Goal: Task Accomplishment & Management: Use online tool/utility

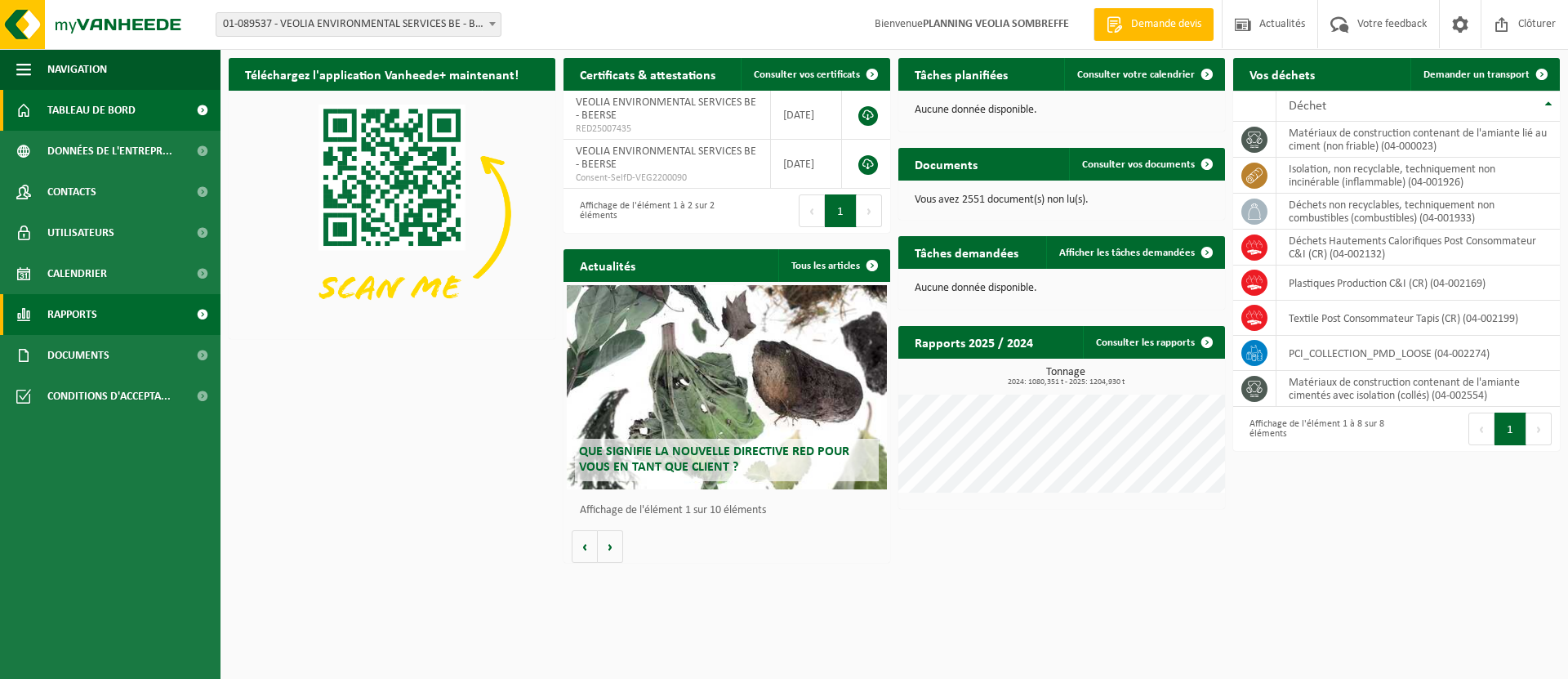
click at [68, 316] on span "Rapports" at bounding box center [72, 314] width 50 height 41
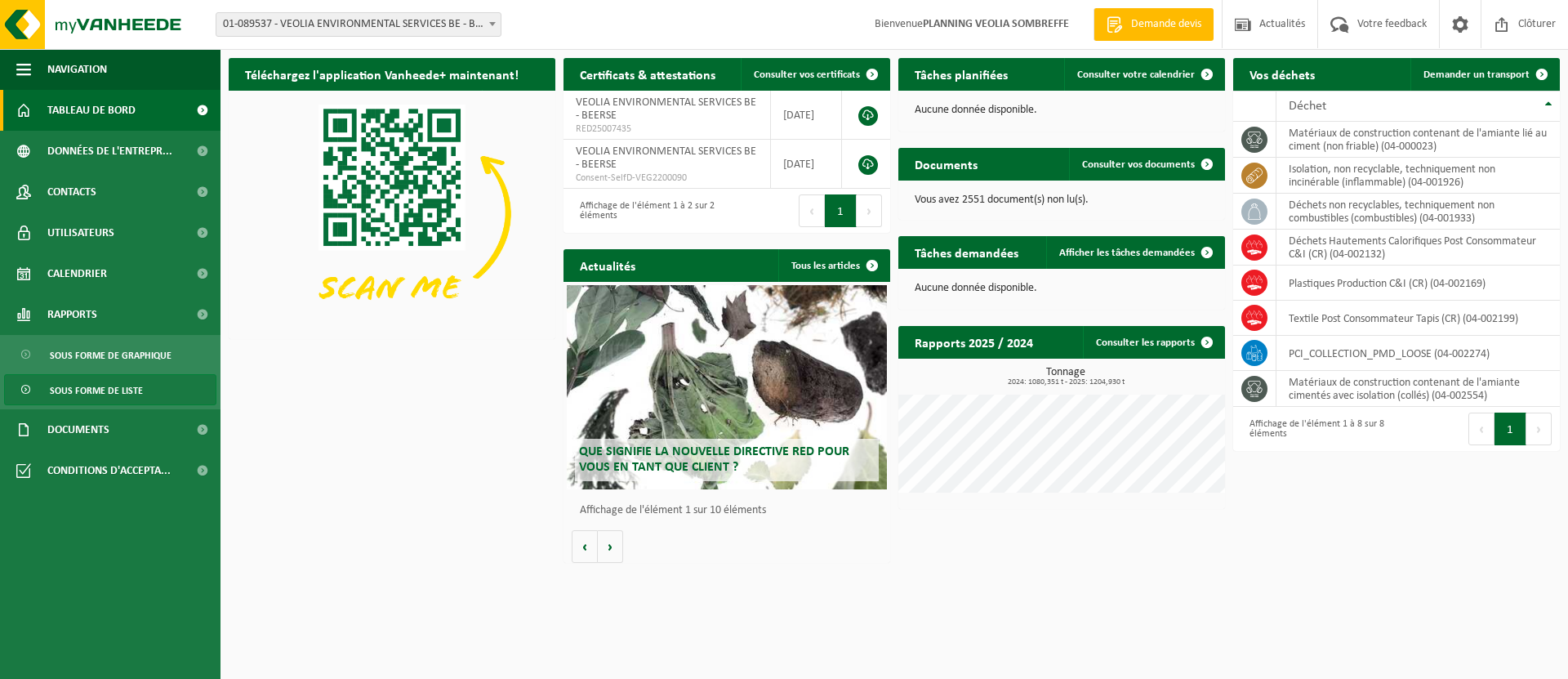
click at [103, 385] on span "Sous forme de liste" at bounding box center [97, 390] width 93 height 31
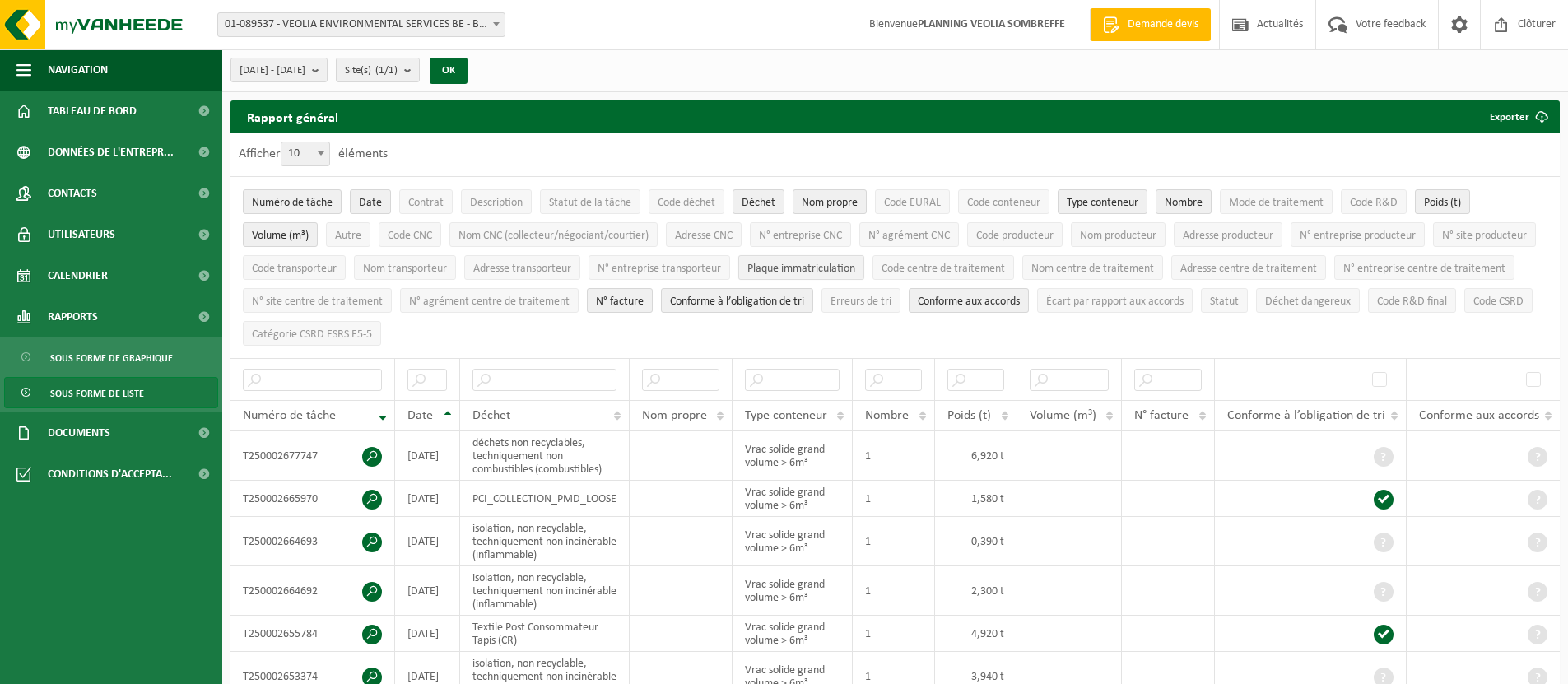
click at [855, 268] on span "Plaque immatriculation" at bounding box center [801, 268] width 108 height 12
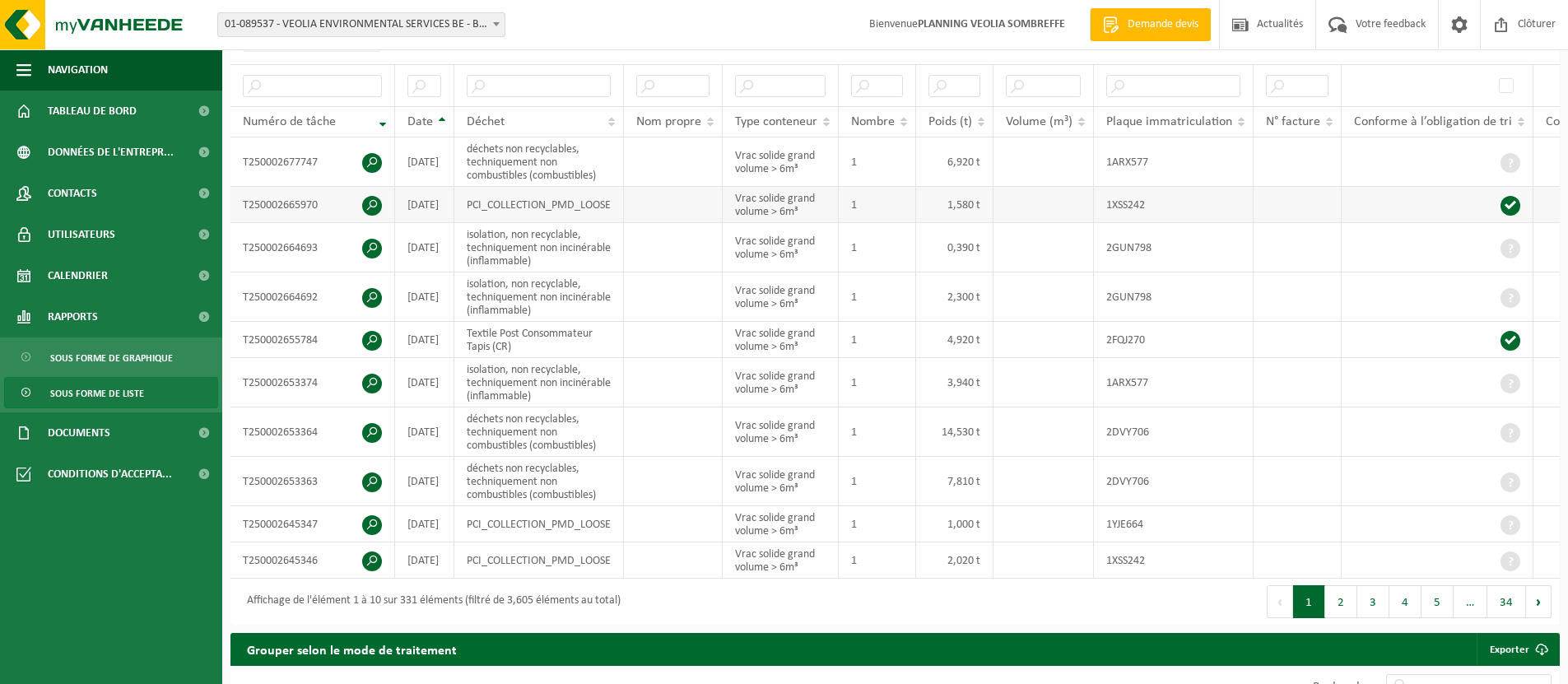
scroll to position [331, 0]
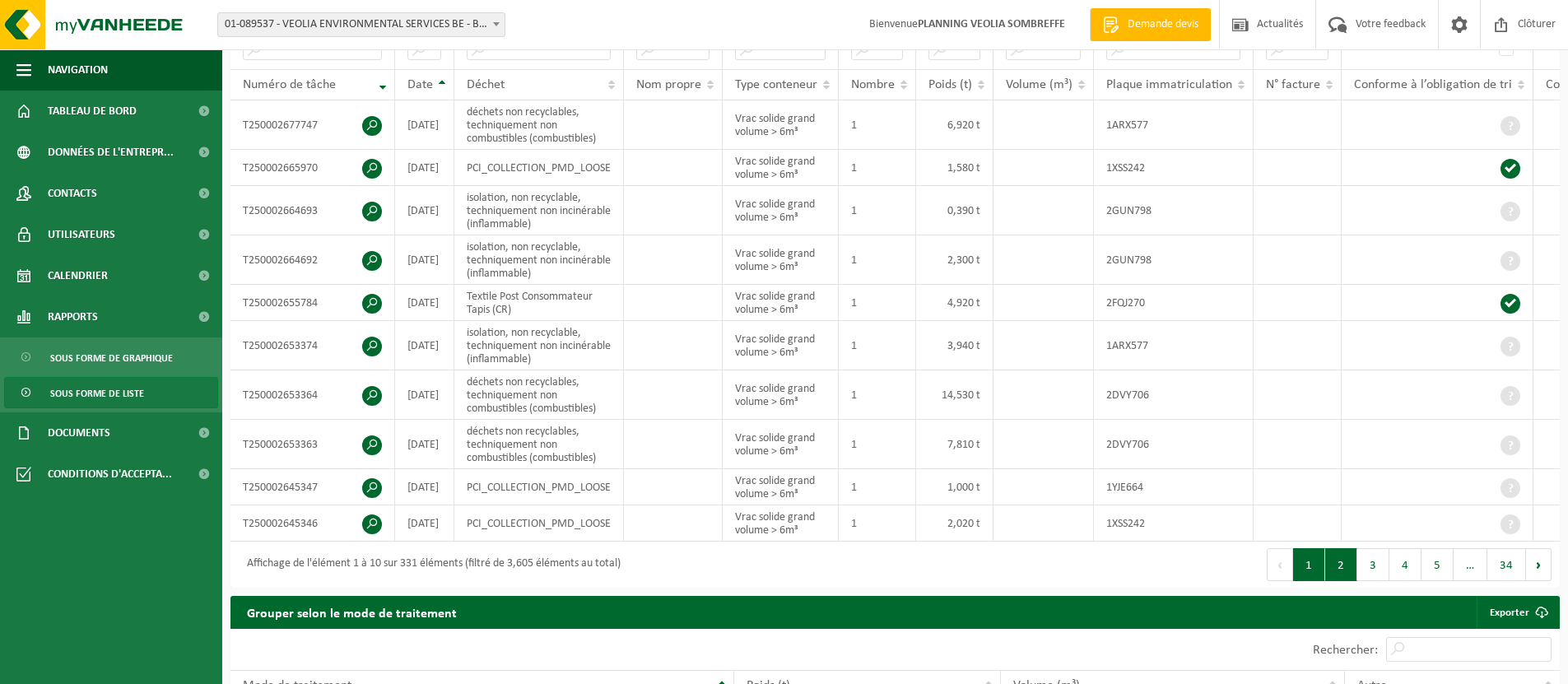
click at [1332, 574] on button "2" at bounding box center [1342, 565] width 32 height 32
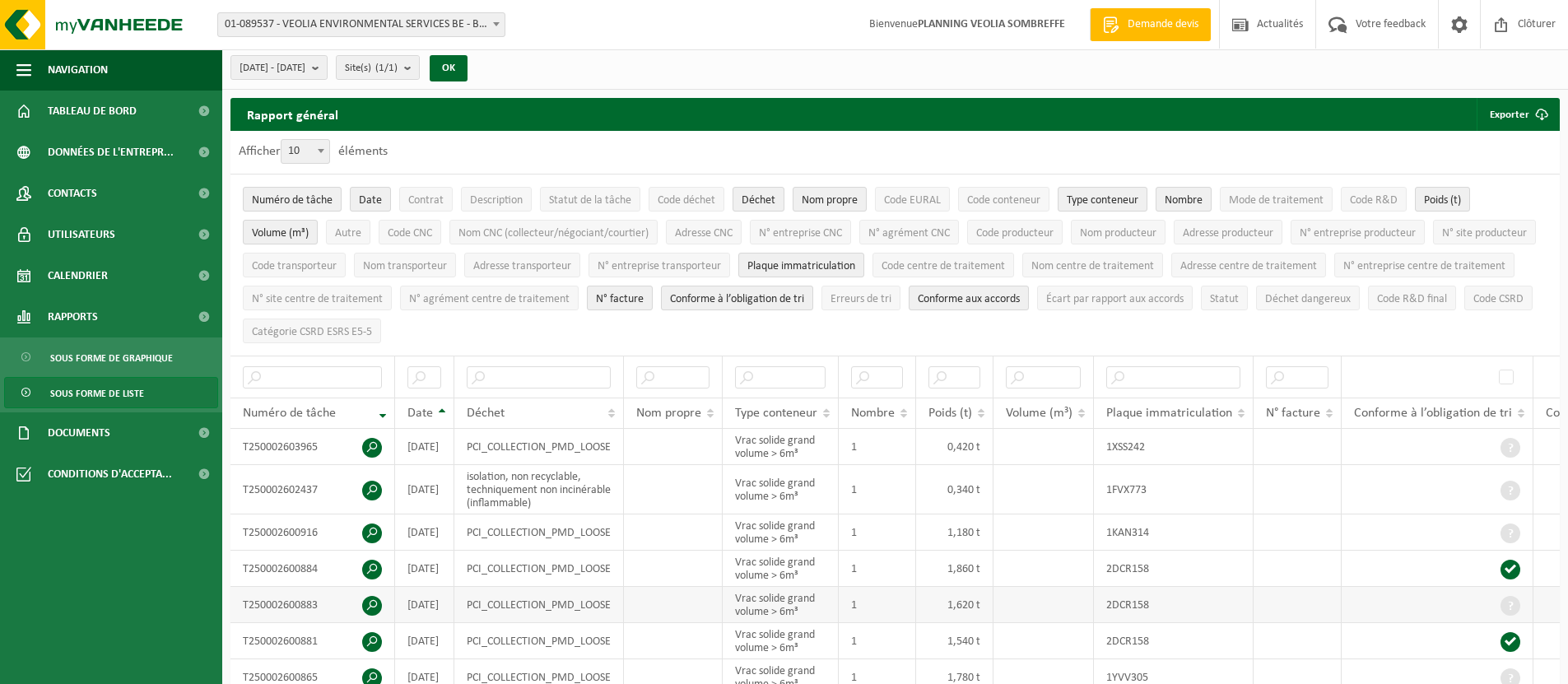
scroll to position [0, 0]
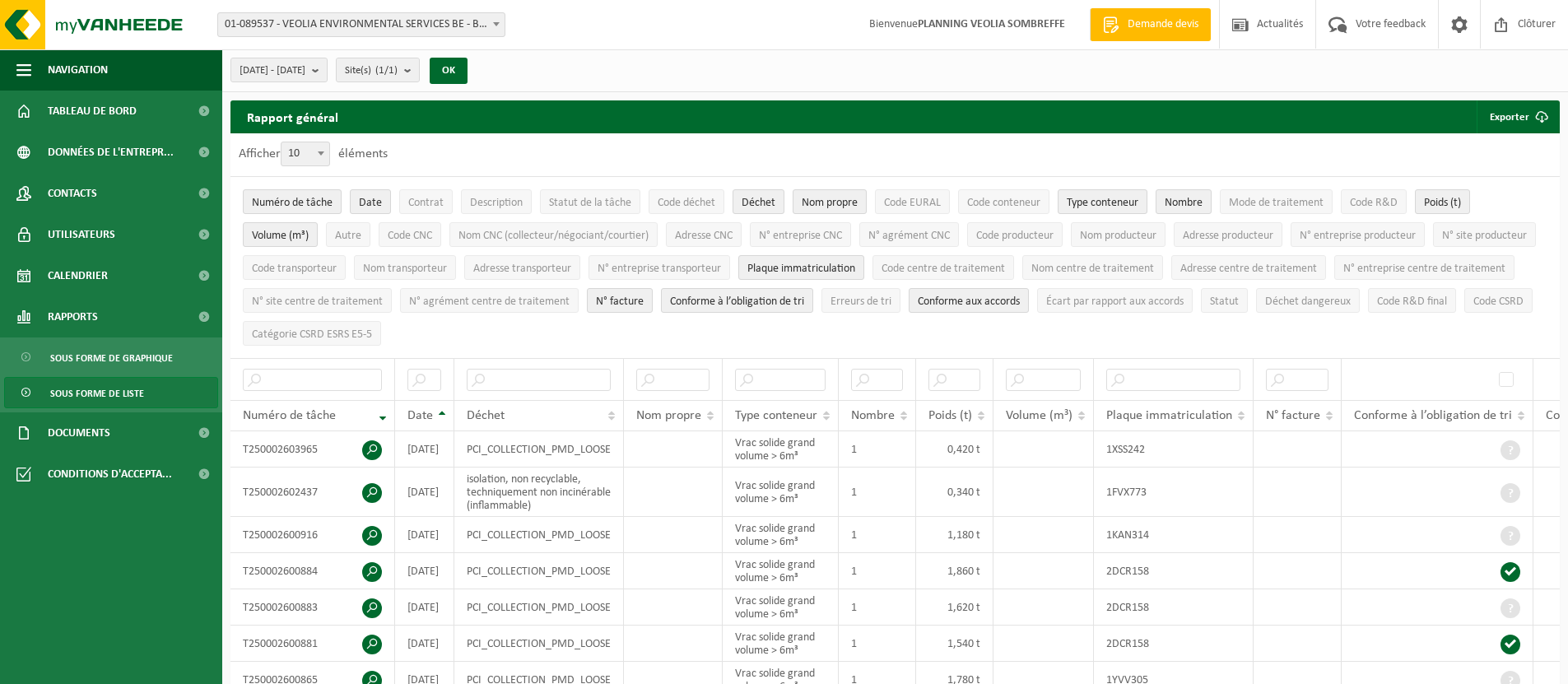
click at [118, 395] on span "Sous forme de liste" at bounding box center [97, 393] width 94 height 32
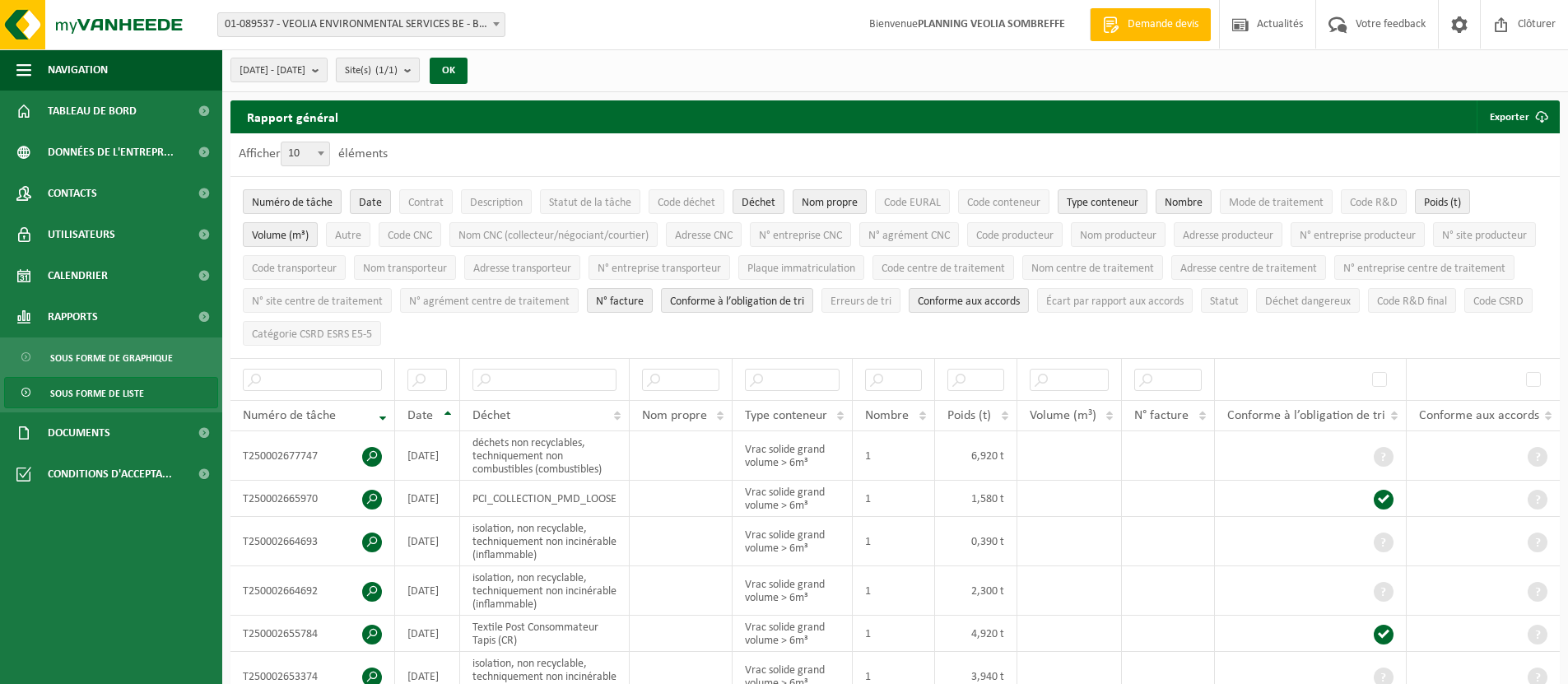
click at [397, 65] on count "(1/1)" at bounding box center [386, 70] width 22 height 11
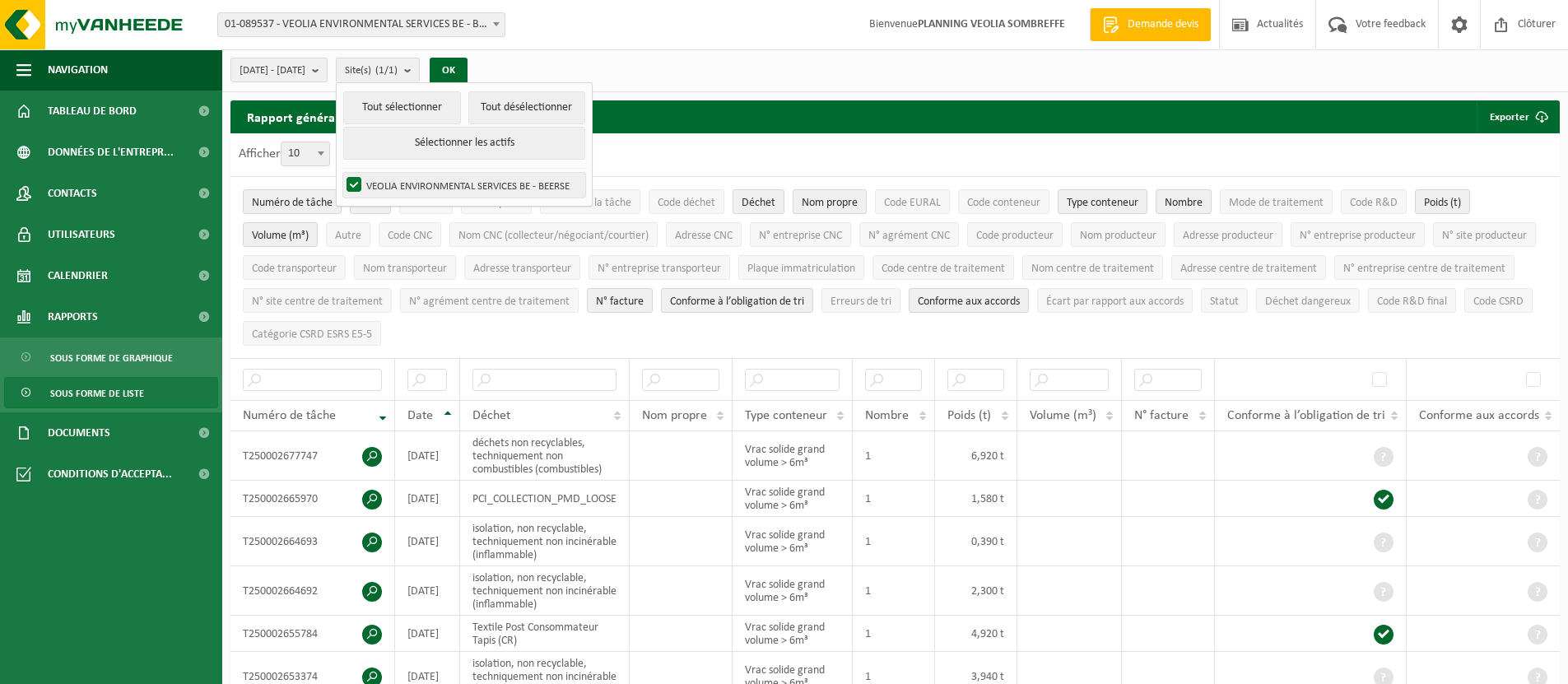
click at [388, 184] on label "VEOLIA ENVIRONMENTAL SERVICES BE - BEERSE" at bounding box center [463, 185] width 242 height 25
click at [341, 173] on input "VEOLIA ENVIRONMENTAL SERVICES BE - BEERSE" at bounding box center [340, 172] width 1 height 1
click at [474, 145] on button "Sélectionner les actifs" at bounding box center [463, 143] width 242 height 32
click at [391, 187] on label "VEOLIA ENVIRONMENTAL SERVICES BE - BEERSE" at bounding box center [463, 185] width 242 height 25
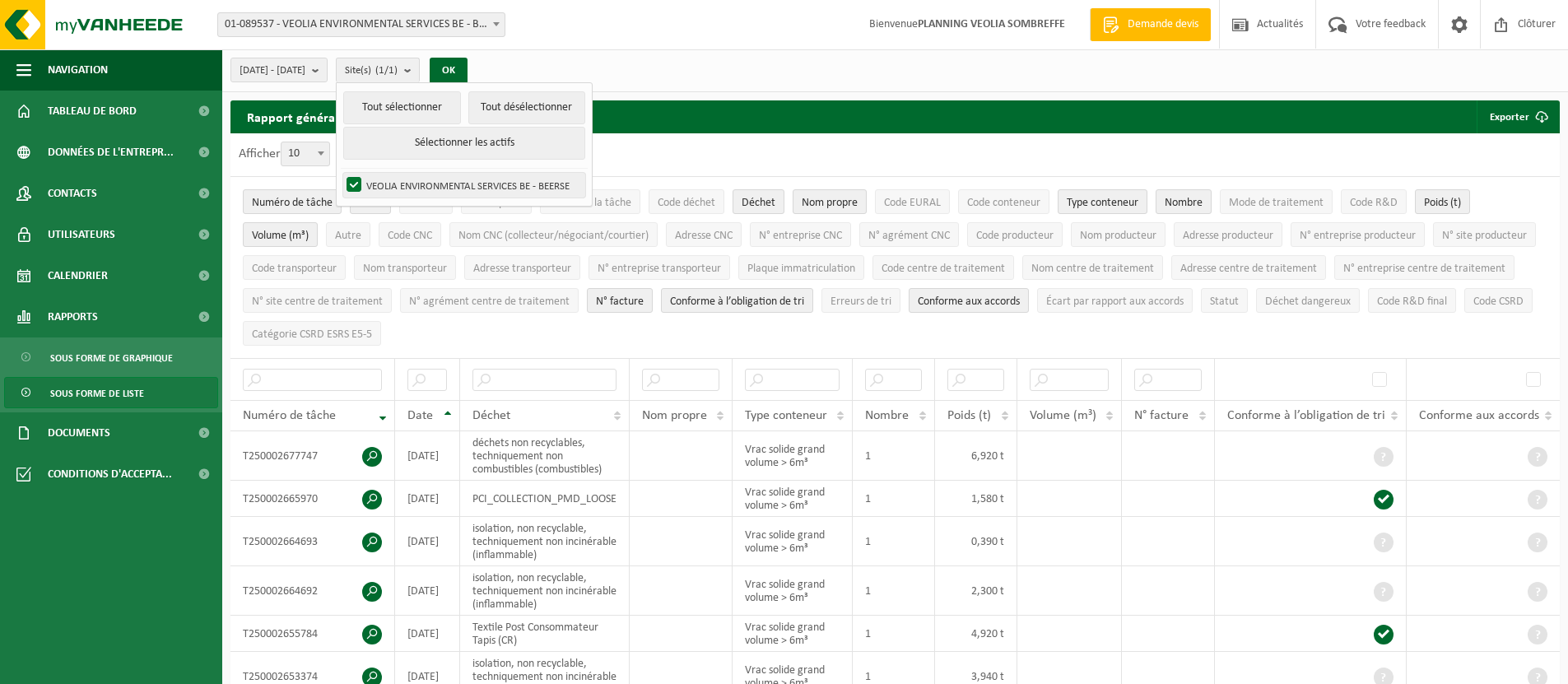
click at [341, 173] on input "VEOLIA ENVIRONMENTAL SERVICES BE - BEERSE" at bounding box center [340, 172] width 1 height 1
checkbox input "false"
click at [615, 68] on div "2025-04-01 - 2025-09-16 Mois actuel Mois précédent Les 6 derniers mois Année ac…" at bounding box center [895, 71] width 1346 height 43
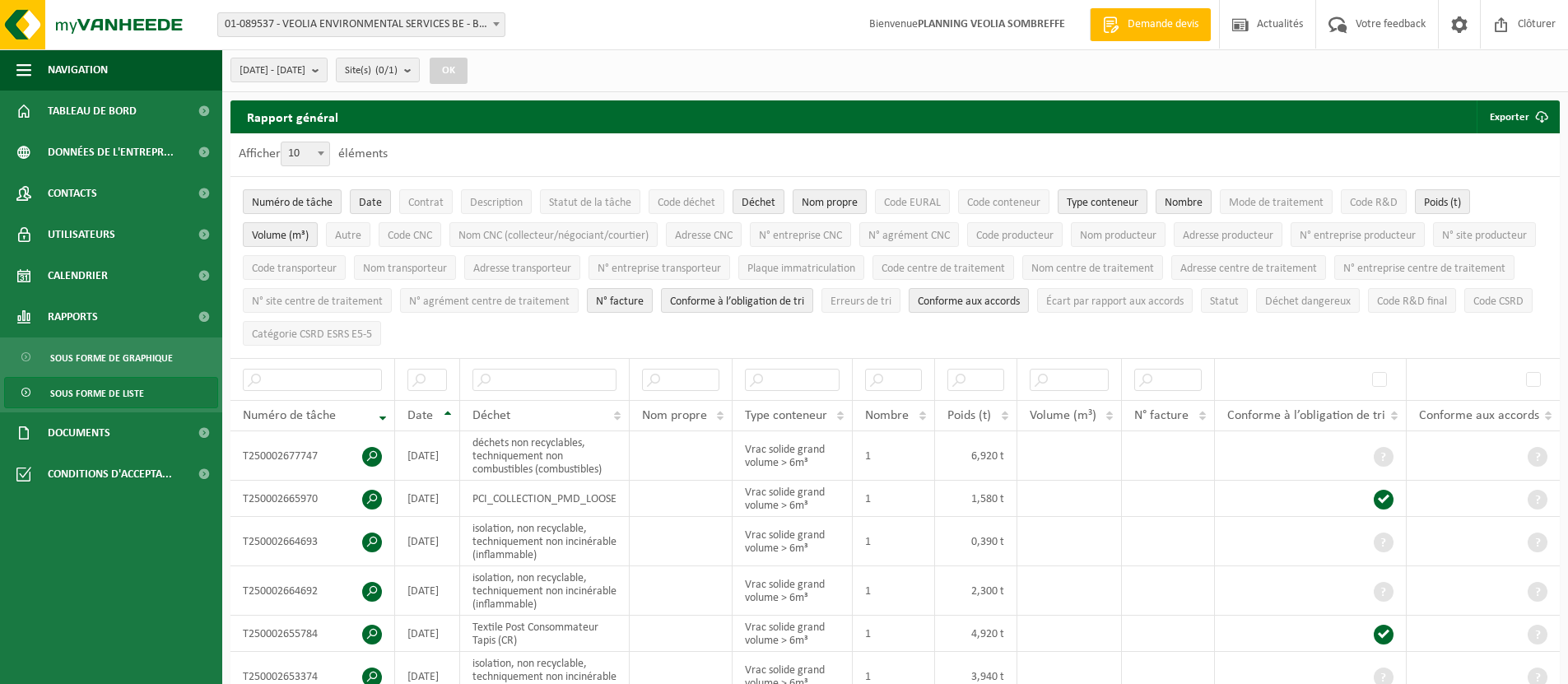
click at [484, 27] on span "01-089537 - VEOLIA ENVIRONMENTAL SERVICES BE - BEERSE" at bounding box center [361, 25] width 287 height 23
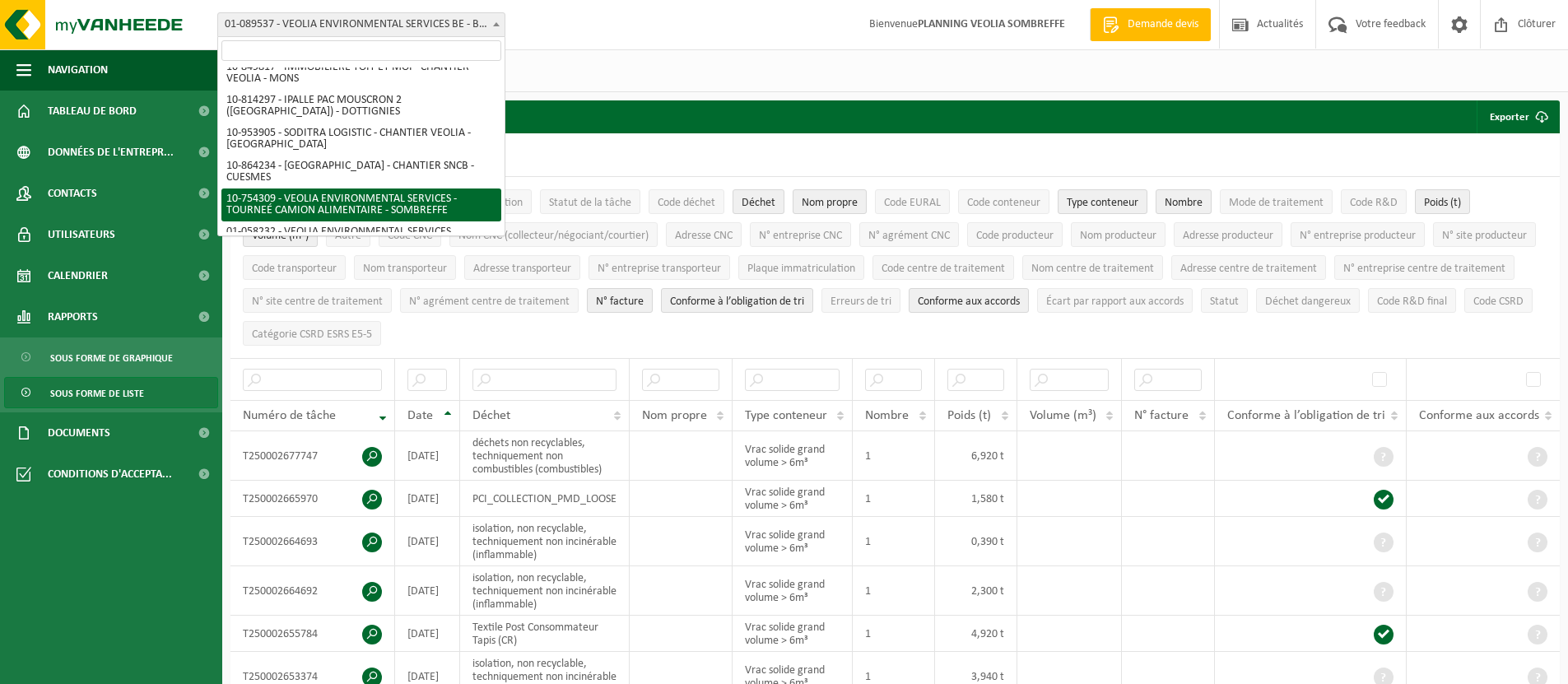
scroll to position [800, 0]
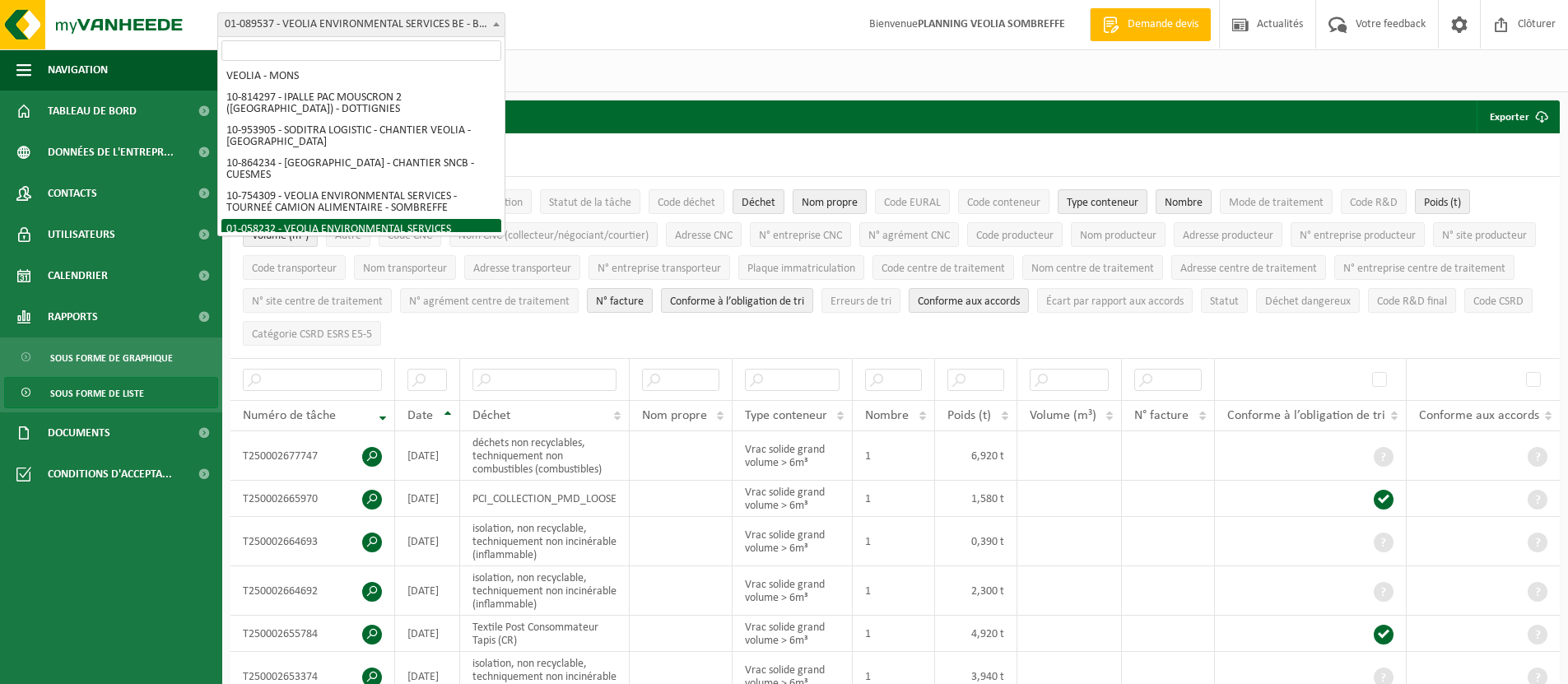
select select "361"
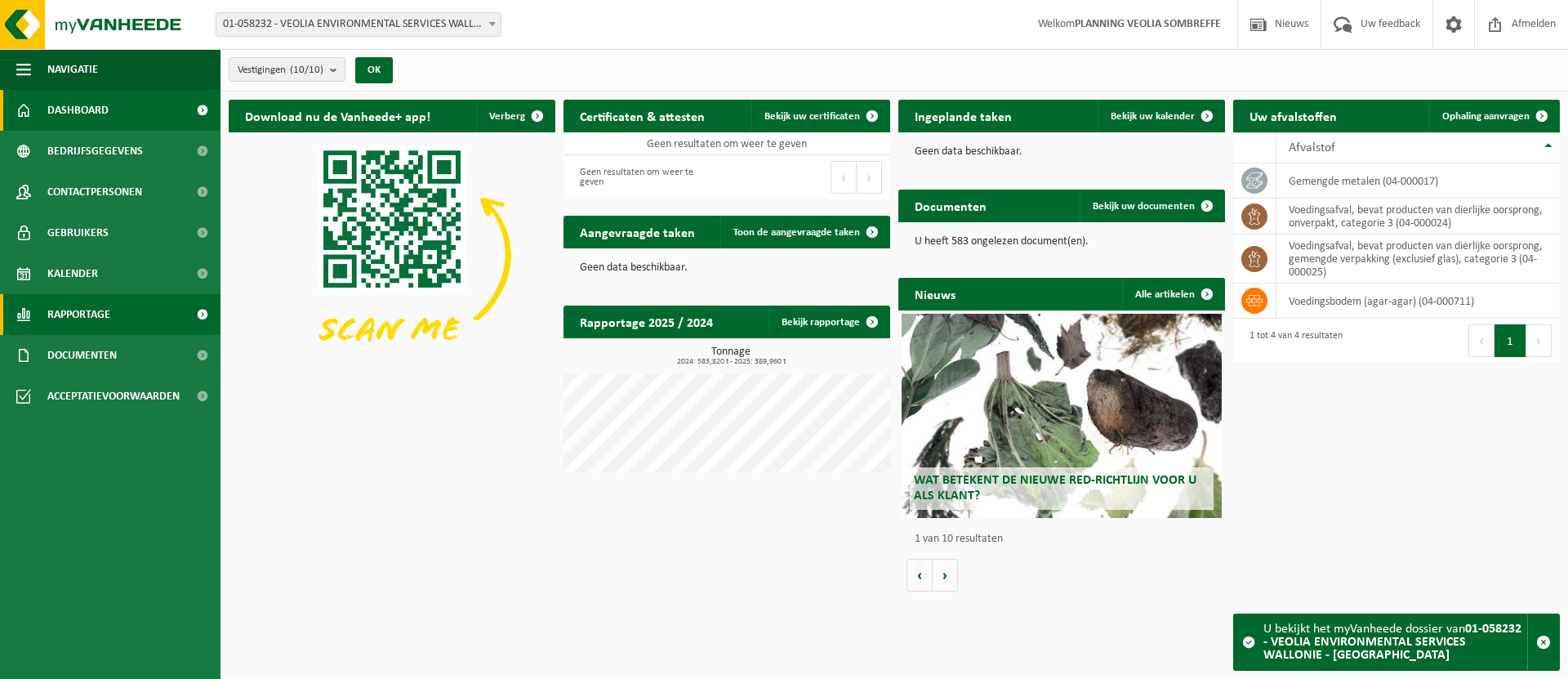
click at [115, 312] on link "Rapportage" at bounding box center [110, 314] width 221 height 41
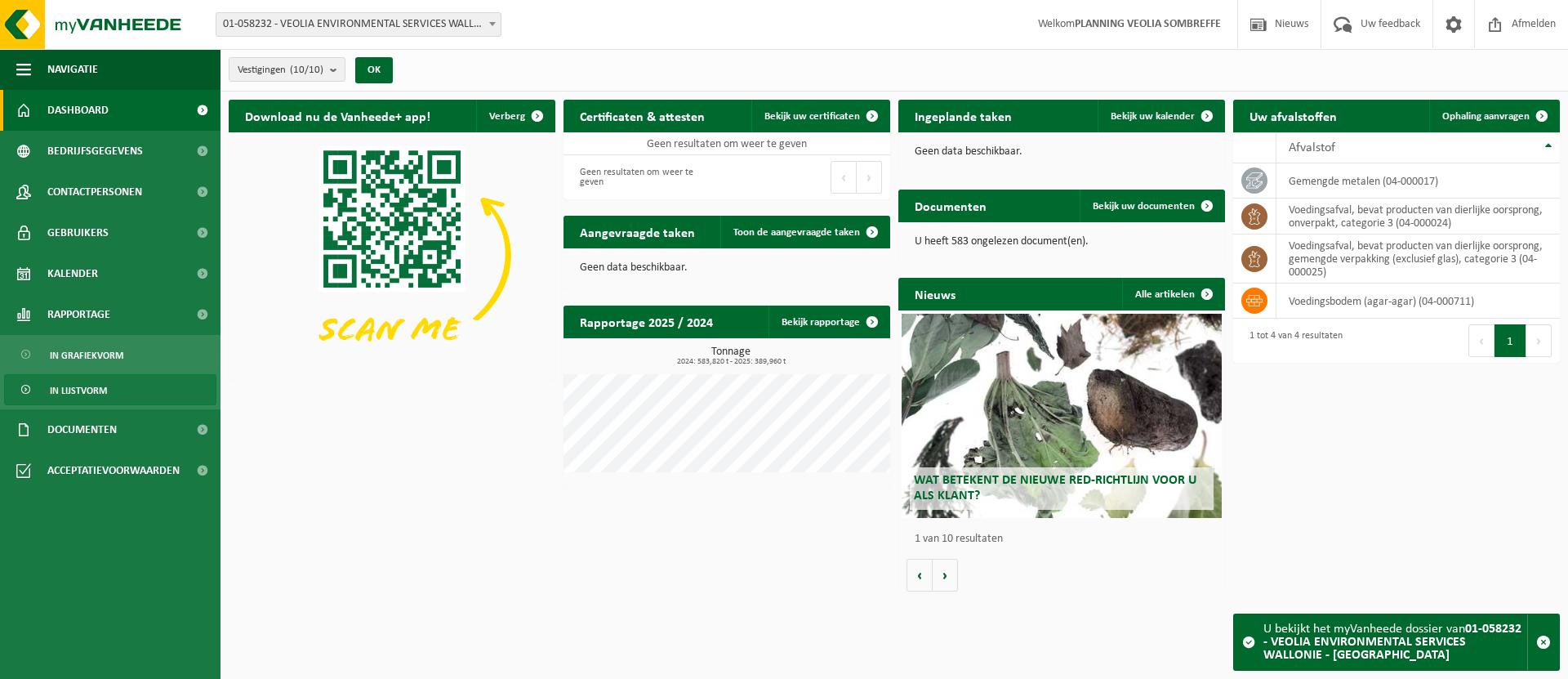
click at [91, 384] on span "In lijstvorm" at bounding box center [79, 390] width 57 height 31
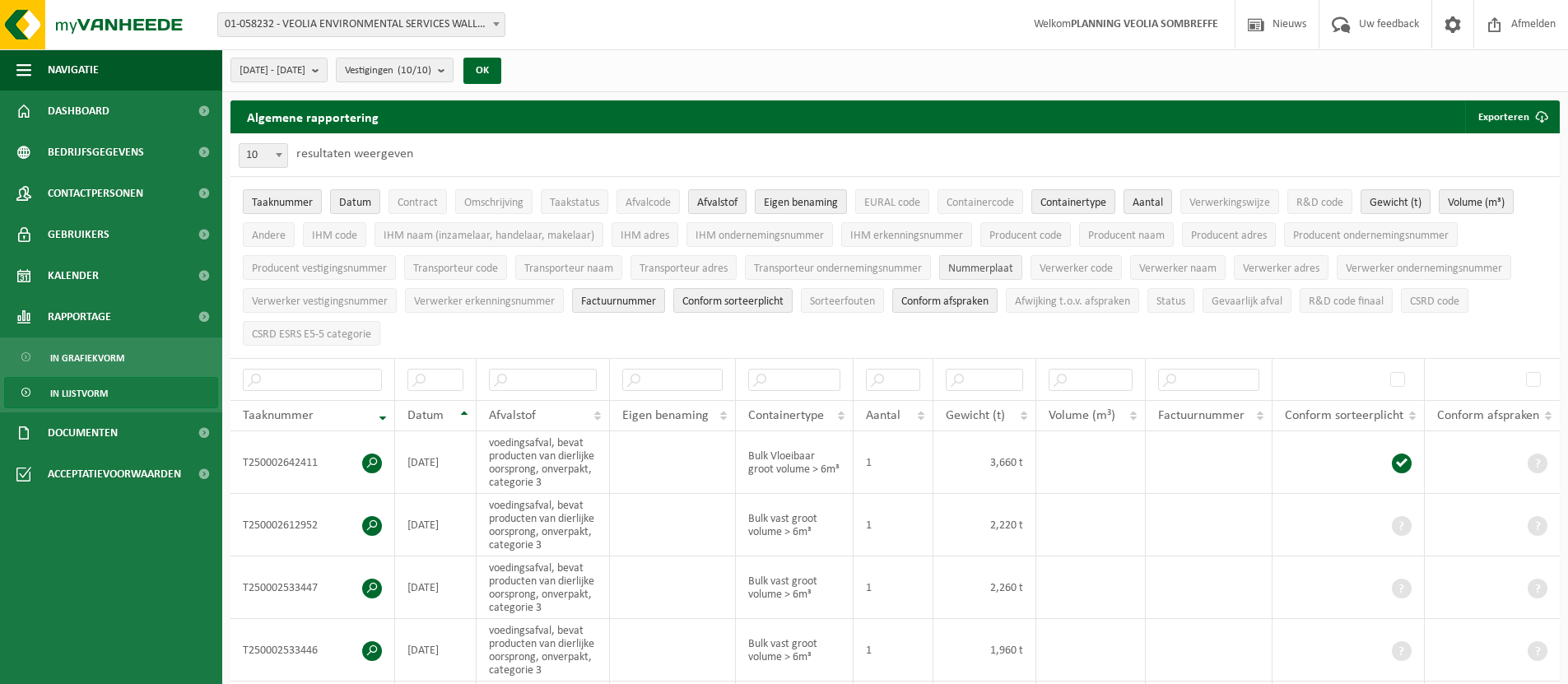
click at [977, 272] on span "Nummerplaat" at bounding box center [981, 268] width 65 height 12
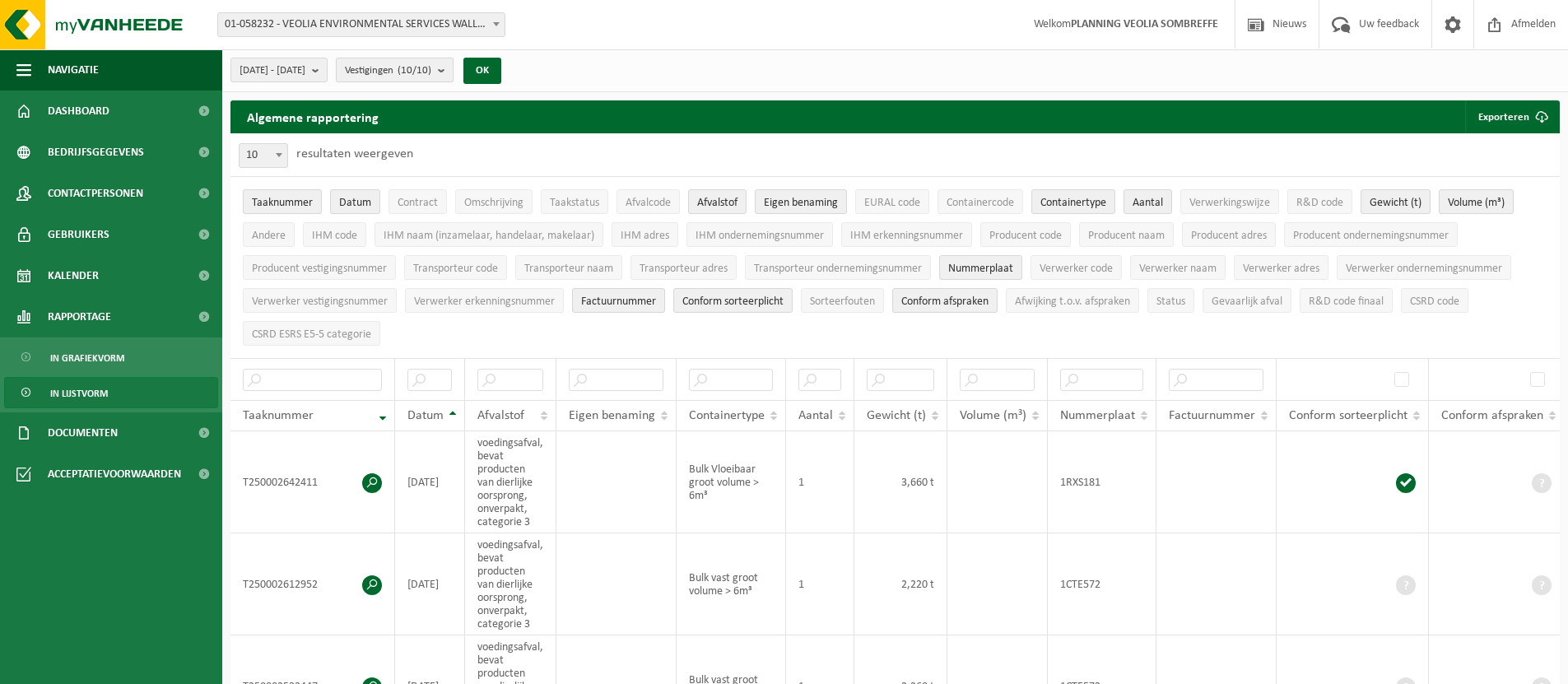
click at [454, 67] on button "Vestigingen (10/10)" at bounding box center [395, 70] width 118 height 25
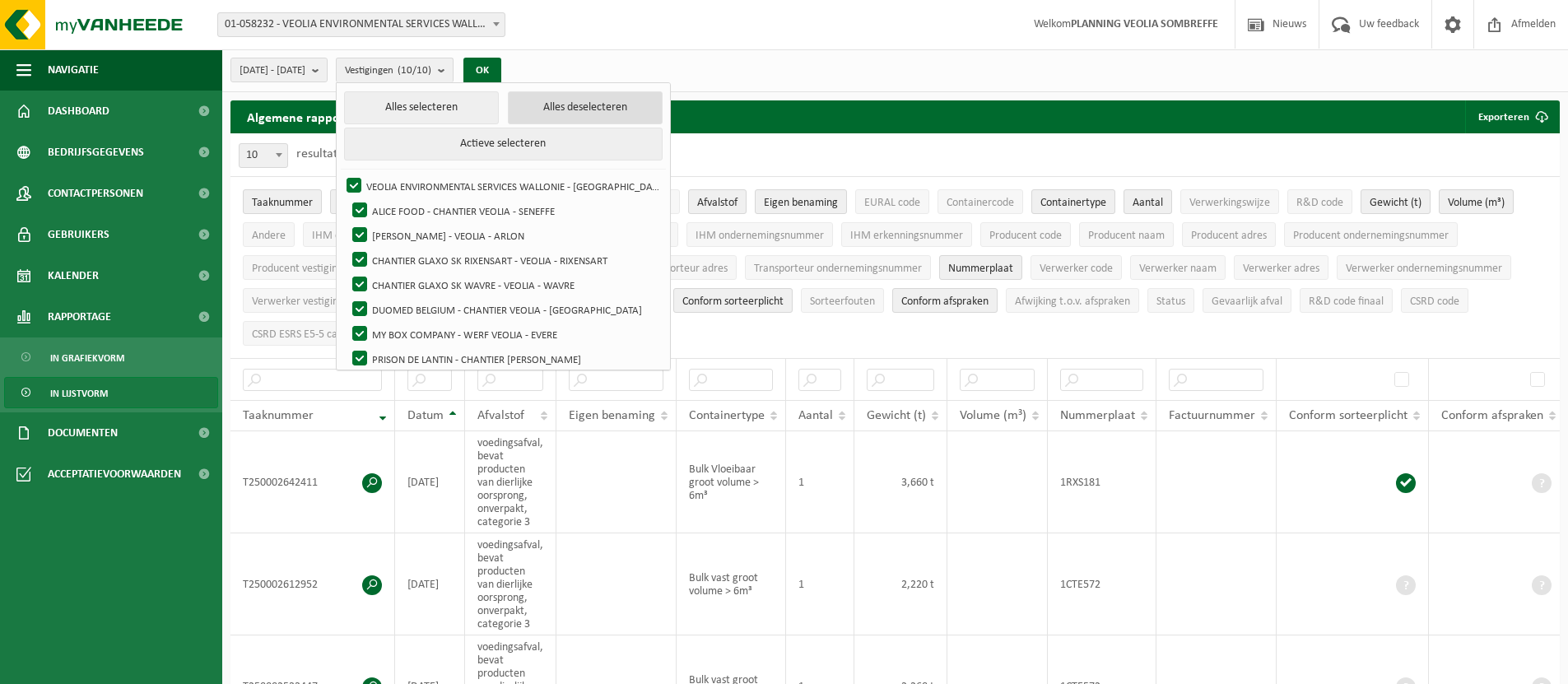
click at [556, 101] on button "Alles deselecteren" at bounding box center [586, 108] width 155 height 32
checkbox input "false"
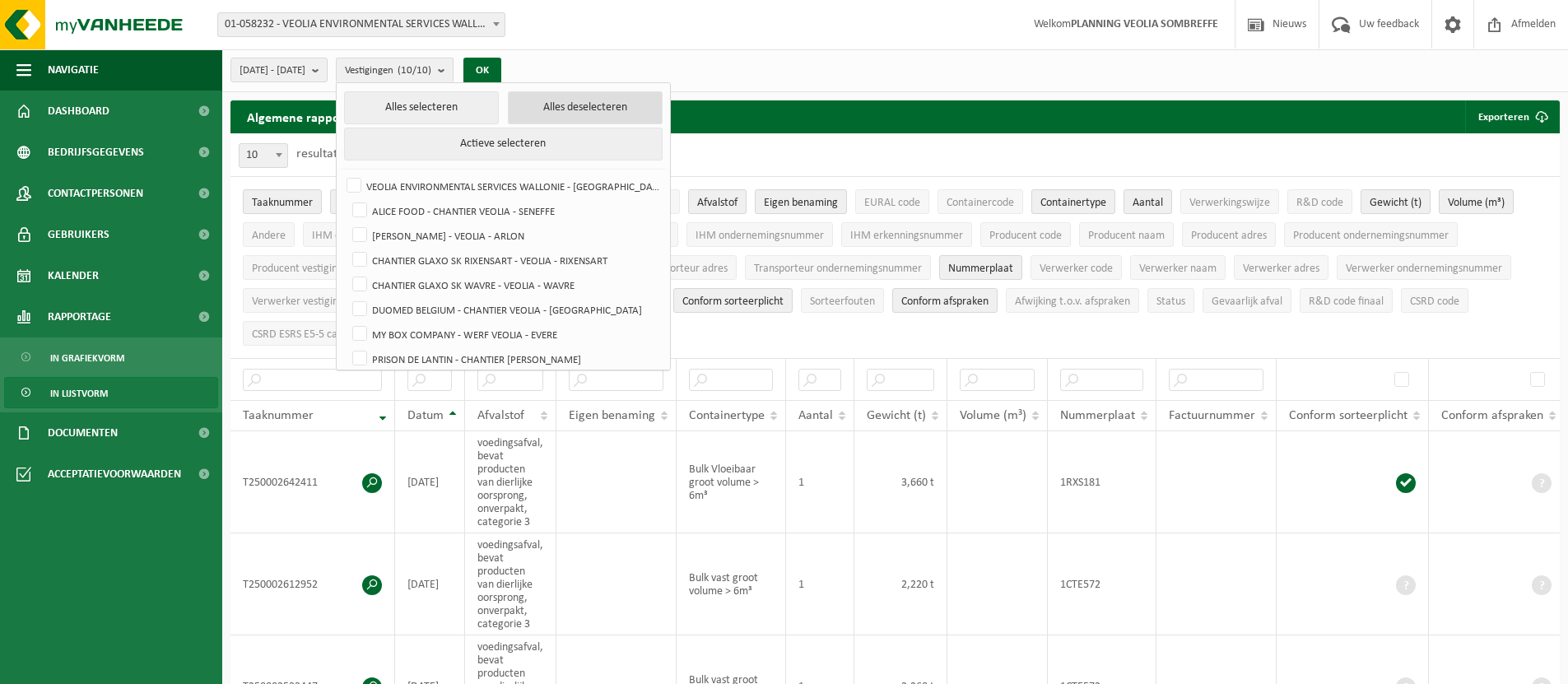
checkbox input "false"
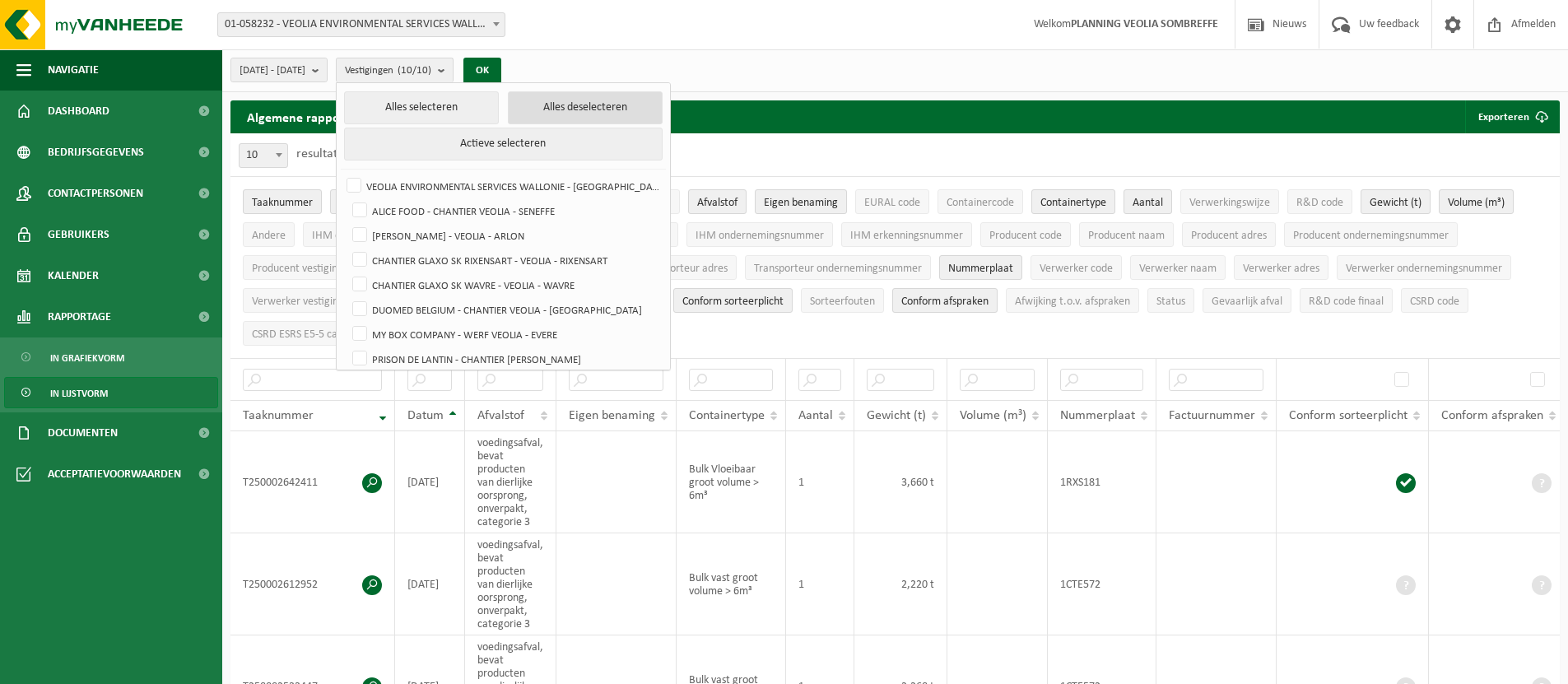
checkbox input "false"
click at [391, 179] on label "VEOLIA ENVIRONMENTAL SERVICES WALLONIE - [GEOGRAPHIC_DATA]" at bounding box center [502, 186] width 318 height 25
click at [341, 174] on input "VEOLIA ENVIRONMENTAL SERVICES WALLONIE - [GEOGRAPHIC_DATA]" at bounding box center [340, 173] width 1 height 1
checkbox input "true"
click at [496, 76] on button "OK" at bounding box center [477, 71] width 38 height 27
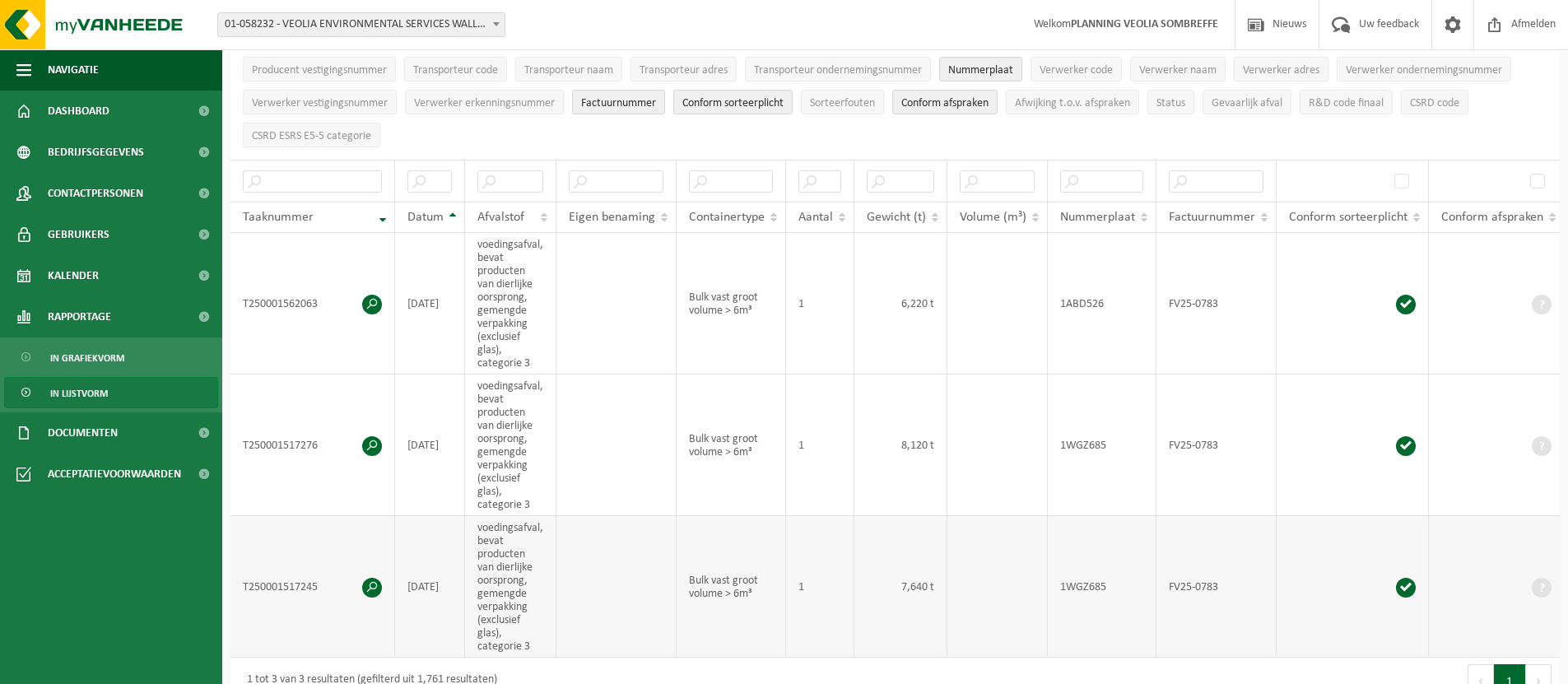
scroll to position [215, 0]
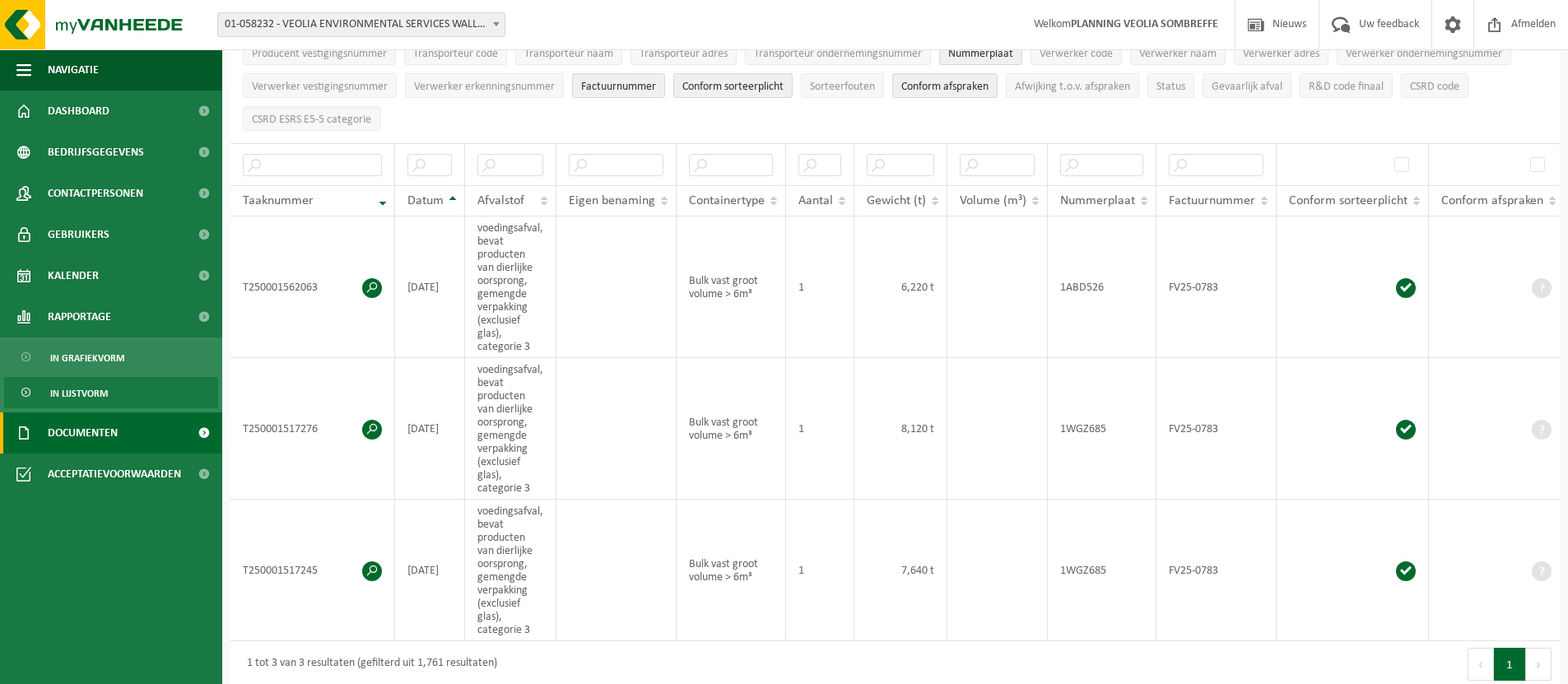
click at [103, 435] on span "Documenten" at bounding box center [82, 433] width 70 height 41
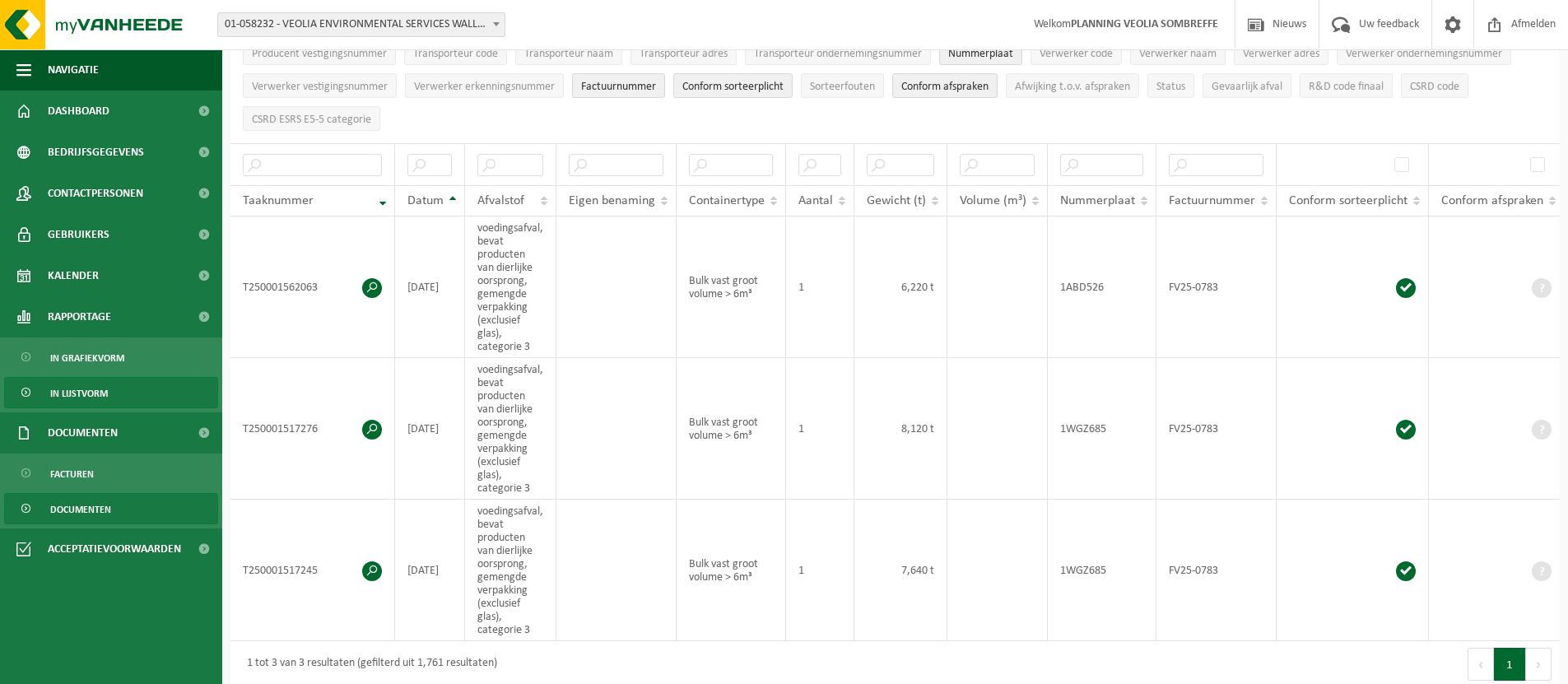
click at [86, 511] on span "Documenten" at bounding box center [81, 509] width 61 height 32
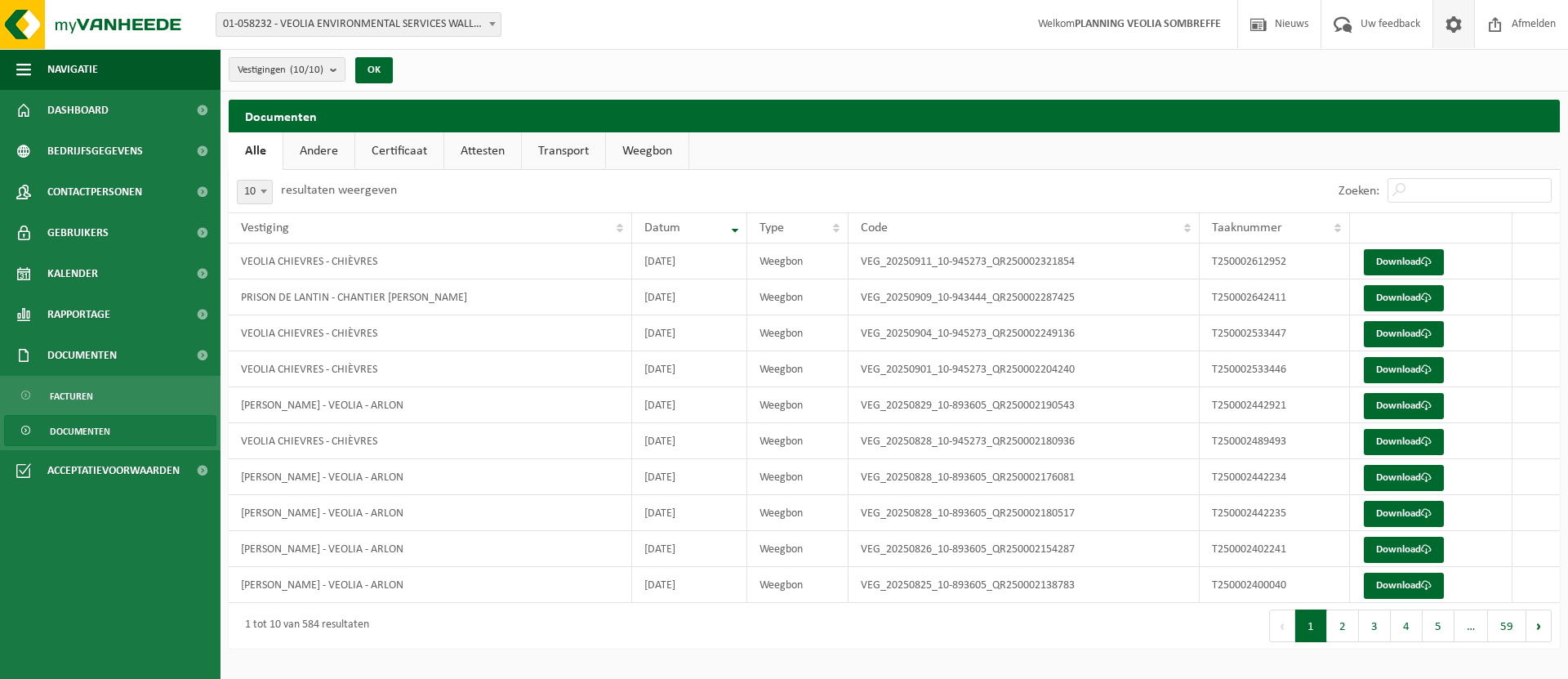
click at [1443, 23] on span at bounding box center [1454, 24] width 25 height 48
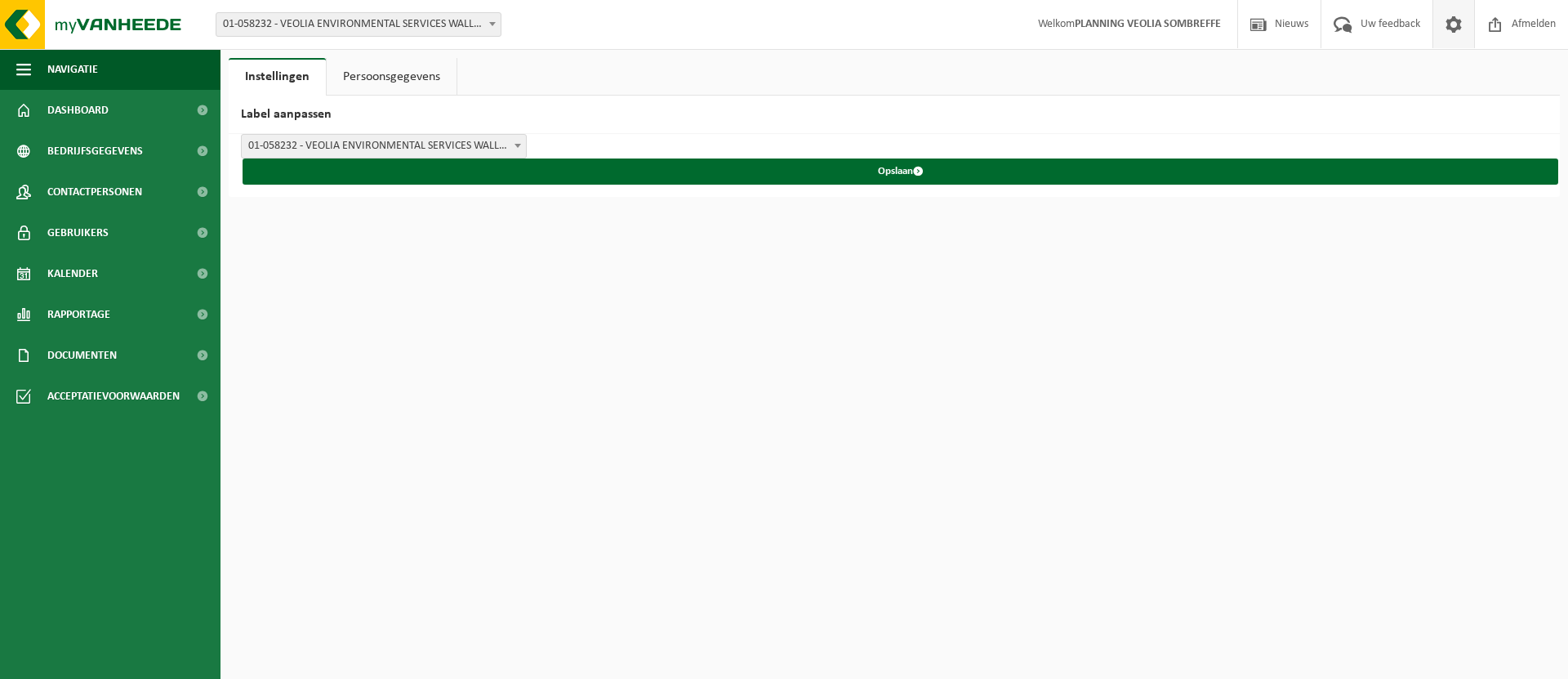
click at [382, 139] on span "01-058232 - VEOLIA ENVIRONMENTAL SERVICES WALLONIE - [GEOGRAPHIC_DATA]" at bounding box center [384, 146] width 284 height 23
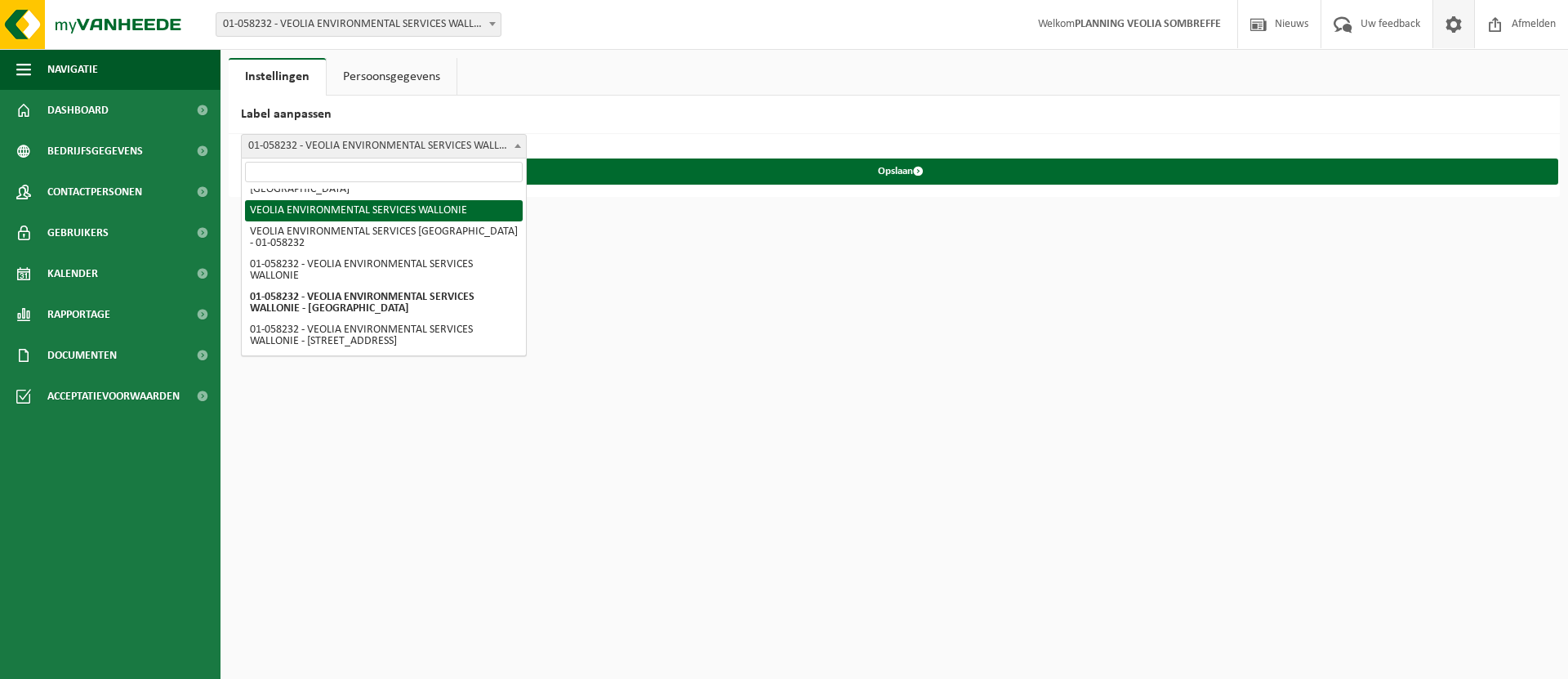
scroll to position [30, 0]
click at [374, 21] on span "01-058232 - VEOLIA ENVIRONMENTAL SERVICES WALLONIE - [GEOGRAPHIC_DATA]" at bounding box center [358, 25] width 284 height 23
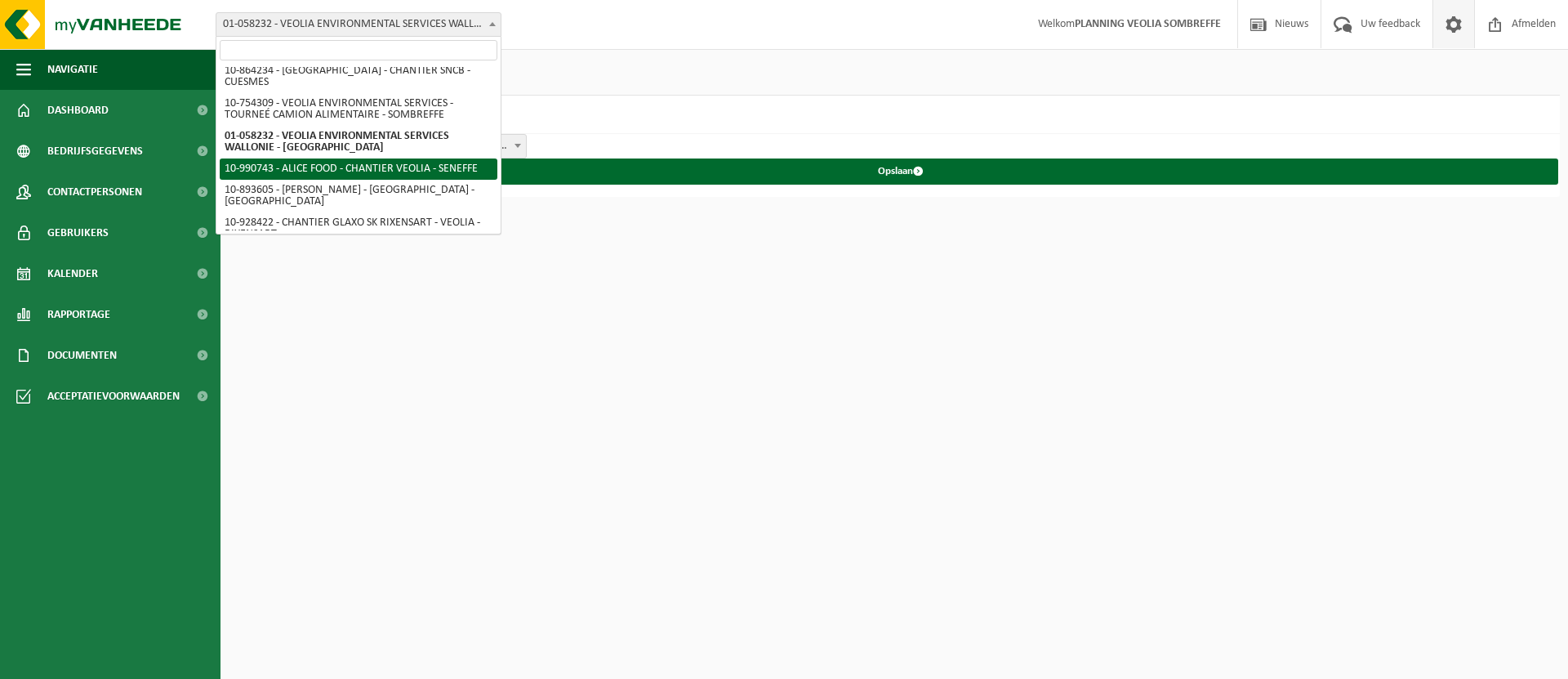
scroll to position [879, 0]
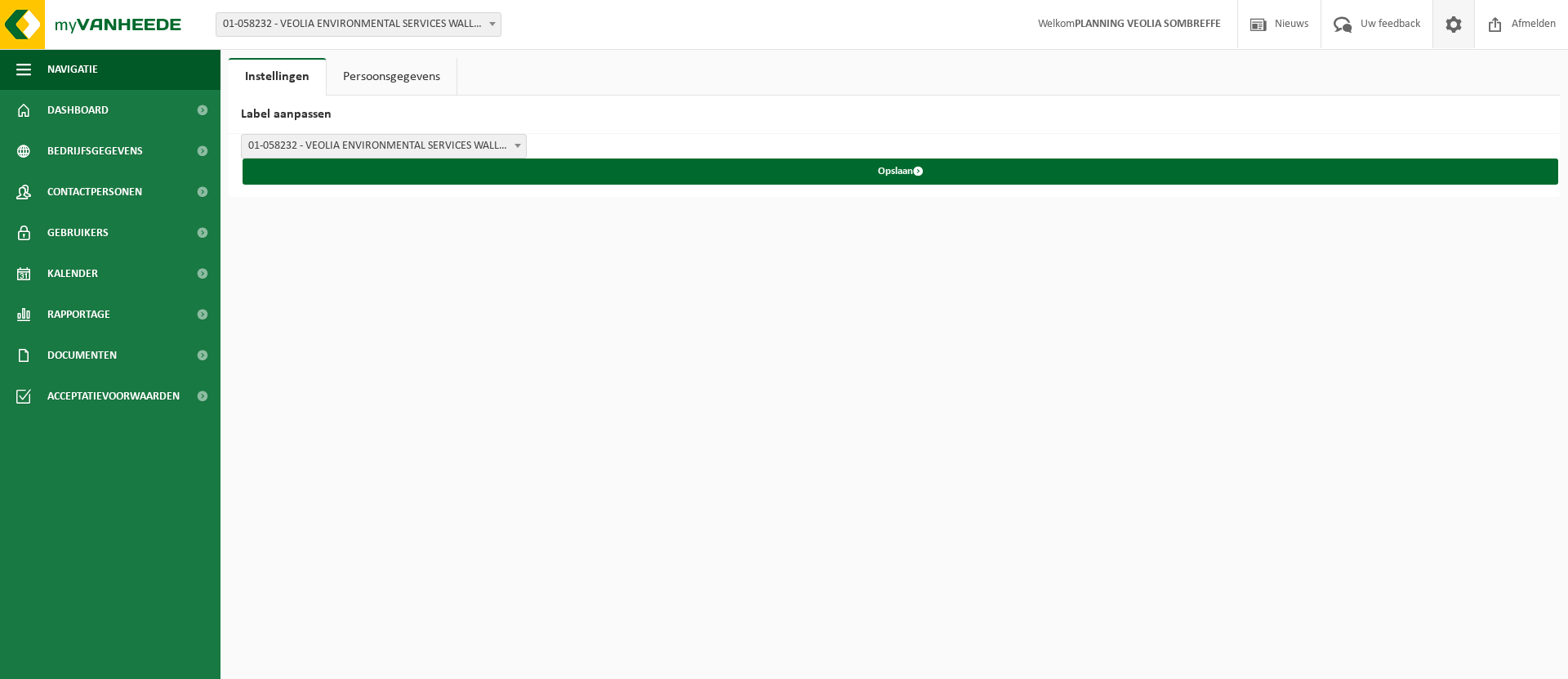
click at [765, 46] on div "Vestiging: 01-089537 - VEOLIA ENVIRONMENTAL SERVICES BE - BEERSE 10-746158 - VE…" at bounding box center [784, 25] width 1568 height 50
click at [85, 305] on span "Rapportage" at bounding box center [79, 314] width 63 height 41
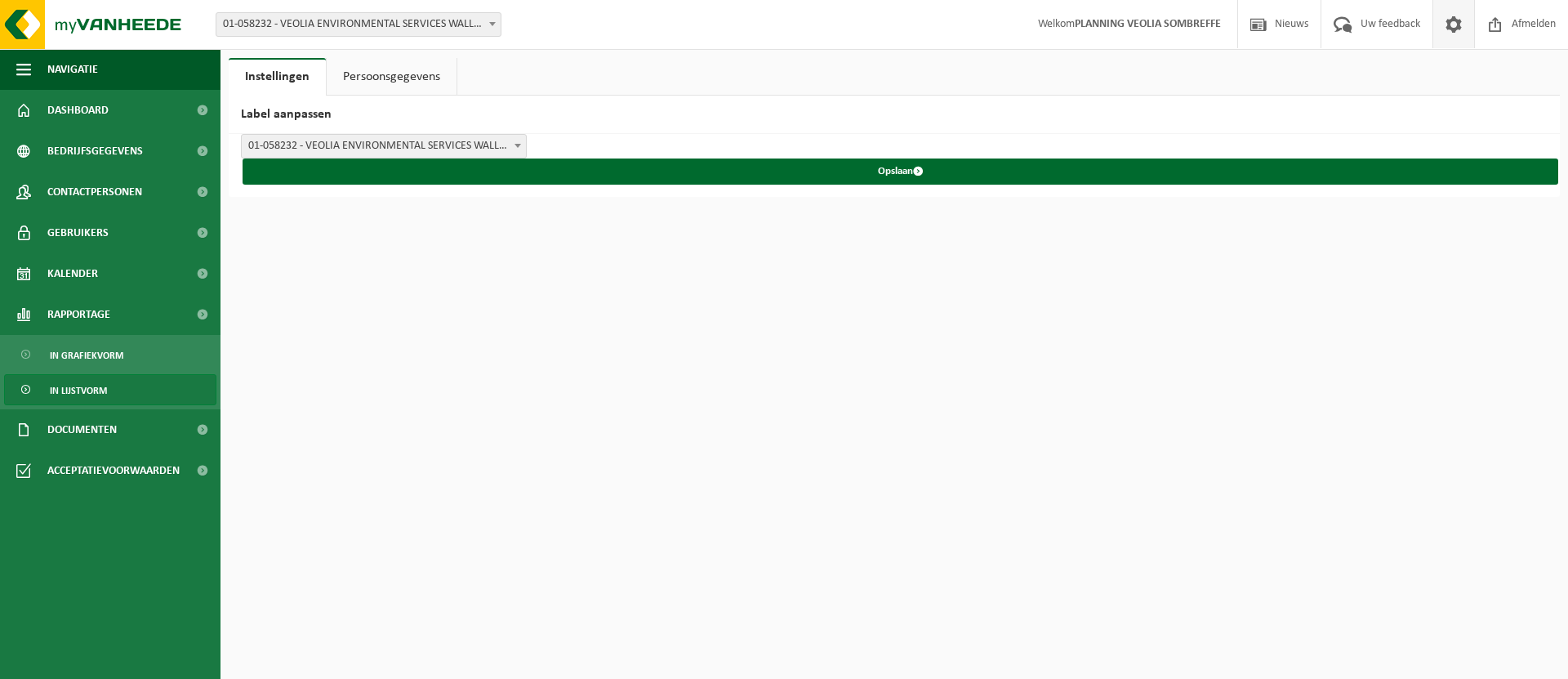
click at [115, 378] on link "In lijstvorm" at bounding box center [110, 390] width 212 height 31
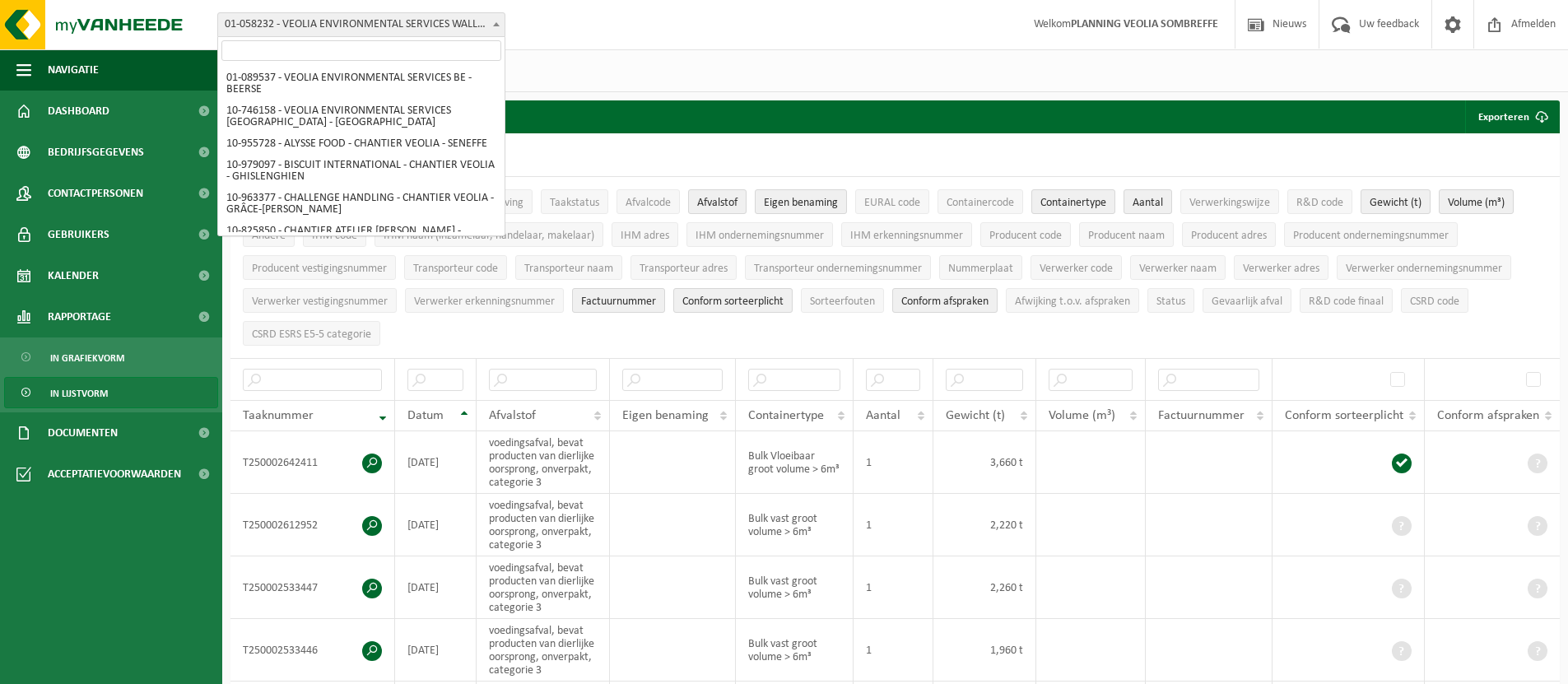
click at [314, 19] on span "01-058232 - VEOLIA ENVIRONMENTAL SERVICES WALLONIE - [GEOGRAPHIC_DATA]" at bounding box center [361, 25] width 287 height 23
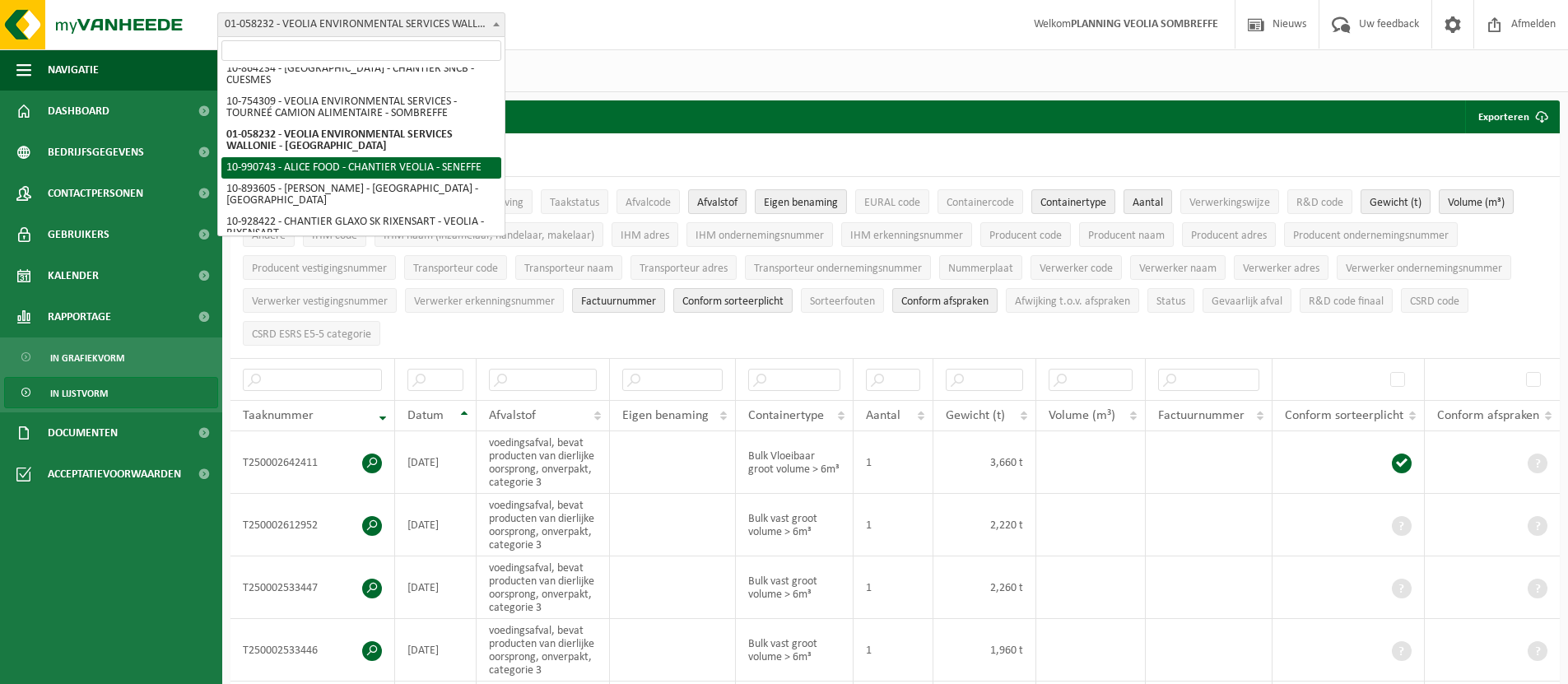
scroll to position [894, 0]
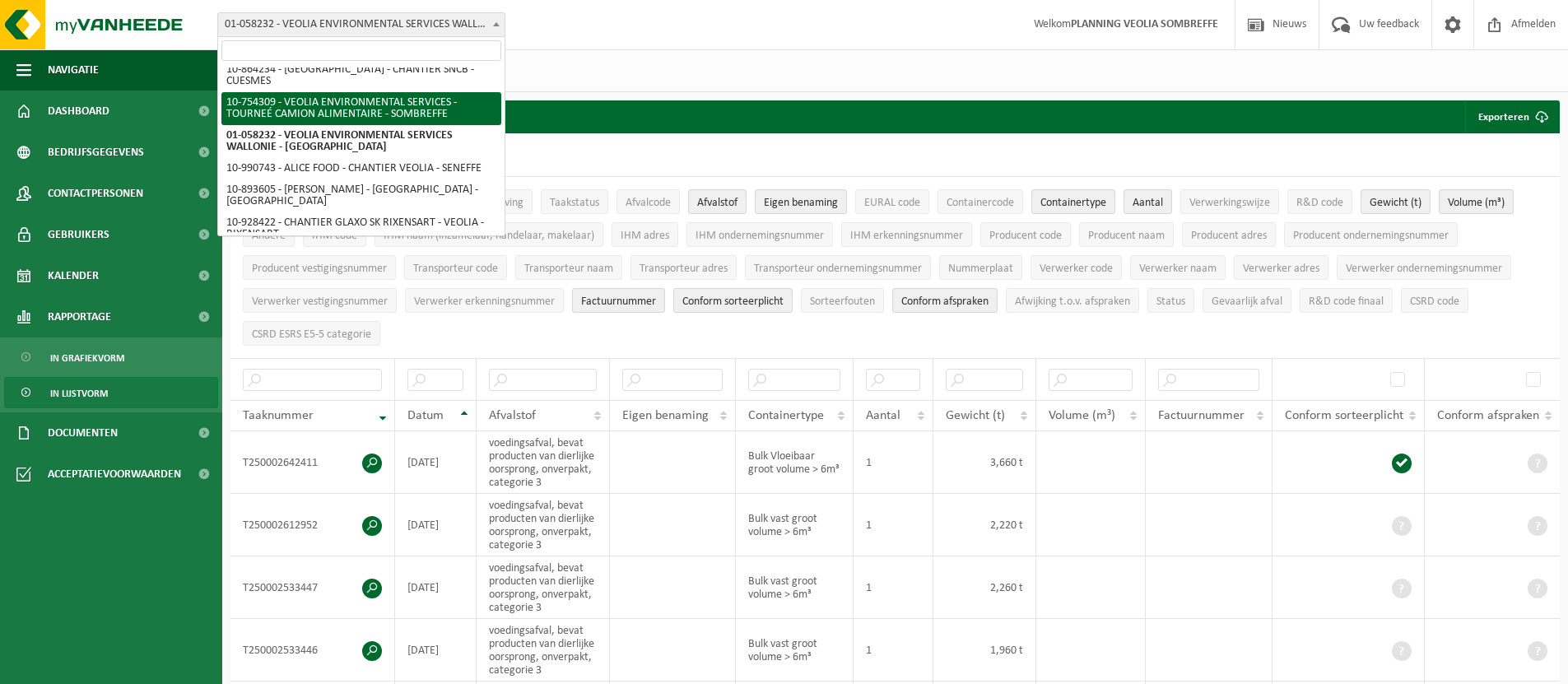
click at [777, 67] on div "[DATE] - [DATE] Huidige maand Vorige maand Laatste 6 maanden Huidig jaar Vorig …" at bounding box center [895, 71] width 1346 height 43
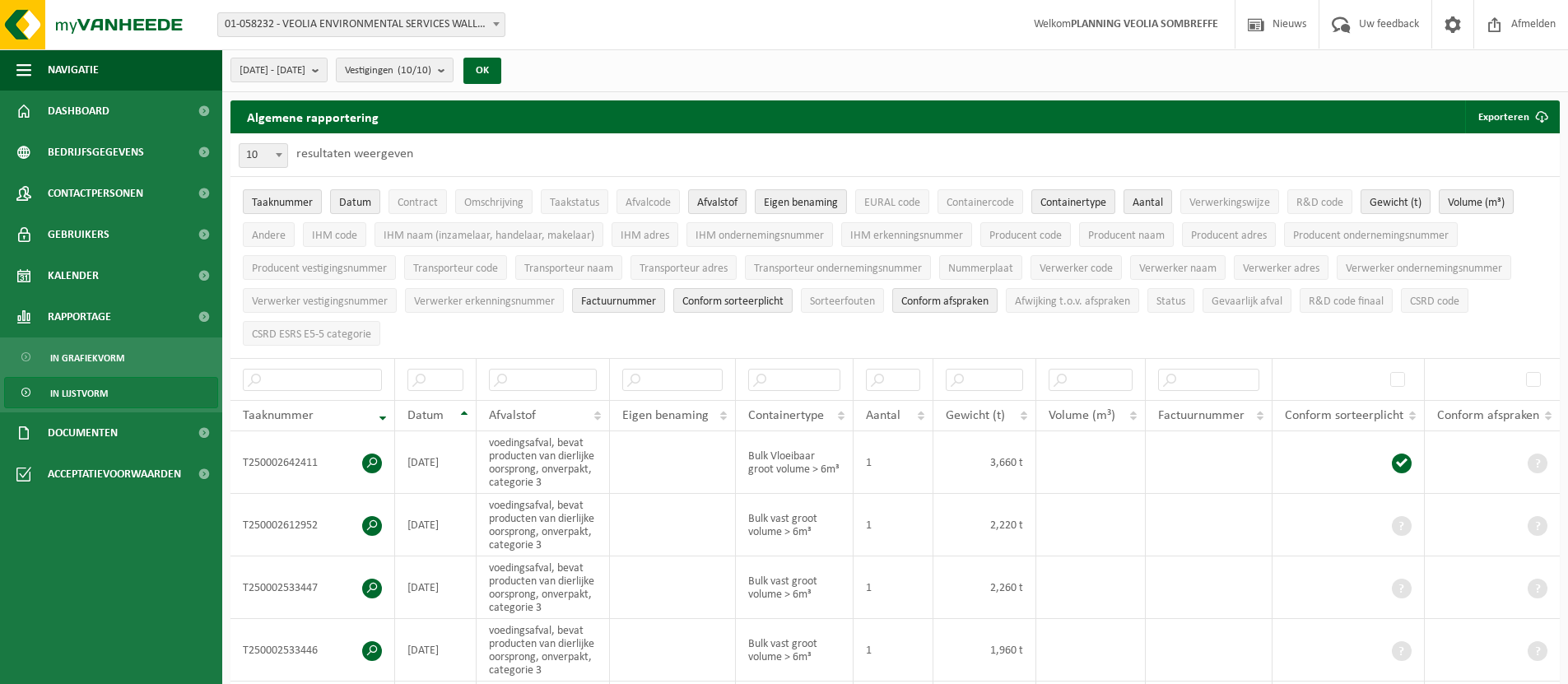
click at [1135, 34] on span "Welkom PLANNING VEOLIA SOMBREFFE" at bounding box center [1126, 24] width 217 height 49
click at [1135, 24] on strong "PLANNING VEOLIA SOMBREFFE" at bounding box center [1145, 24] width 147 height 12
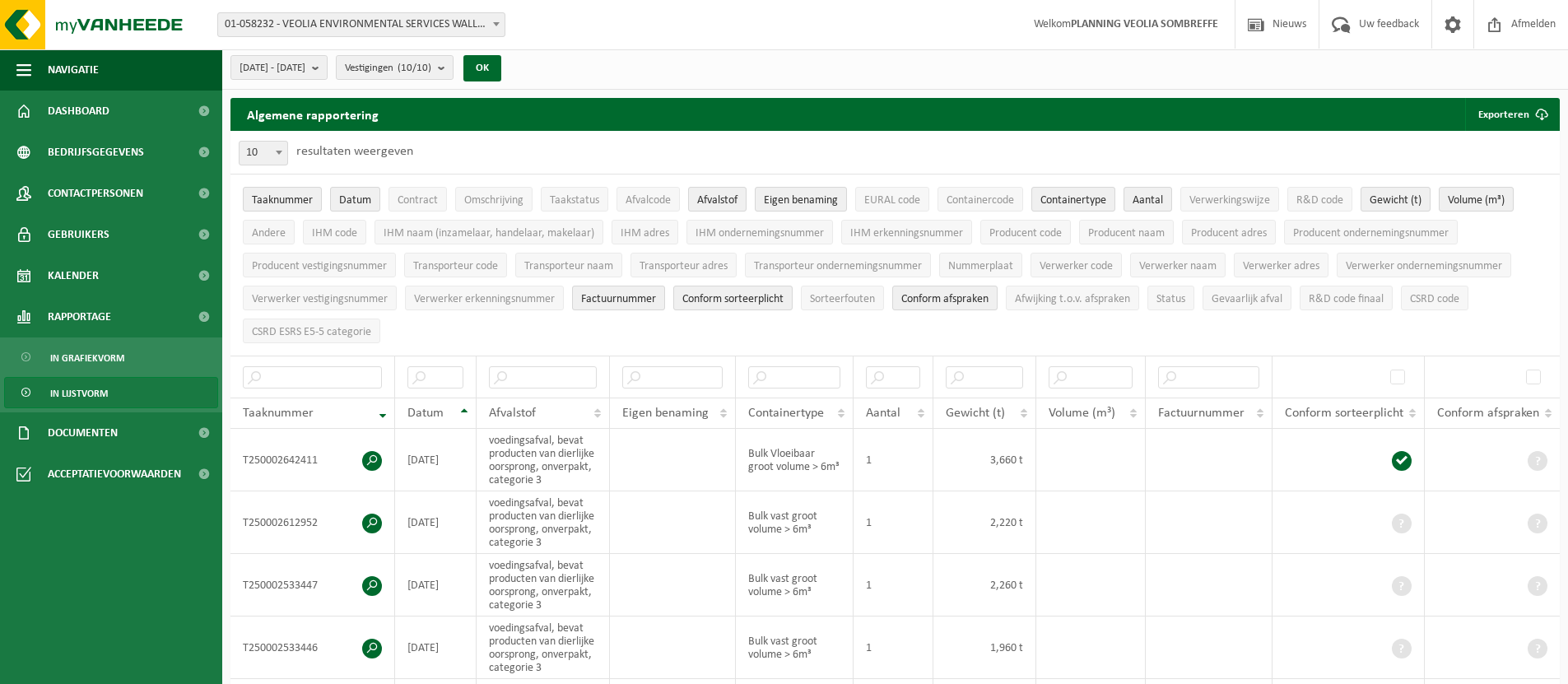
scroll to position [0, 0]
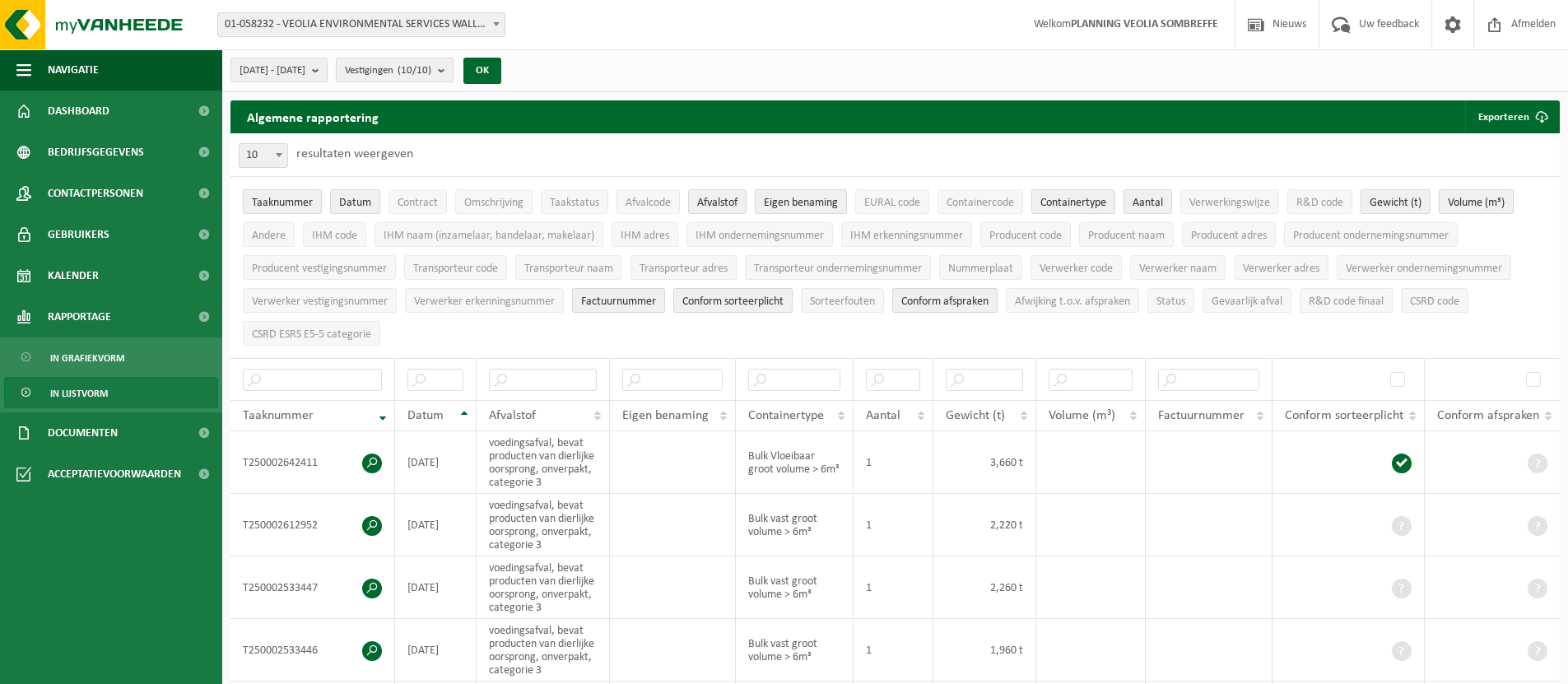
click at [328, 31] on span "01-058232 - VEOLIA ENVIRONMENTAL SERVICES WALLONIE - [GEOGRAPHIC_DATA]" at bounding box center [361, 25] width 287 height 23
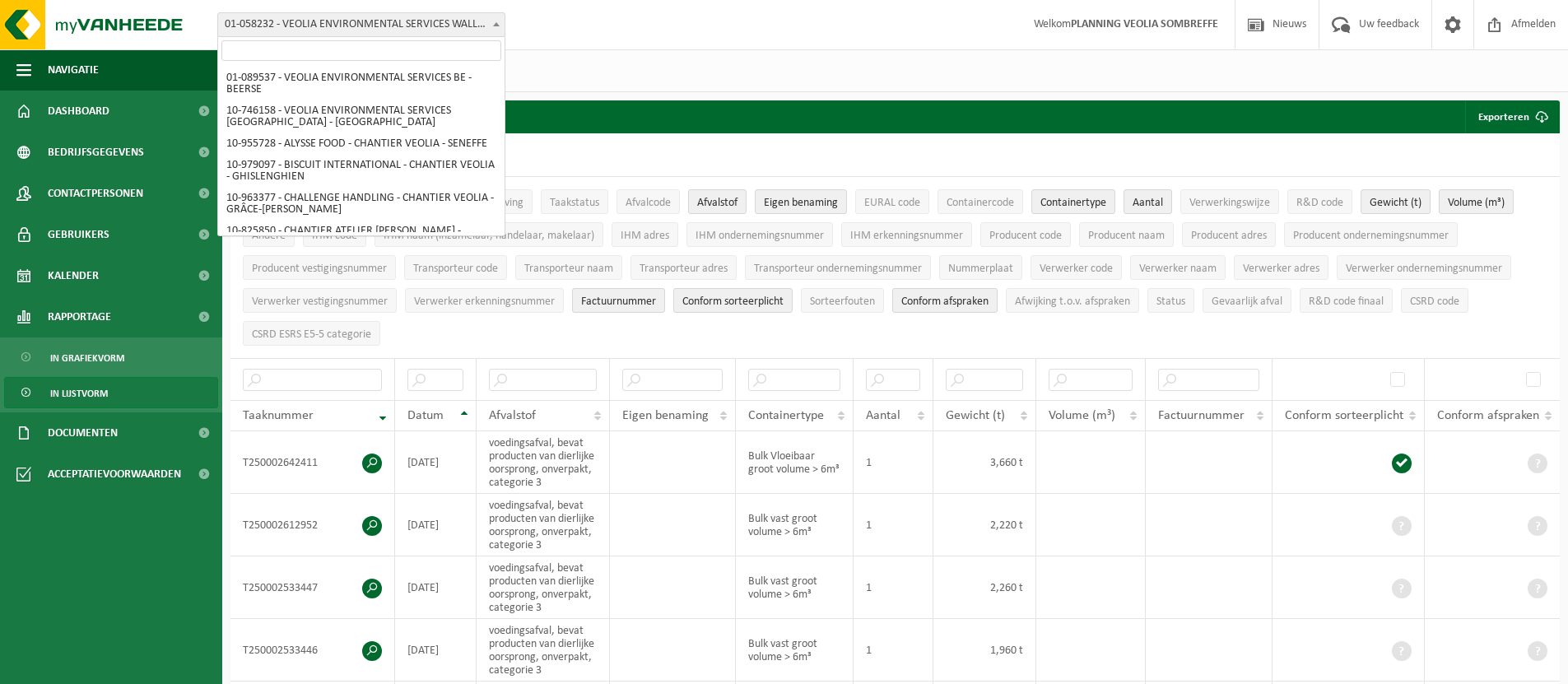
scroll to position [851, 0]
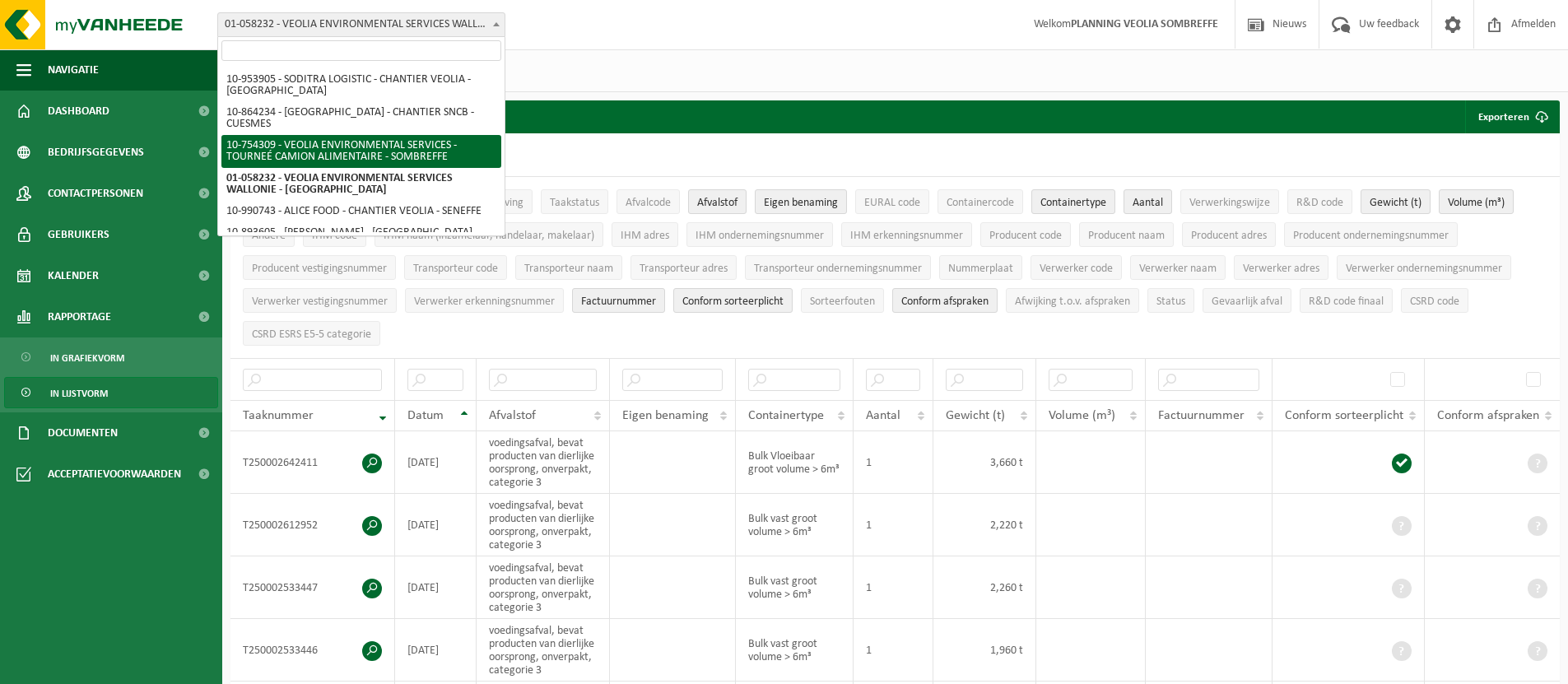
select select "95907"
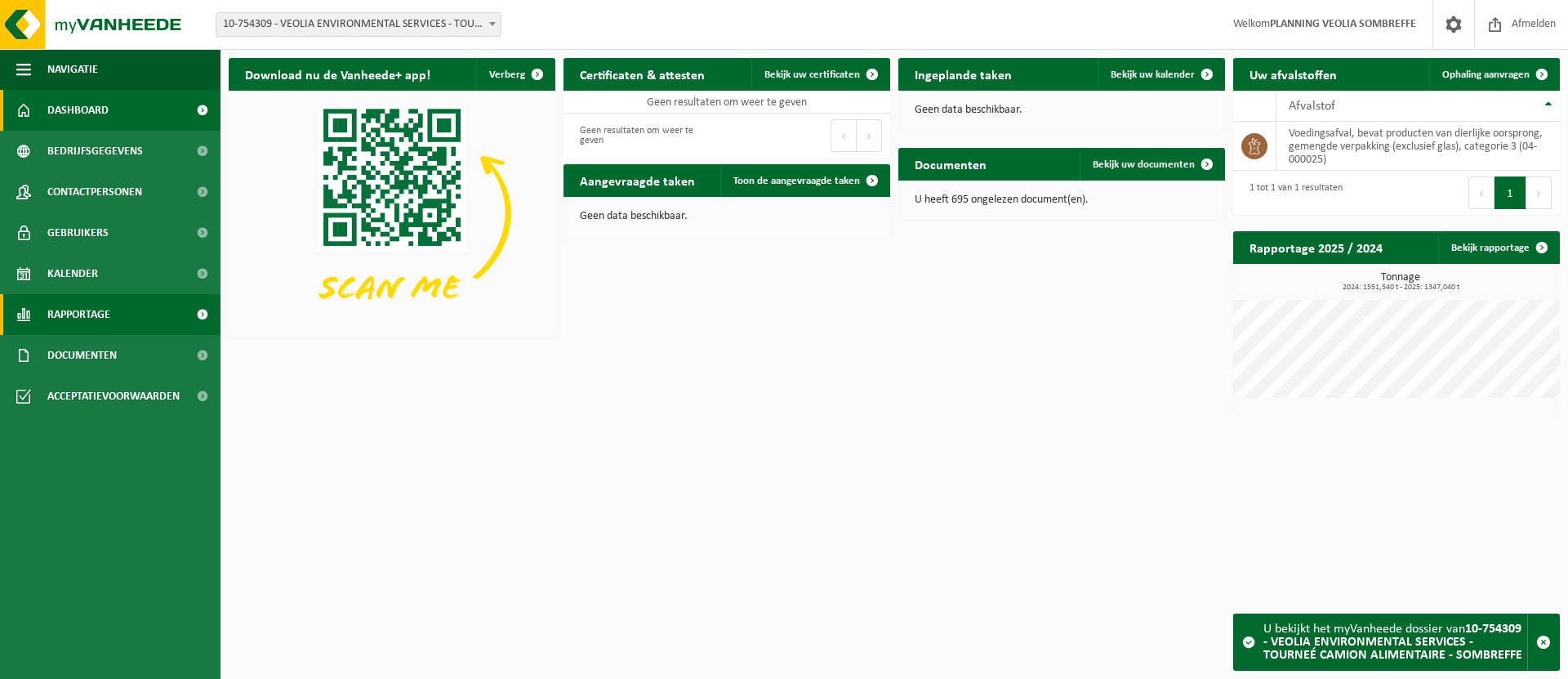
click at [100, 316] on span "Rapportage" at bounding box center [79, 314] width 63 height 41
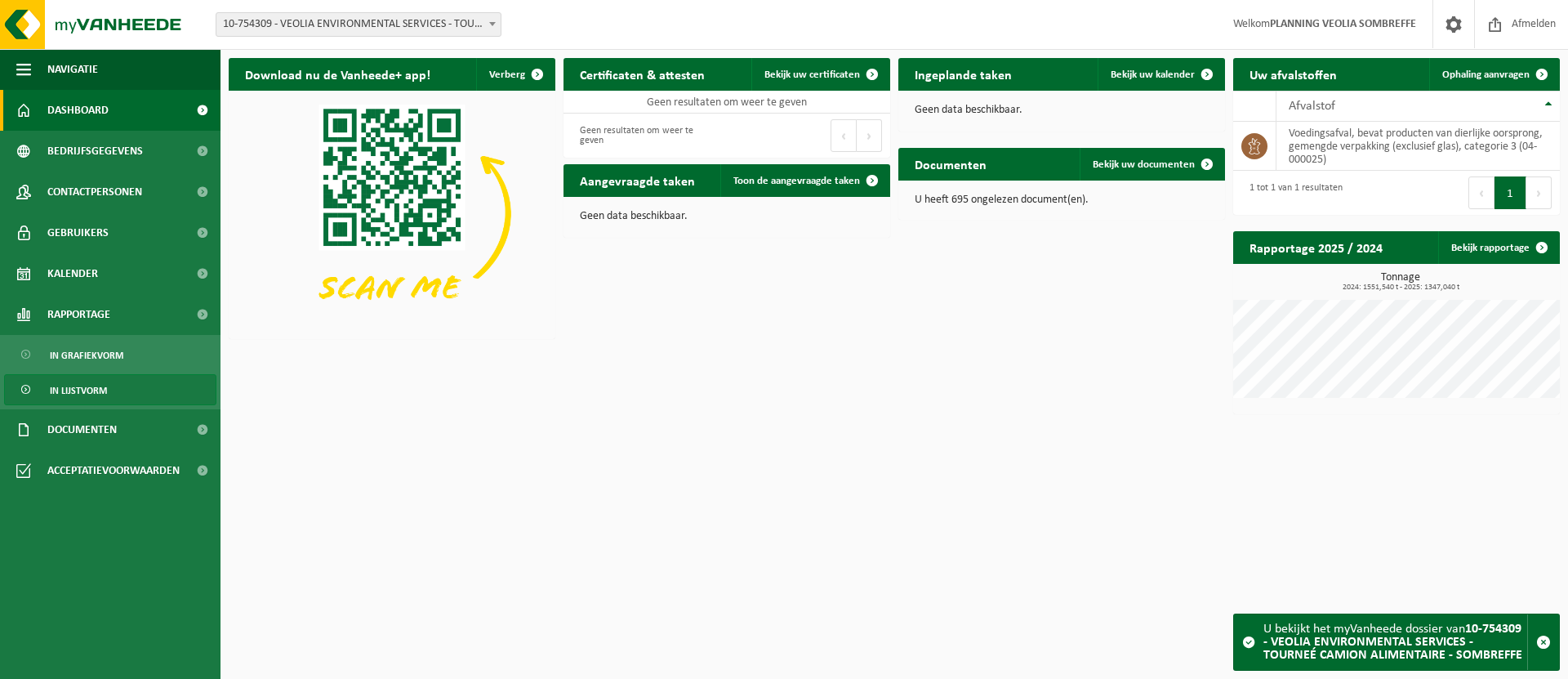
click at [98, 385] on span "In lijstvorm" at bounding box center [79, 390] width 57 height 31
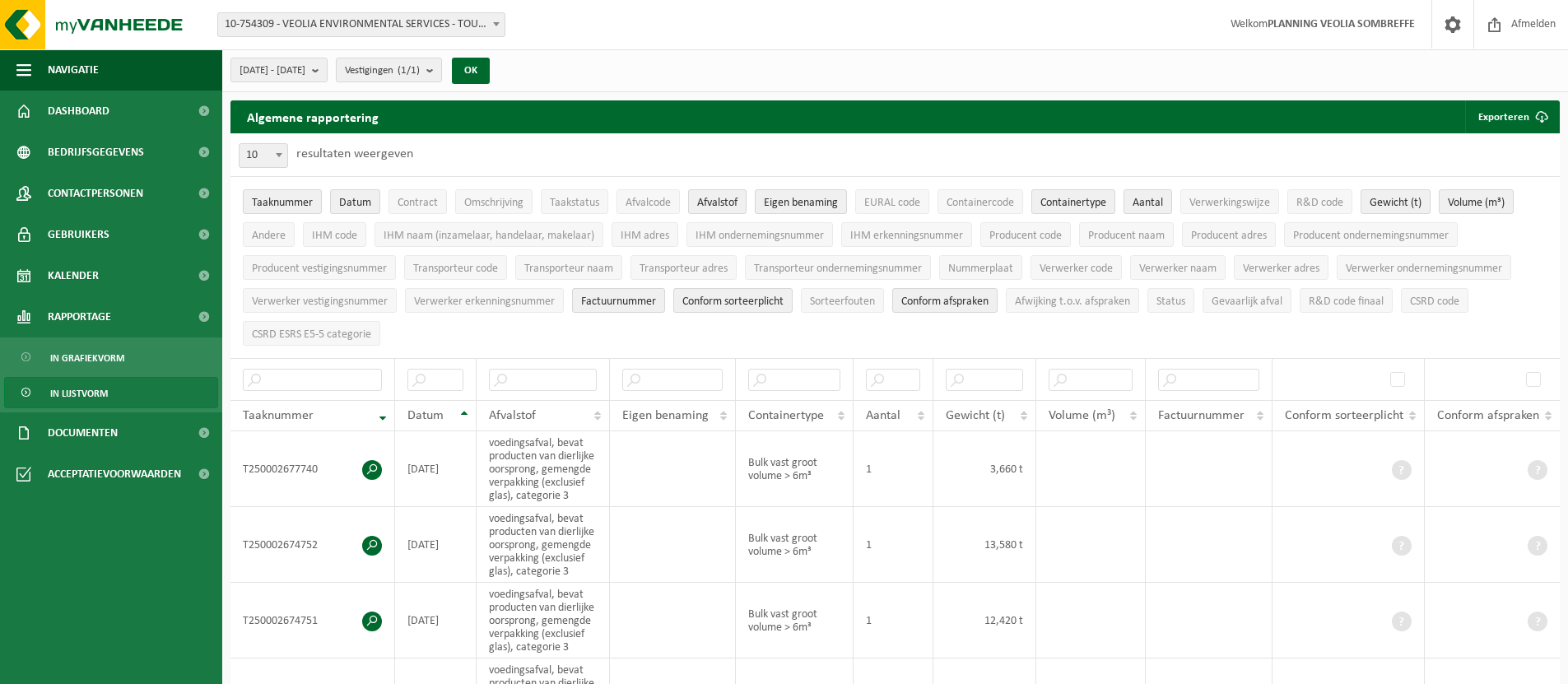
click at [980, 278] on li "Nummerplaat" at bounding box center [981, 267] width 92 height 32
click at [978, 271] on span "Nummerplaat" at bounding box center [981, 268] width 65 height 12
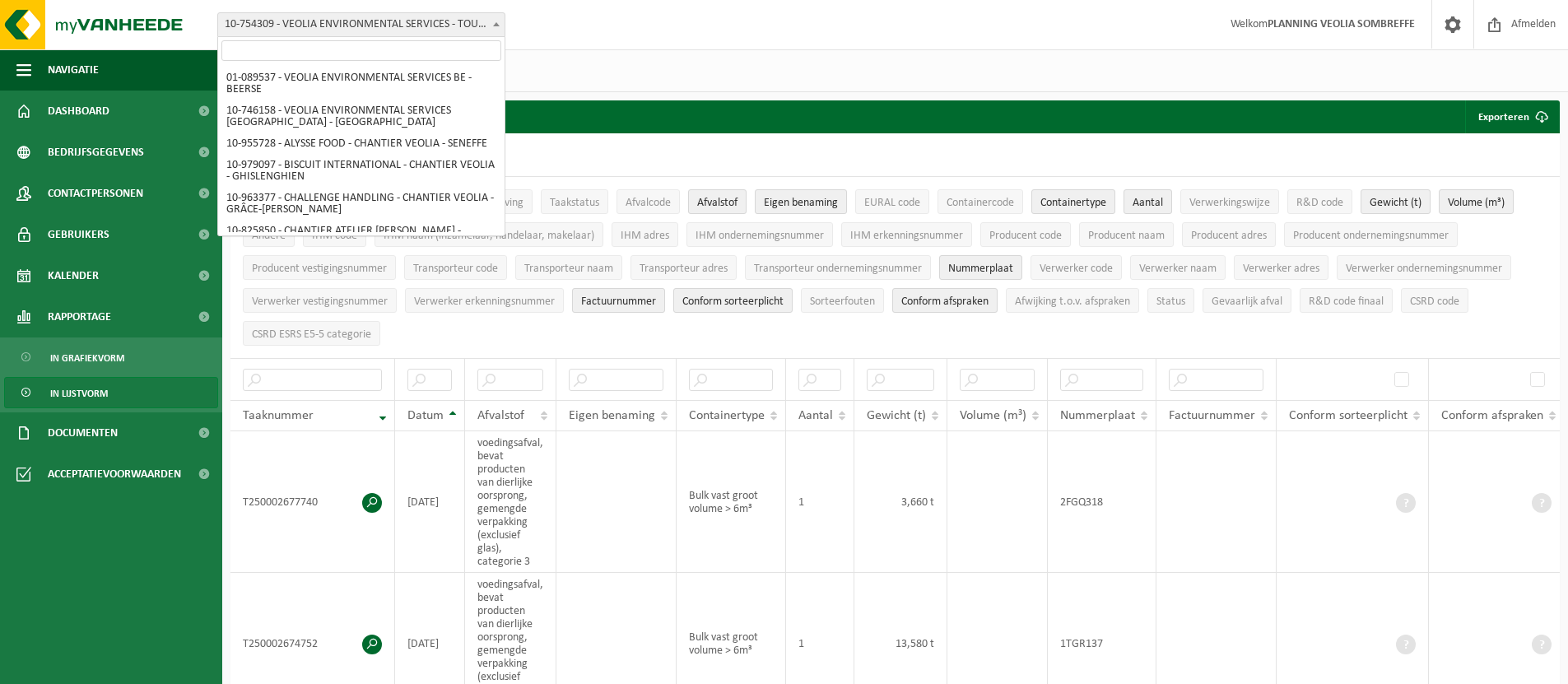
click at [290, 31] on span "10-754309 - VEOLIA ENVIRONMENTAL SERVICES - TOURNEÉ CAMION ALIMENTAIRE - SOMBRE…" at bounding box center [361, 25] width 287 height 23
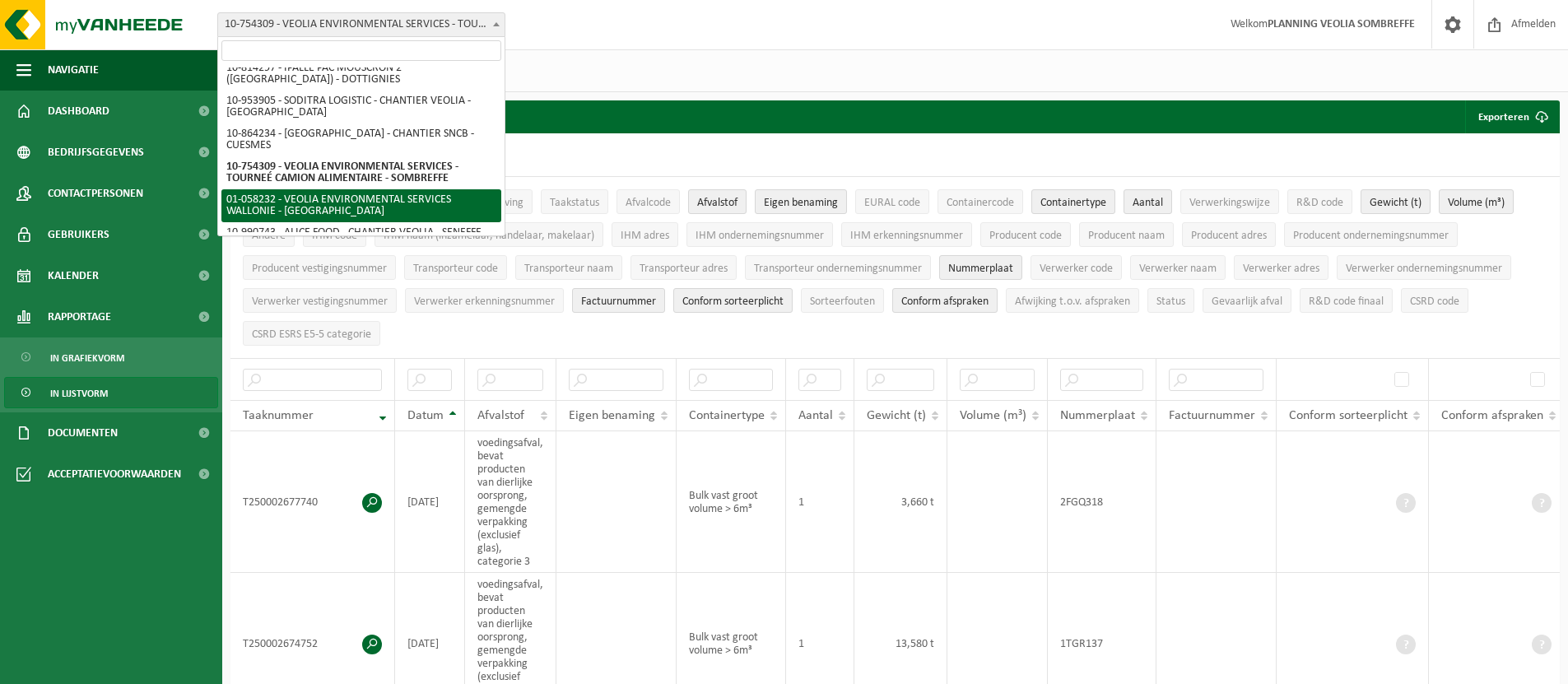
select select "361"
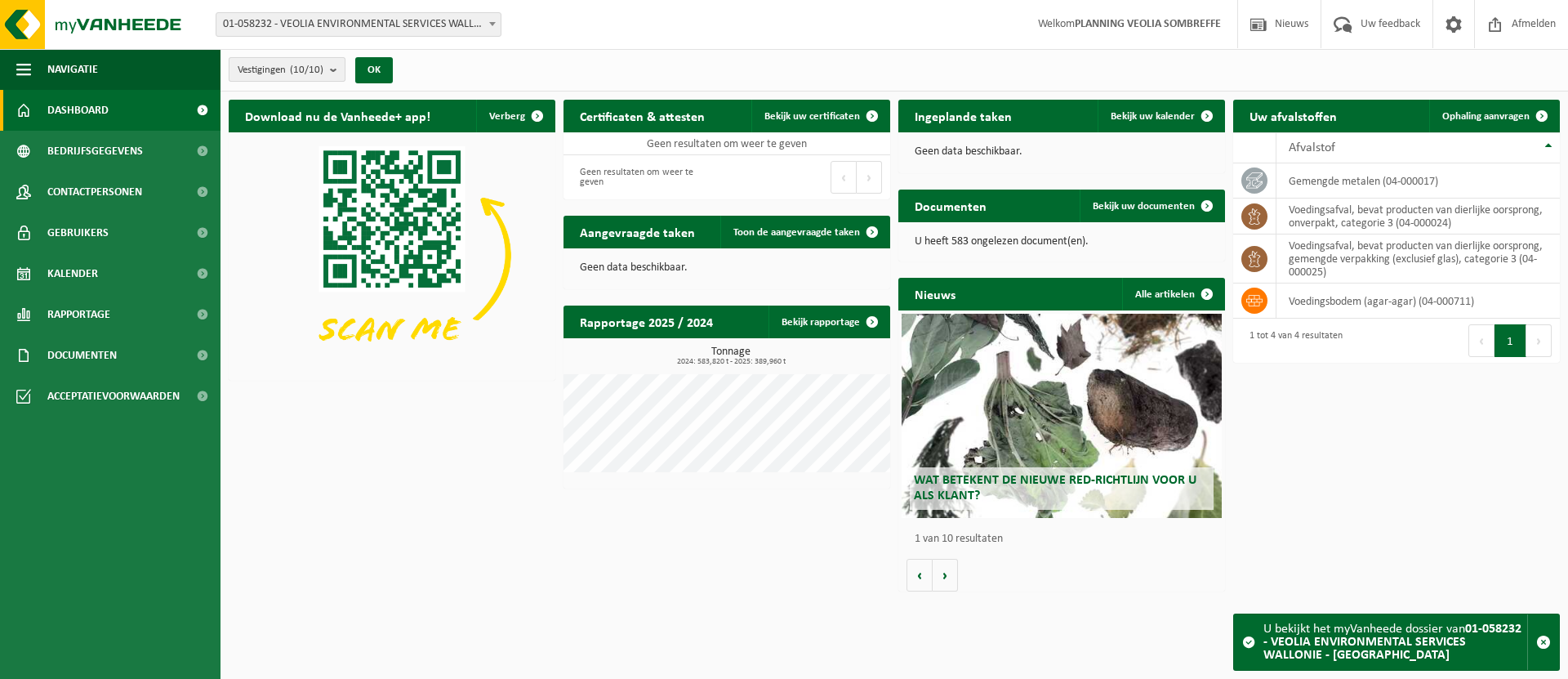
click at [334, 72] on b "submit" at bounding box center [337, 69] width 15 height 23
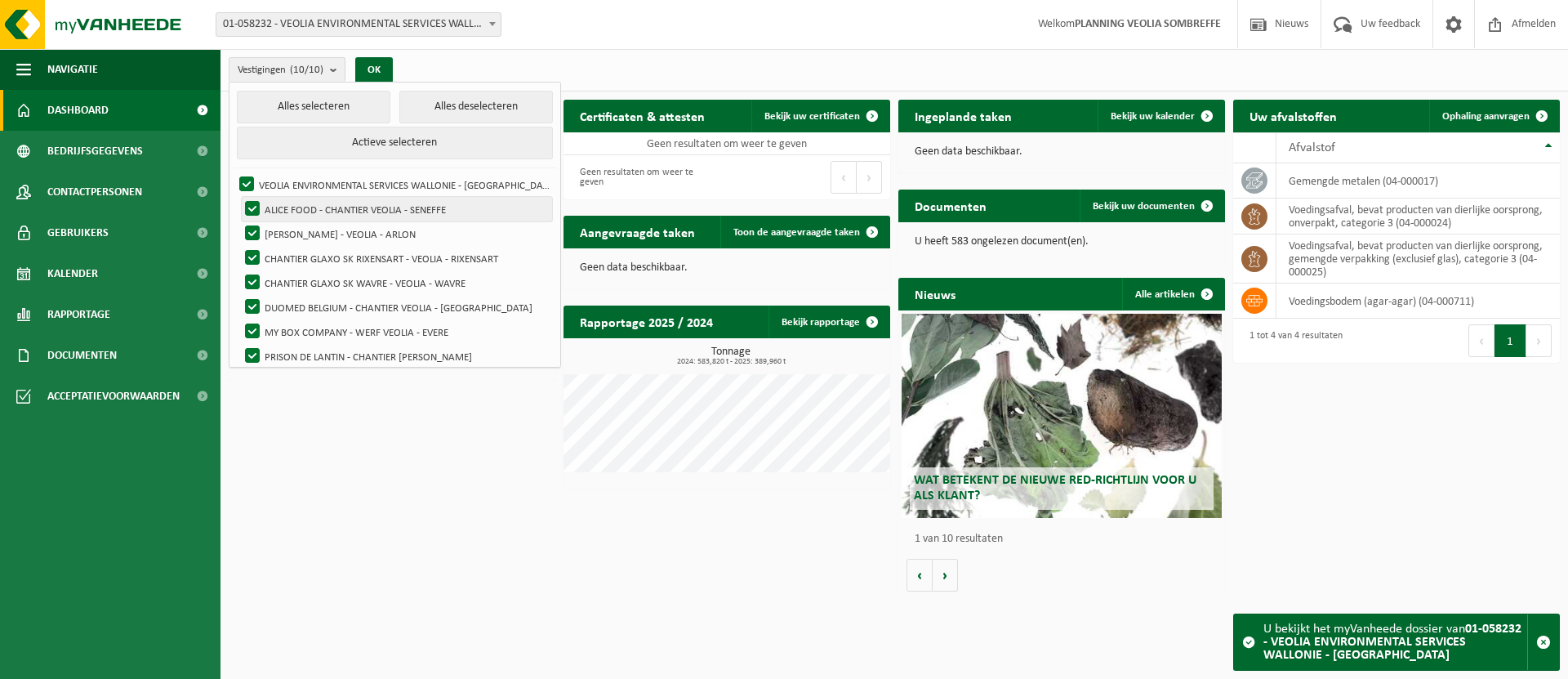
click at [250, 204] on label "ALICE FOOD - CHANTIER VEOLIA - SENEFFE" at bounding box center [396, 210] width 310 height 25
click at [239, 197] on input "ALICE FOOD - CHANTIER VEOLIA - SENEFFE" at bounding box center [239, 196] width 1 height 1
checkbox input "false"
click at [256, 230] on label "[PERSON_NAME] - VEOLIA - ARLON" at bounding box center [396, 233] width 310 height 25
click at [239, 221] on input "CHANTIER FERRERO - VEOLIA - ARLON" at bounding box center [239, 221] width 1 height 1
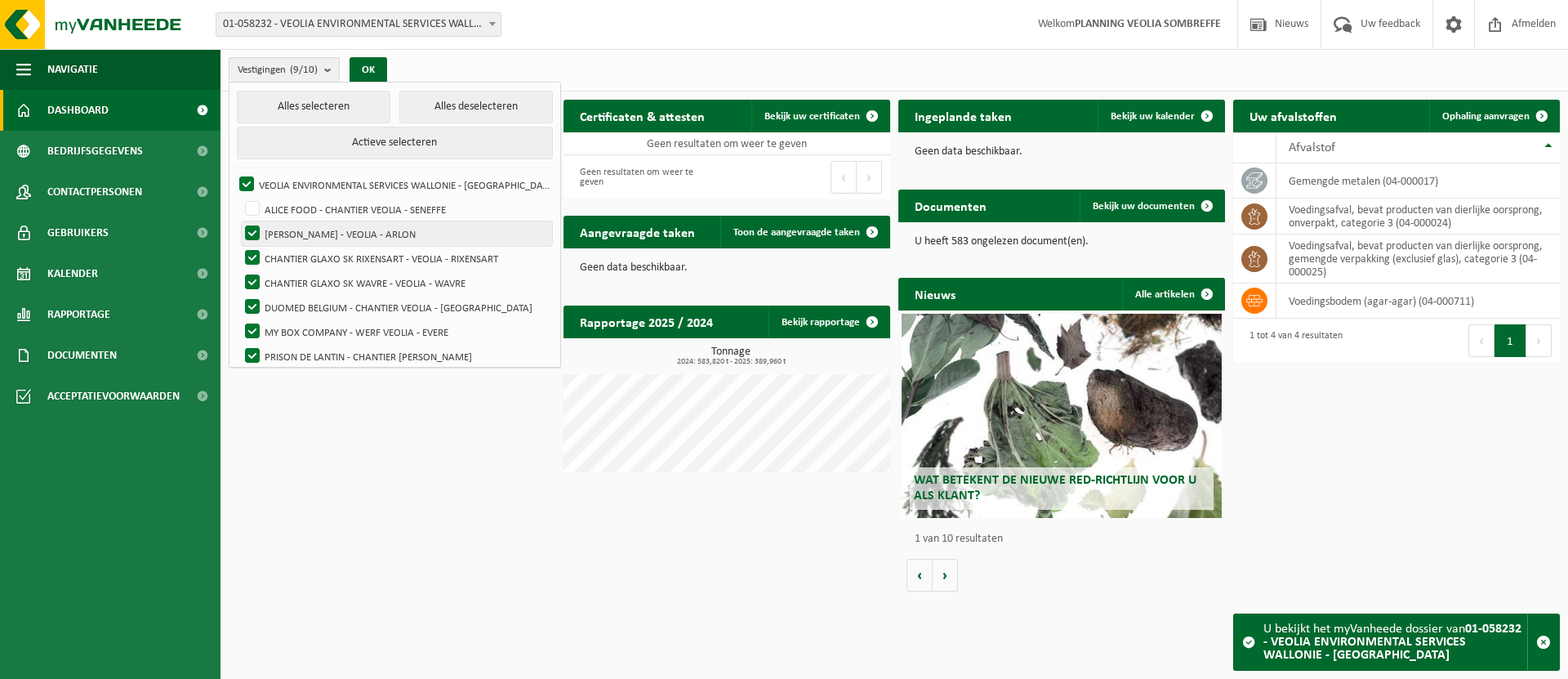
checkbox input "false"
click at [251, 258] on label "CHANTIER GLAXO SK RIXENSART - VEOLIA - RIXENSART" at bounding box center [396, 258] width 310 height 25
click at [239, 246] on input "CHANTIER GLAXO SK RIXENSART - VEOLIA - RIXENSART" at bounding box center [239, 245] width 1 height 1
checkbox input "false"
click at [255, 276] on label "CHANTIER GLAXO SK WAVRE - VEOLIA - WAVRE" at bounding box center [396, 283] width 310 height 25
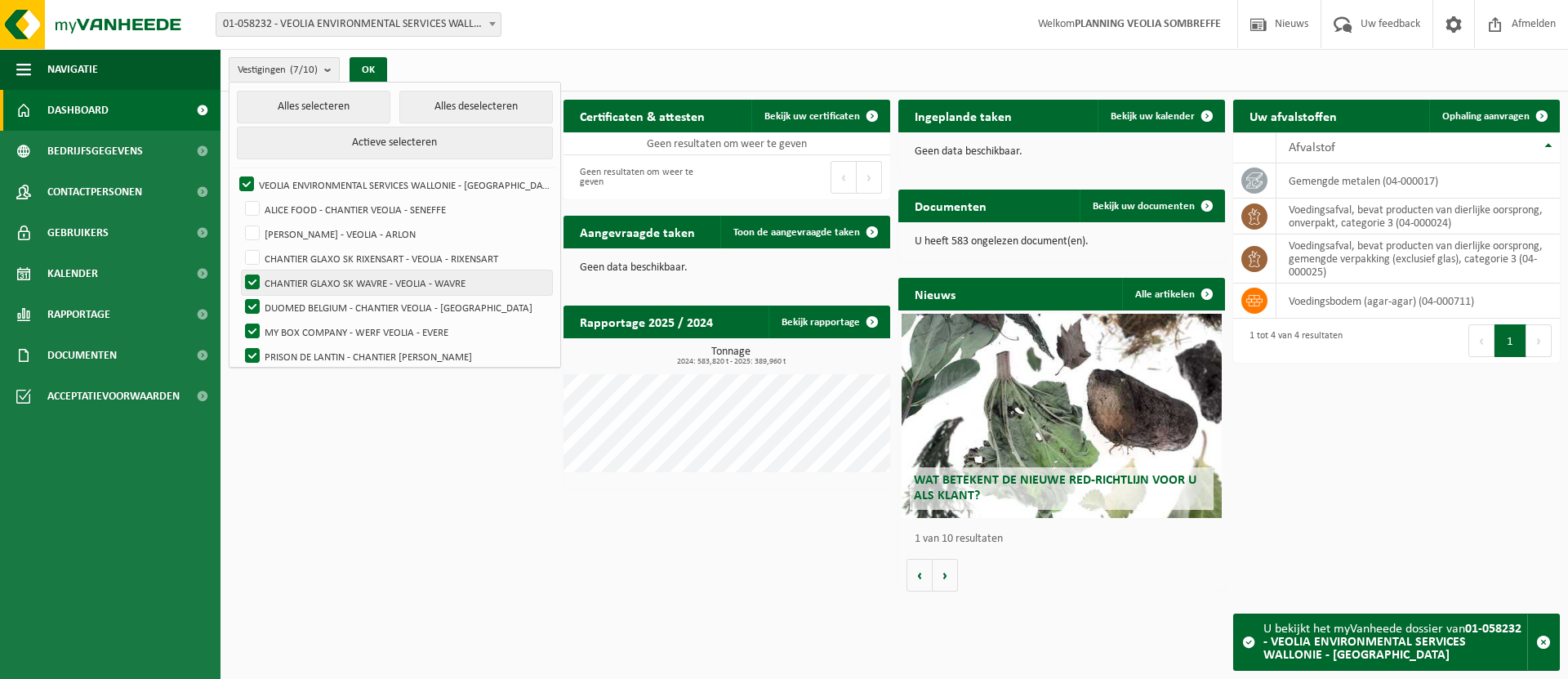
click at [239, 270] on input "CHANTIER GLAXO SK WAVRE - VEOLIA - WAVRE" at bounding box center [239, 269] width 1 height 1
checkbox input "false"
click at [254, 307] on label "DUOMED BELGIUM - CHANTIER VEOLIA - NIVELLES" at bounding box center [396, 307] width 310 height 25
click at [239, 295] on input "DUOMED BELGIUM - CHANTIER VEOLIA - NIVELLES" at bounding box center [239, 294] width 1 height 1
checkbox input "false"
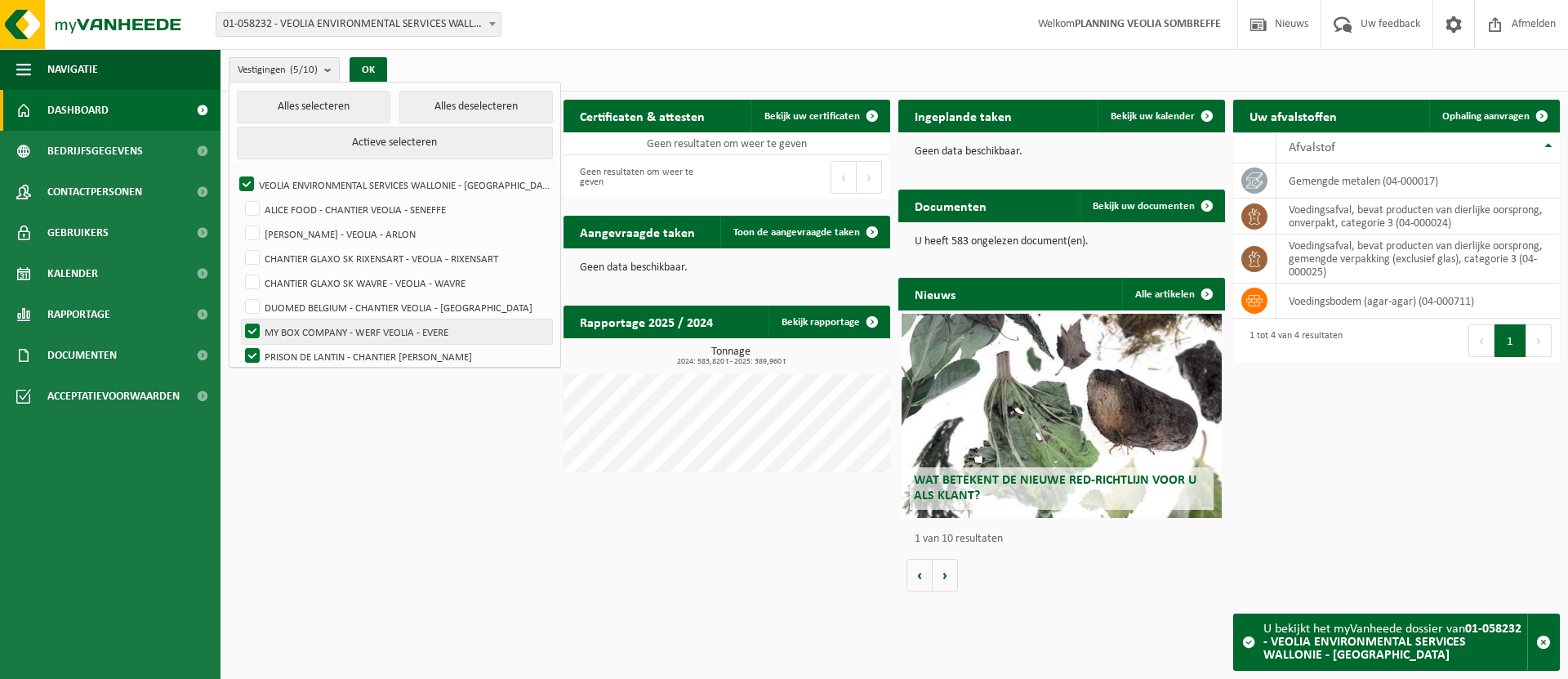
click at [258, 335] on label "MY BOX COMPANY - WERF VEOLIA - EVERE" at bounding box center [396, 332] width 310 height 25
click at [239, 320] on input "MY BOX COMPANY - WERF VEOLIA - EVERE" at bounding box center [239, 319] width 1 height 1
checkbox input "false"
click at [259, 350] on label "PRISON DE LANTIN - CHANTIER VEOLIA WALL - LANTIN" at bounding box center [396, 357] width 310 height 25
click at [239, 344] on input "PRISON DE LANTIN - CHANTIER VEOLIA WALL - LANTIN" at bounding box center [239, 343] width 1 height 1
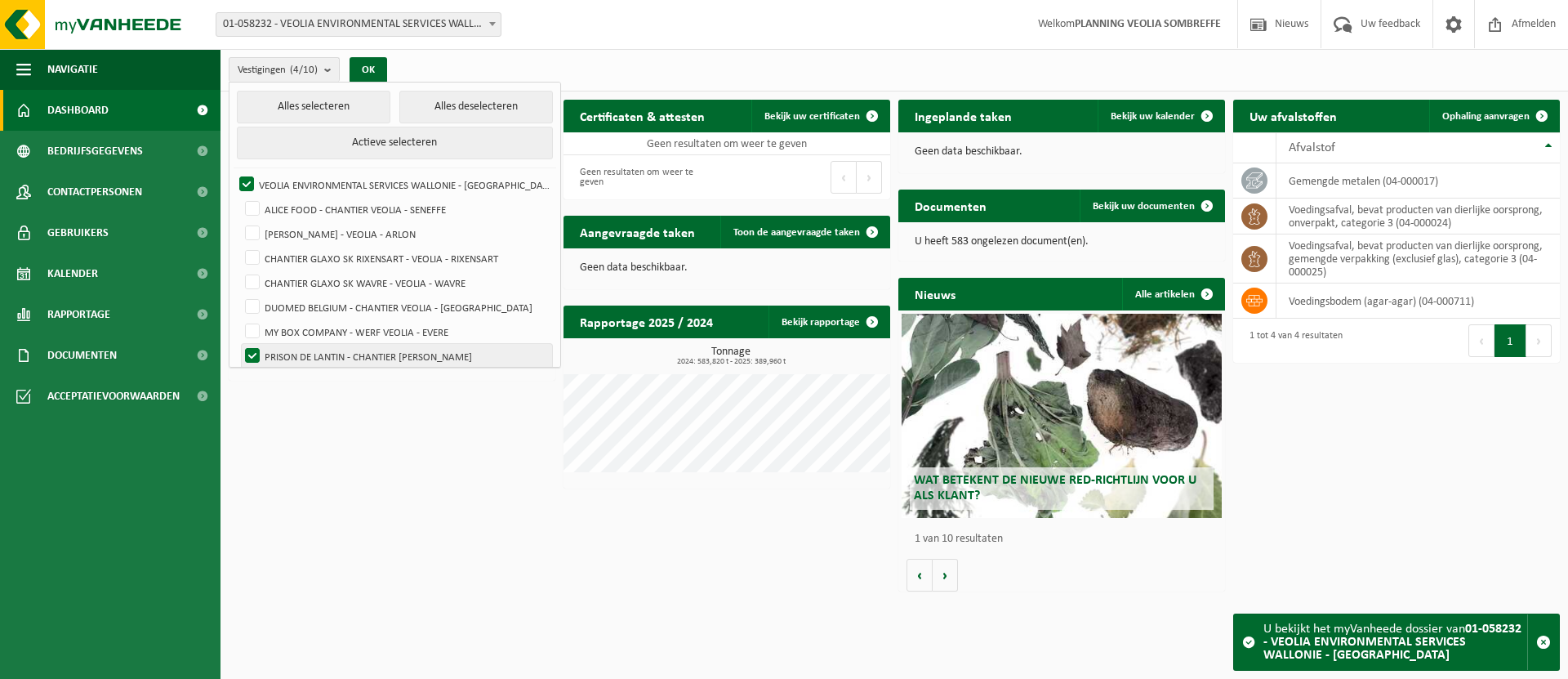
checkbox input "false"
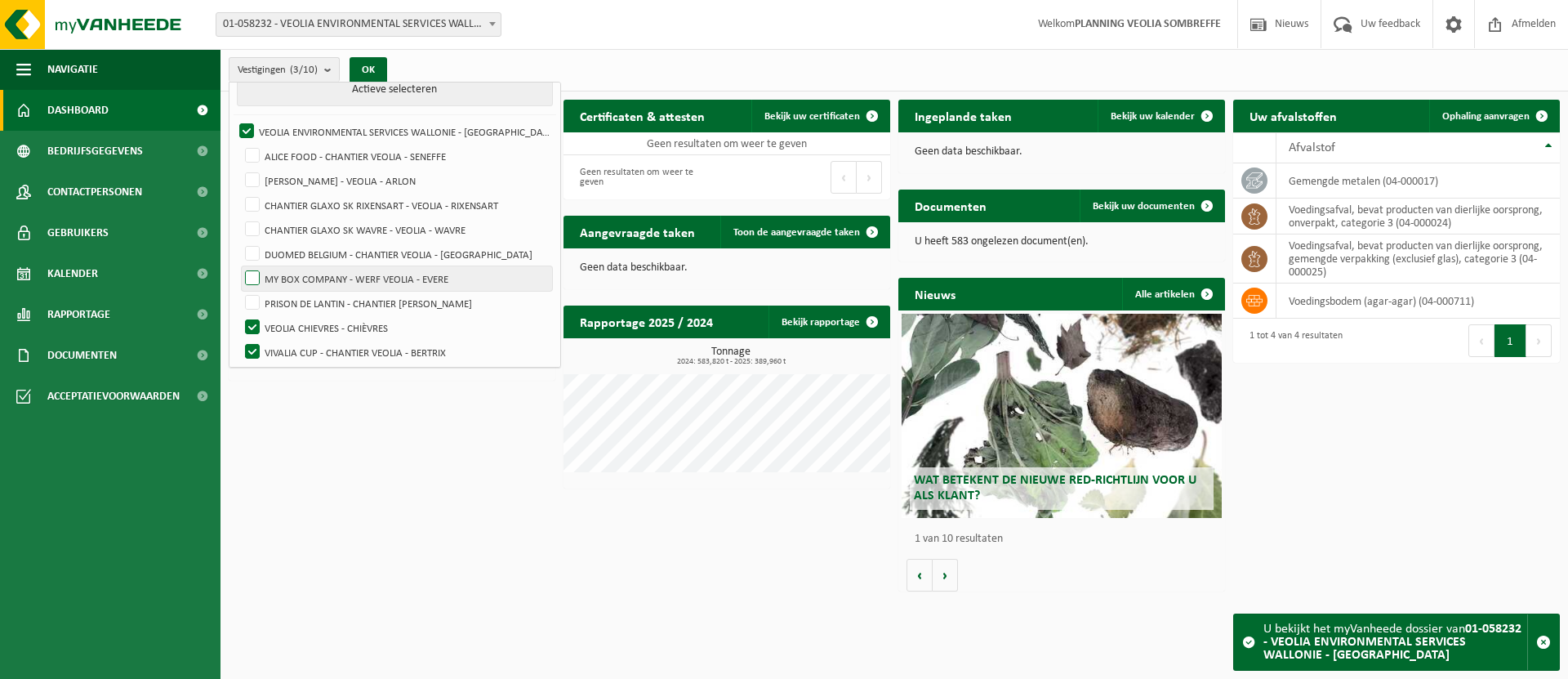
scroll to position [56, 0]
click at [246, 320] on label "VEOLIA CHIEVRES - CHIÈVRES" at bounding box center [396, 324] width 310 height 25
click at [239, 312] on input "VEOLIA CHIEVRES - CHIÈVRES" at bounding box center [239, 311] width 1 height 1
checkbox input "false"
click at [258, 357] on label "VIVALIA CUP - CHANTIER VEOLIA - BERTRIX" at bounding box center [396, 349] width 310 height 25
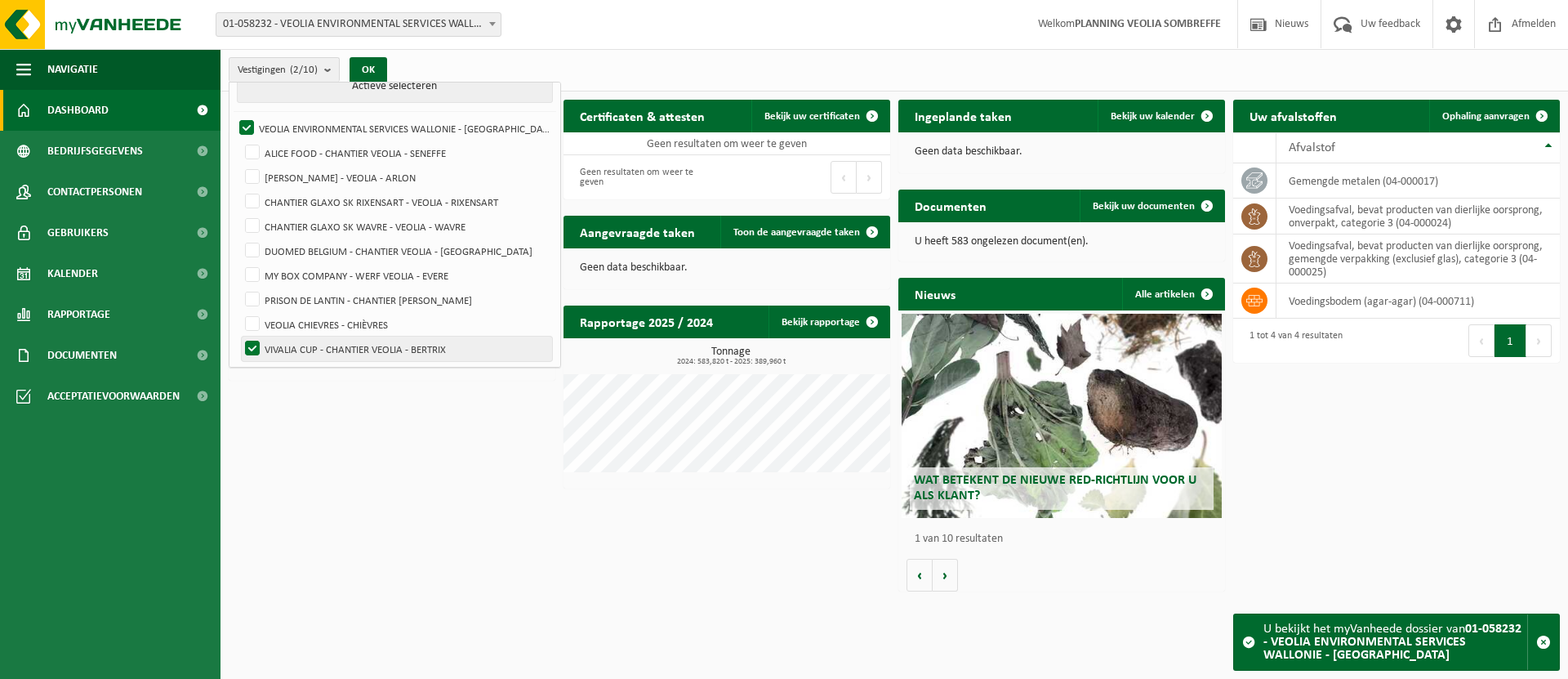
click at [239, 337] on input "VIVALIA CUP - CHANTIER VEOLIA - BERTRIX" at bounding box center [239, 336] width 1 height 1
checkbox input "false"
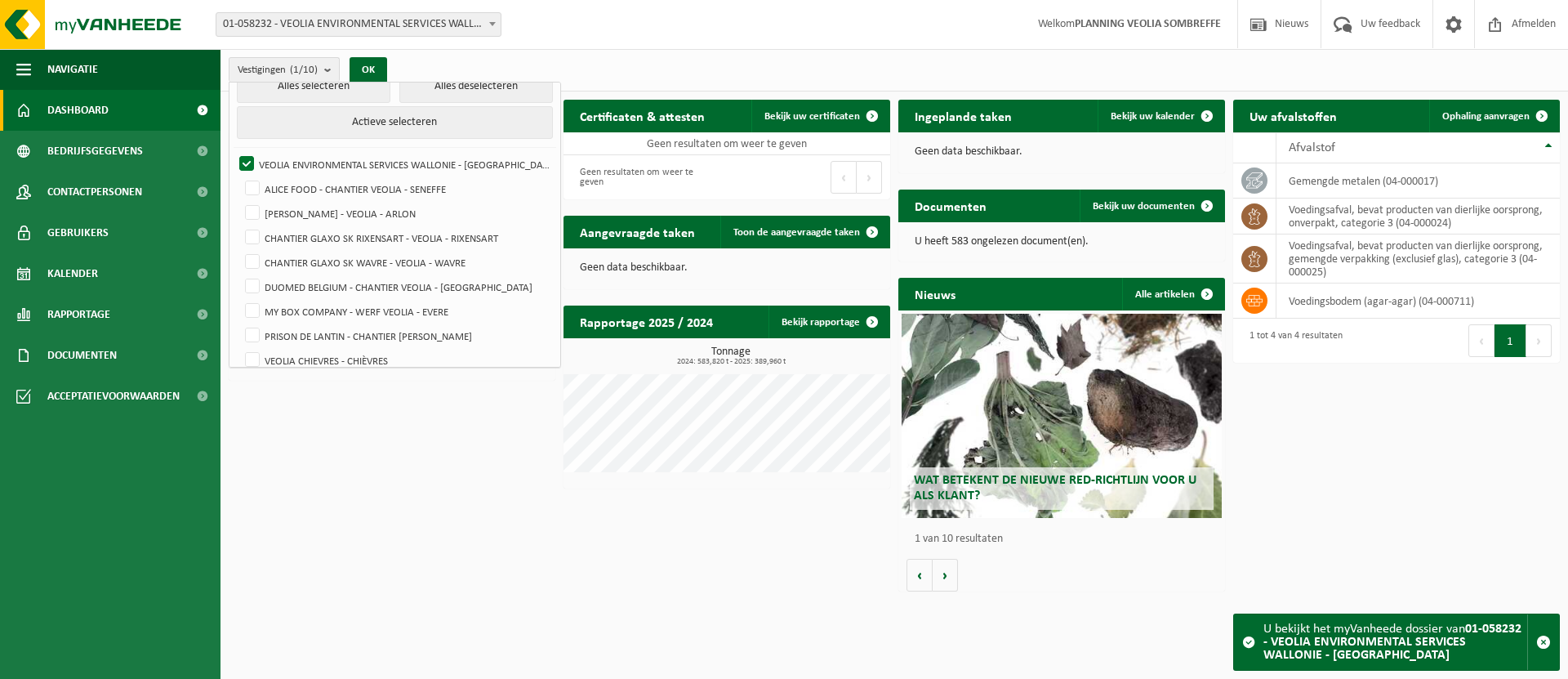
scroll to position [0, 0]
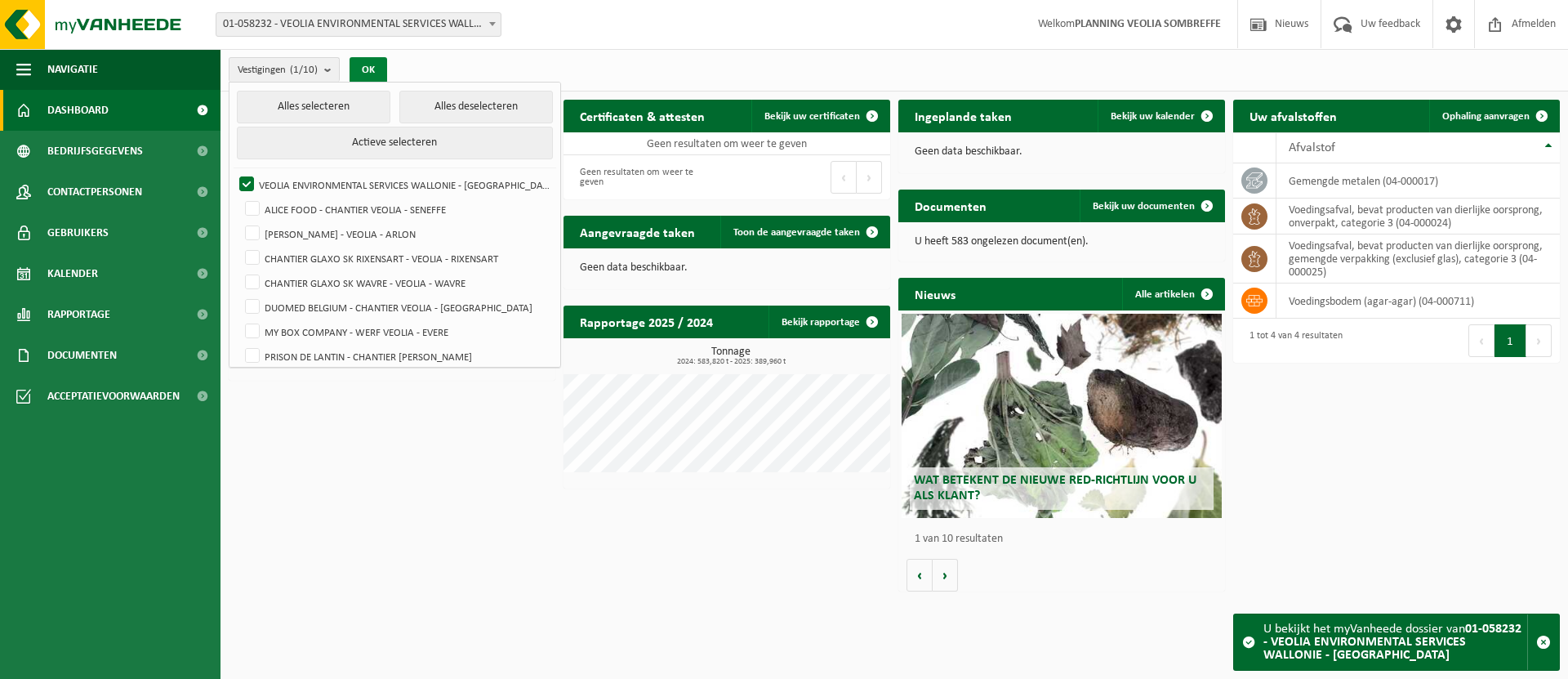
click at [374, 83] on ul "Alles selecteren Alles deselecteren Actieve selecteren VEOLIA ENVIRONMENTAL SER…" at bounding box center [394, 254] width 331 height 343
click at [369, 68] on button "OK" at bounding box center [369, 70] width 38 height 27
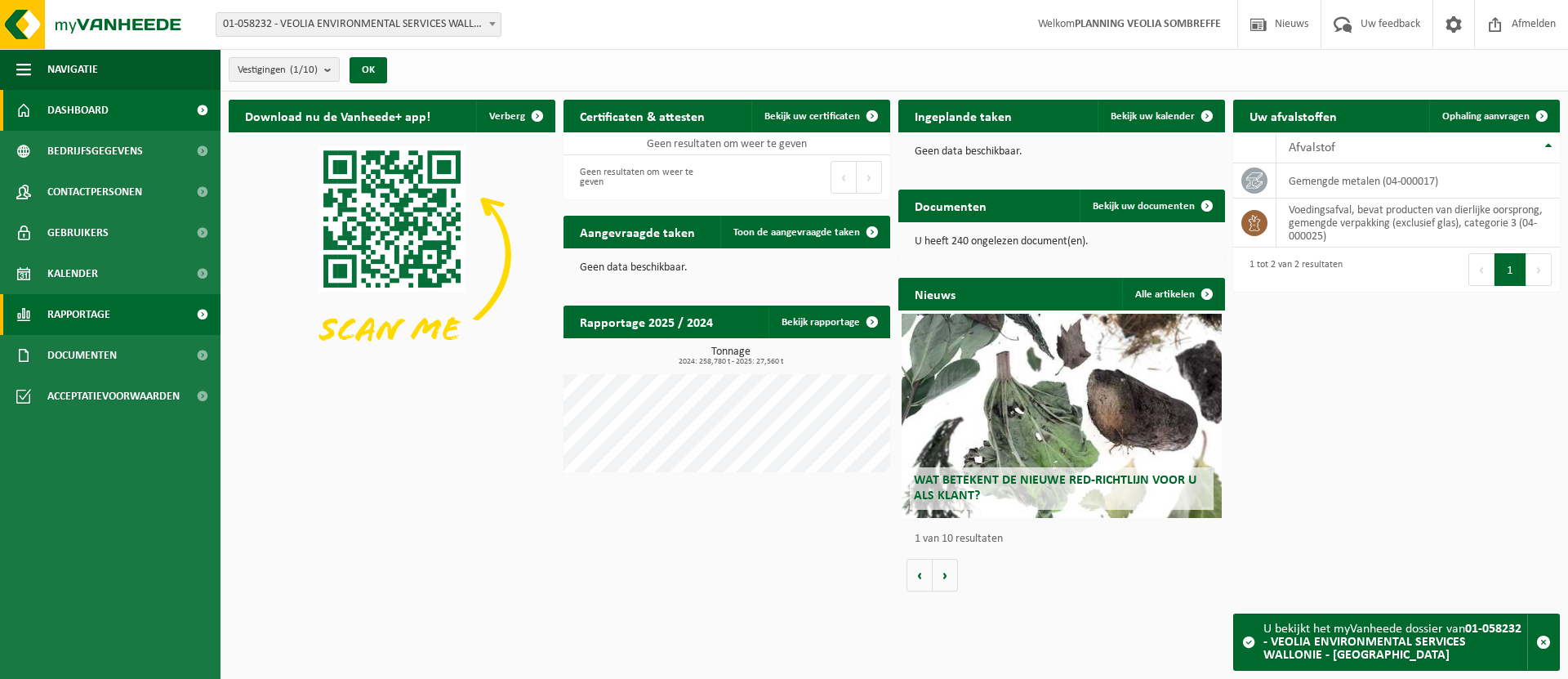
click at [119, 325] on link "Rapportage" at bounding box center [110, 314] width 221 height 41
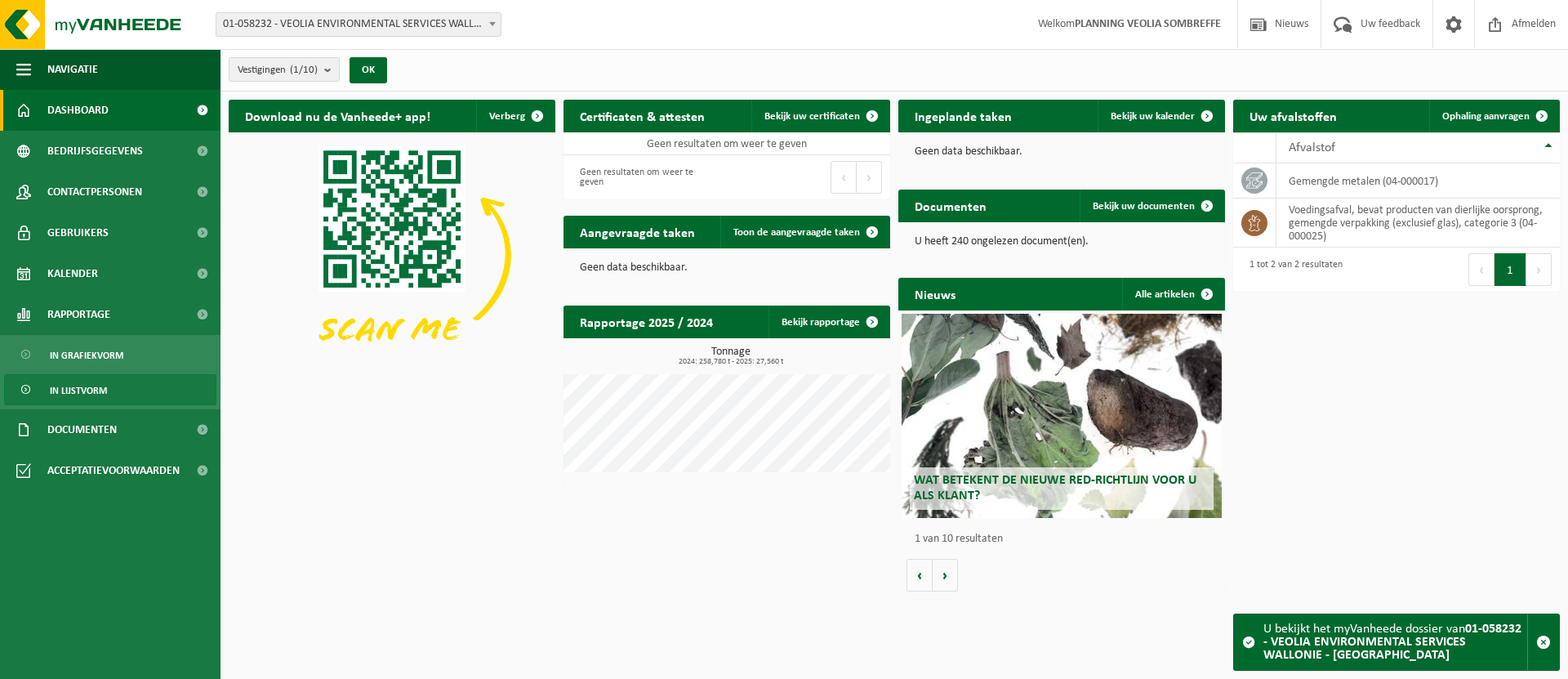
click at [116, 387] on link "In lijstvorm" at bounding box center [110, 390] width 212 height 31
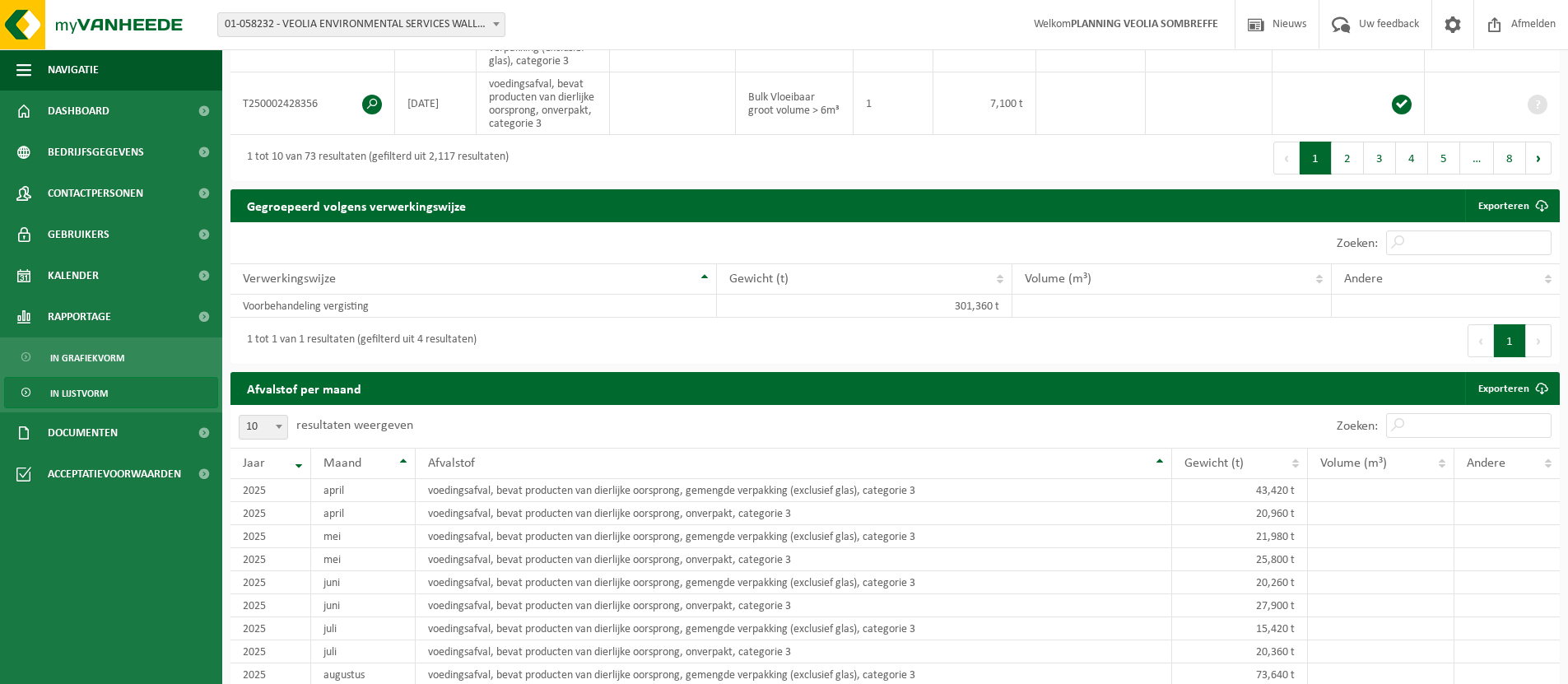
scroll to position [12, 0]
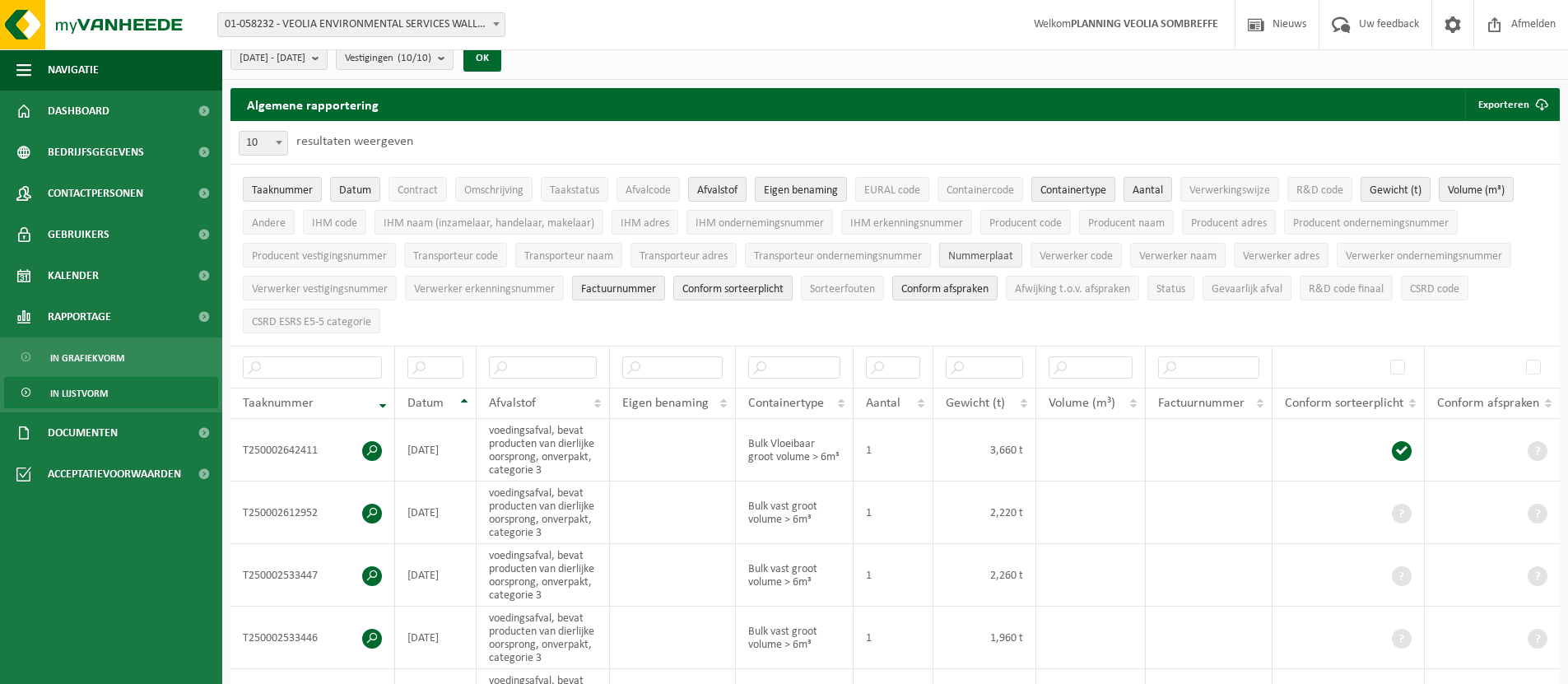
click at [981, 245] on button "Nummerplaat" at bounding box center [980, 255] width 83 height 25
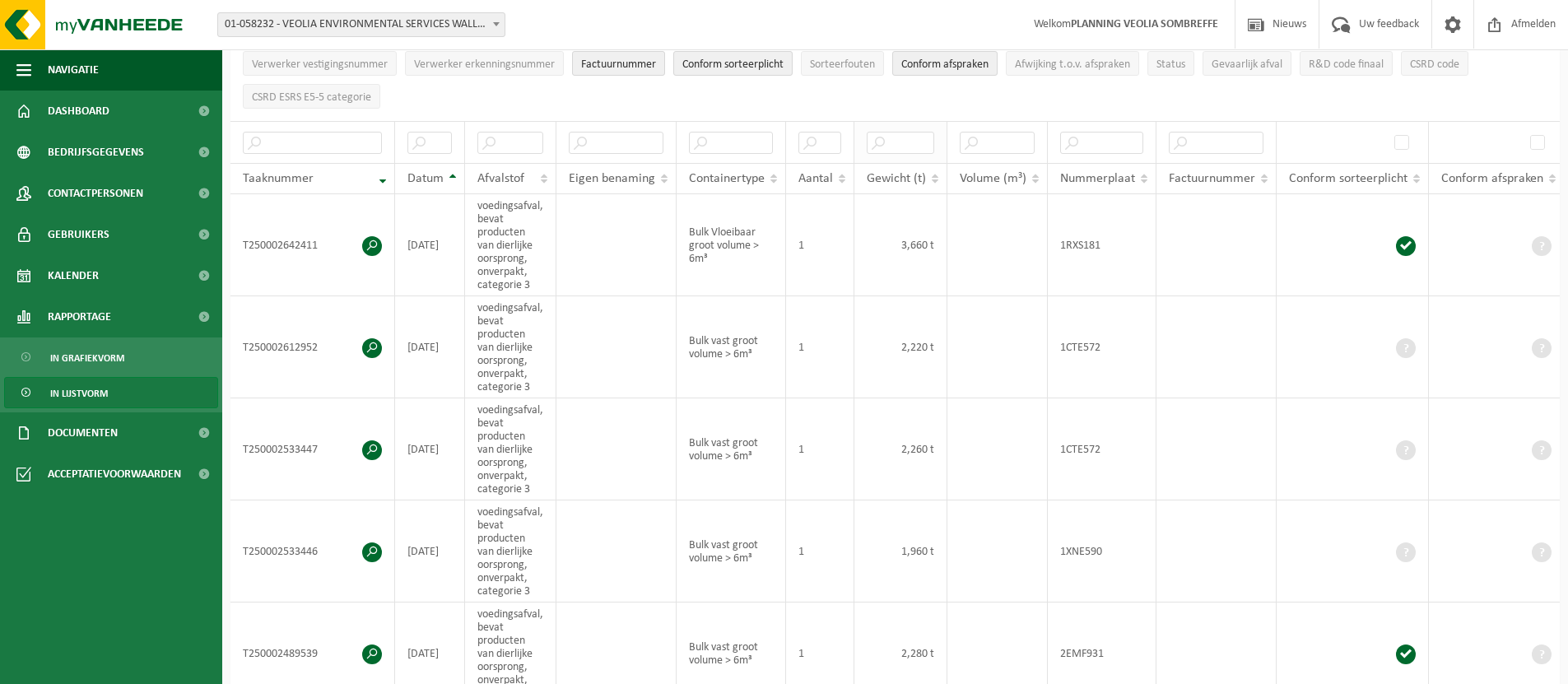
scroll to position [0, 0]
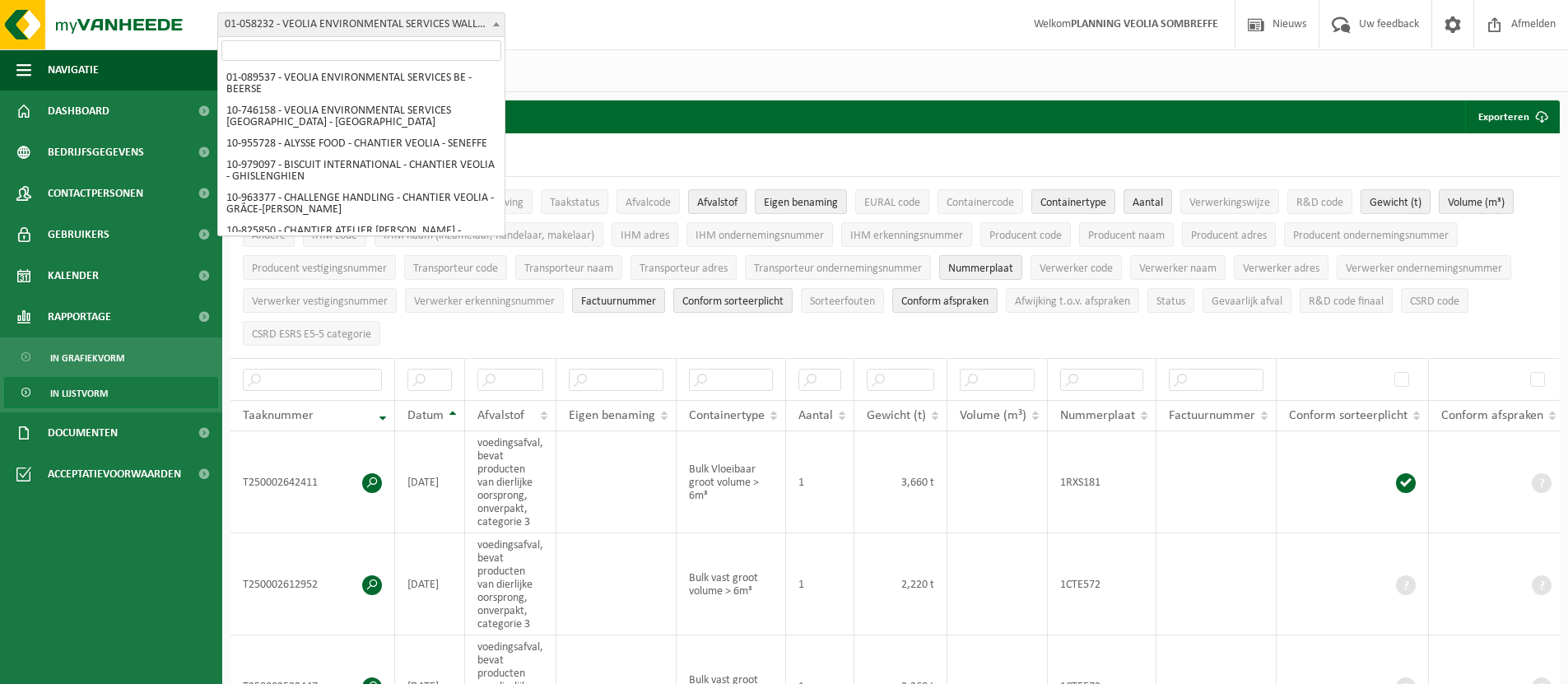
click at [378, 28] on span "01-058232 - VEOLIA ENVIRONMENTAL SERVICES WALLONIE - [GEOGRAPHIC_DATA]" at bounding box center [361, 25] width 287 height 23
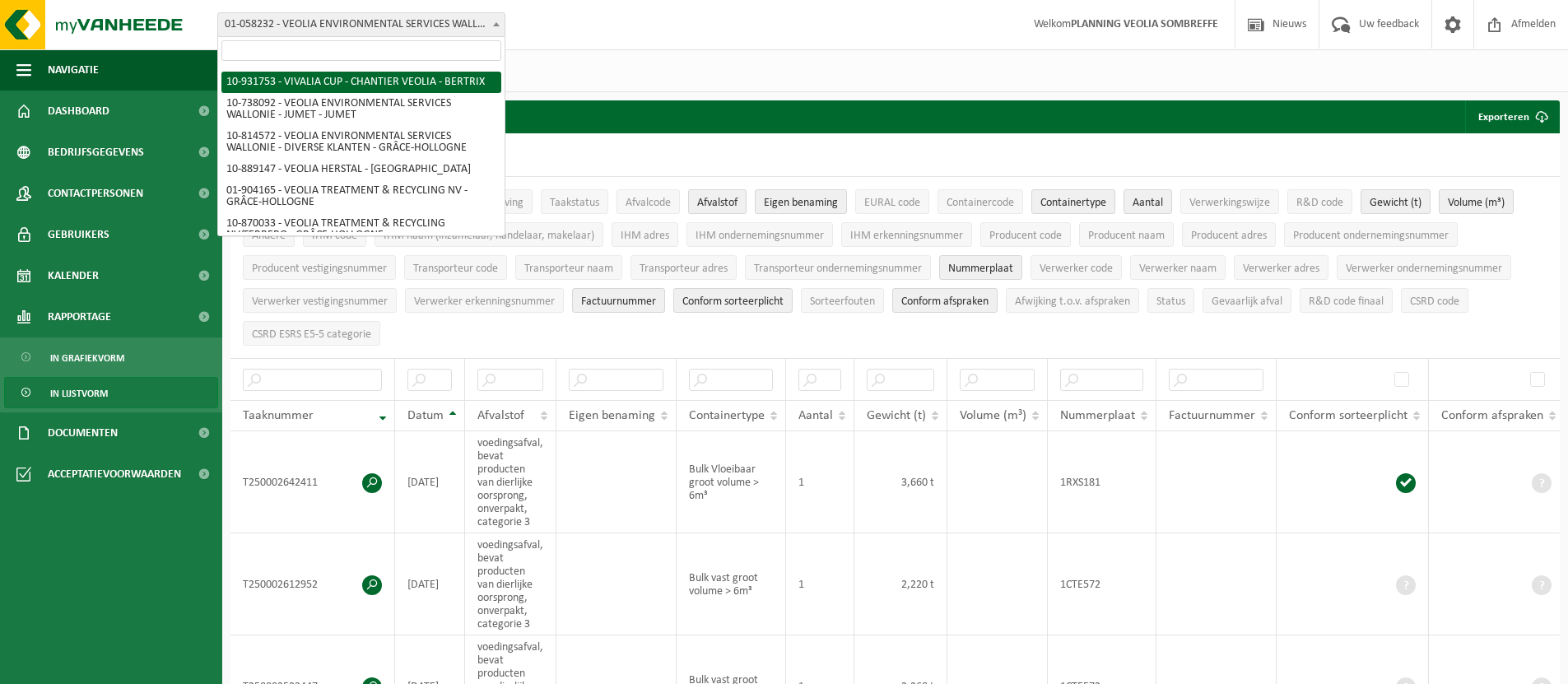
scroll to position [1211, 0]
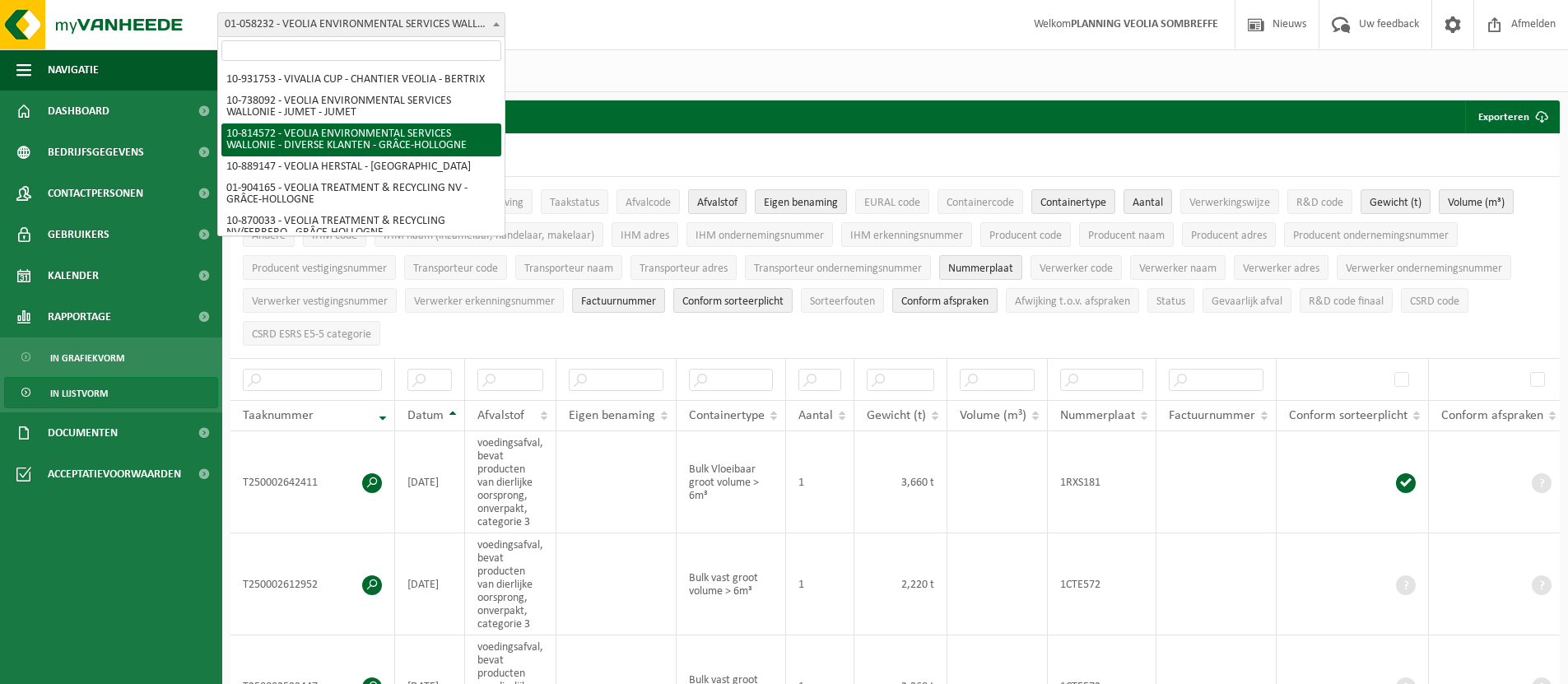
select select "37628"
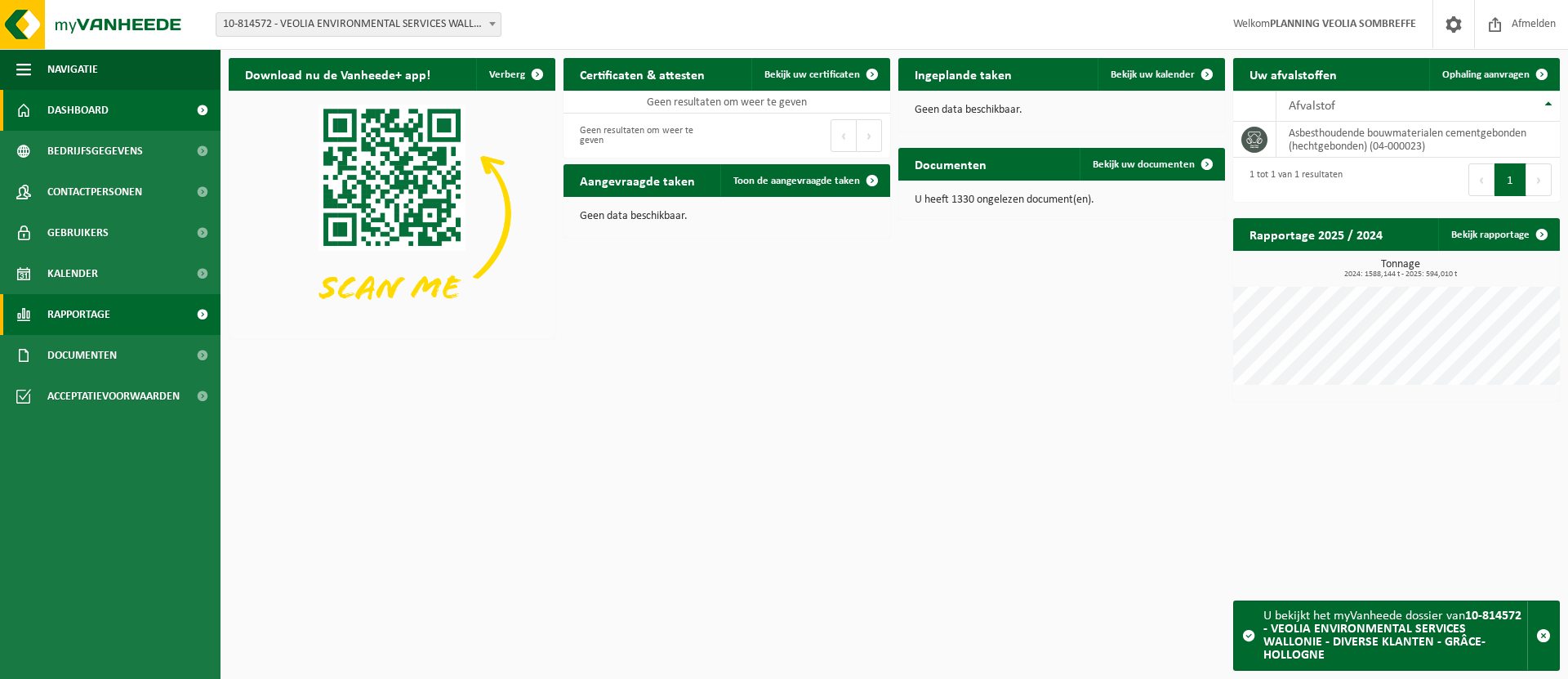
click at [133, 321] on link "Rapportage" at bounding box center [110, 314] width 221 height 41
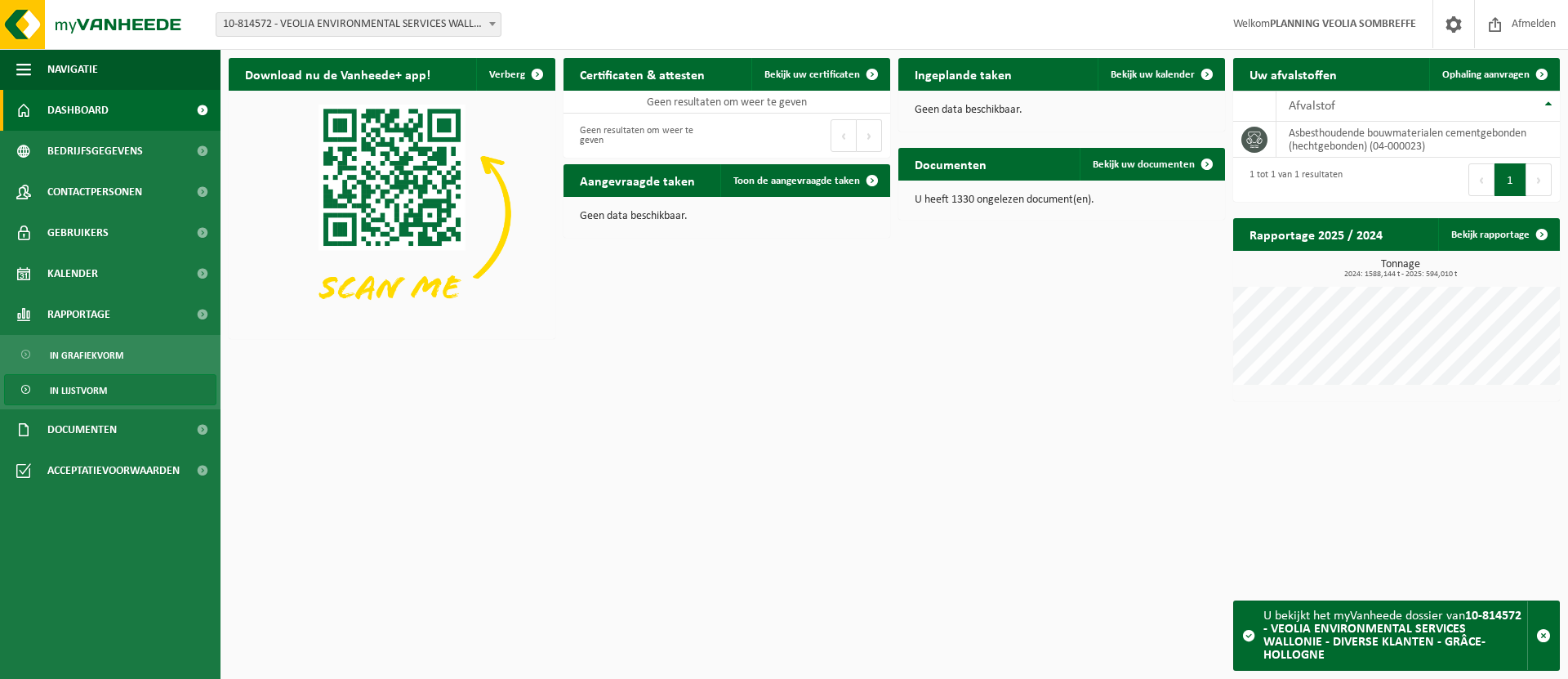
click at [112, 387] on link "In lijstvorm" at bounding box center [110, 390] width 212 height 31
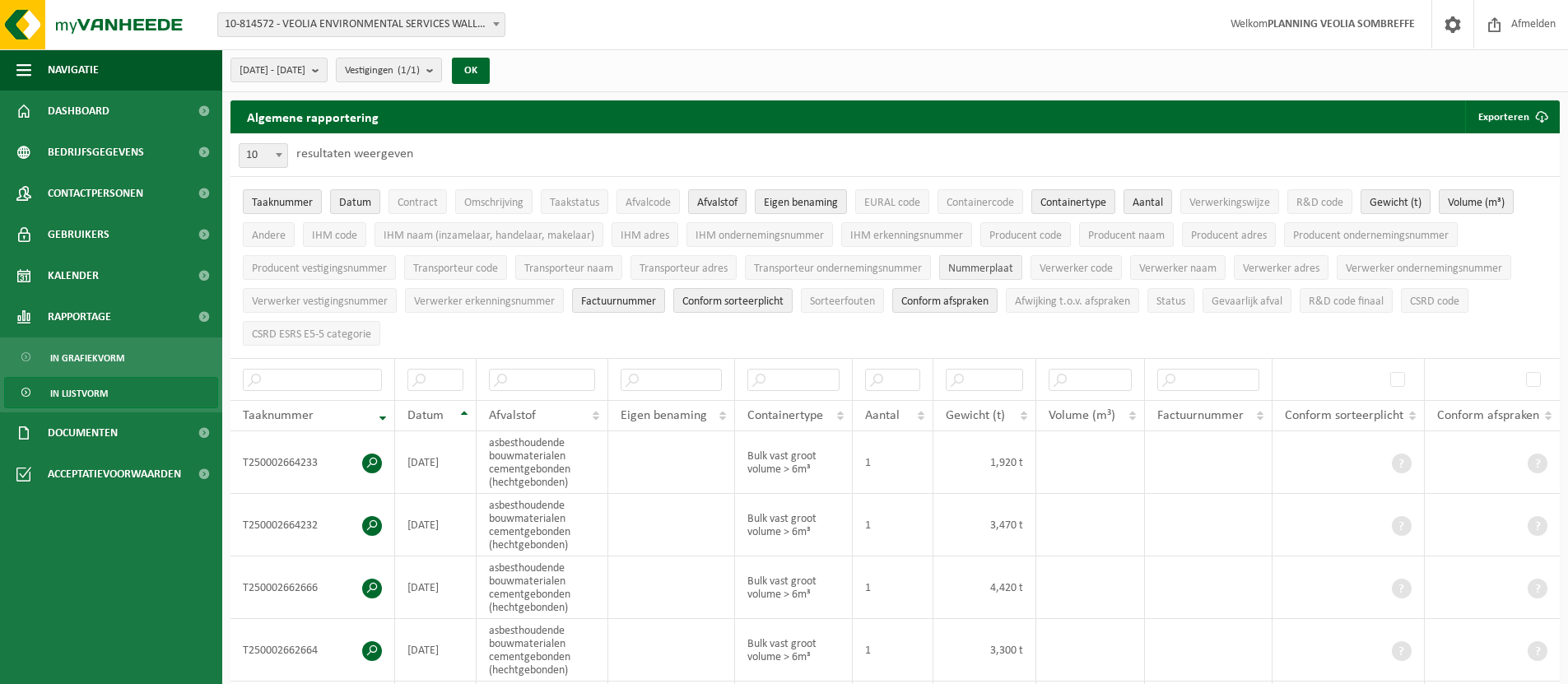
click at [977, 269] on span "Nummerplaat" at bounding box center [981, 268] width 65 height 12
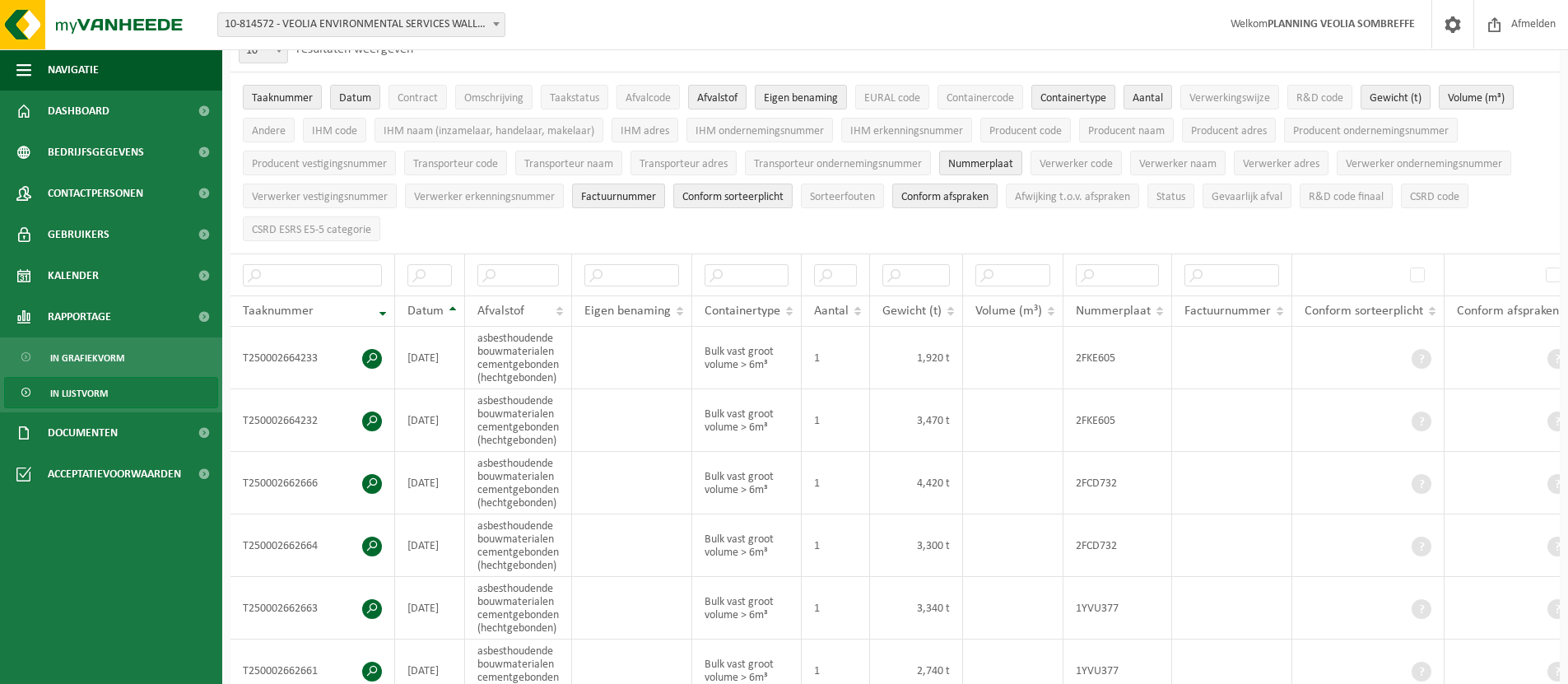
scroll to position [443, 0]
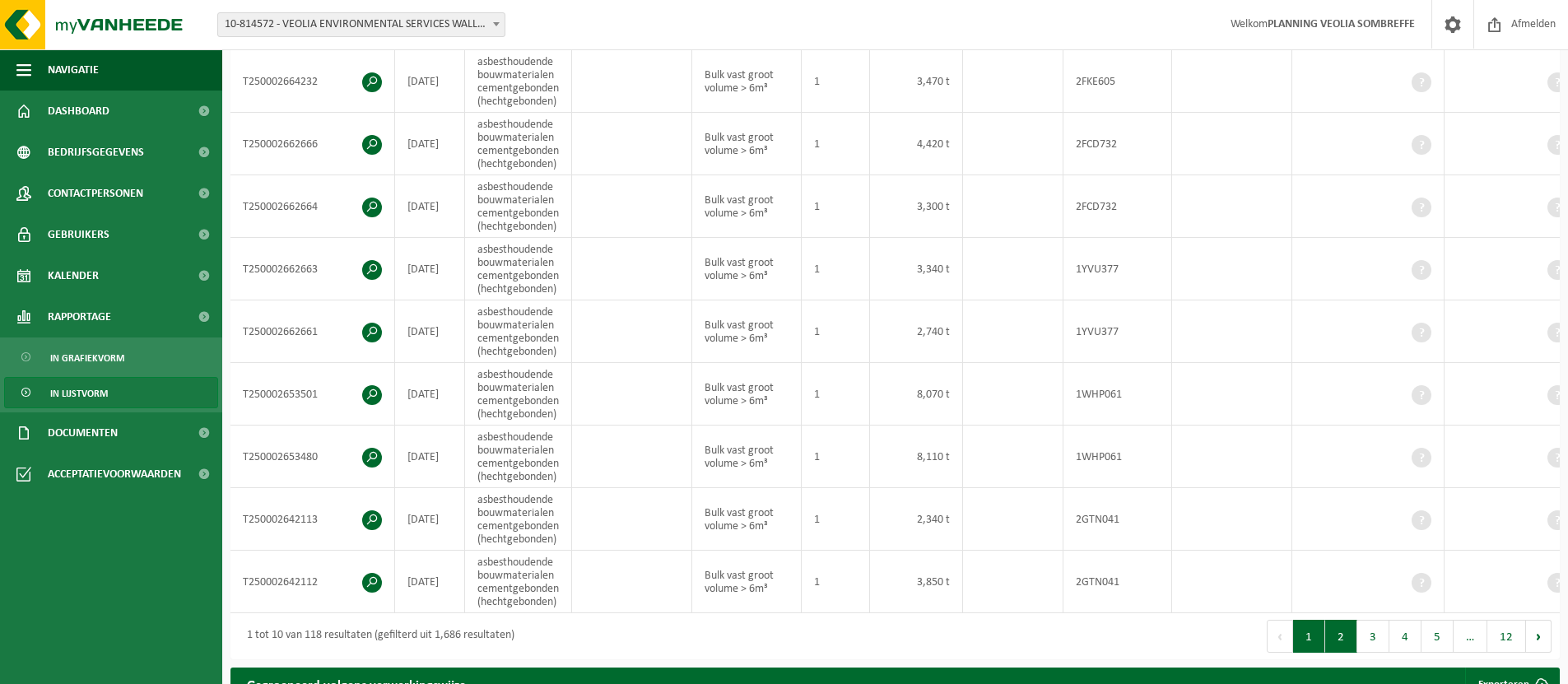
click at [1342, 642] on button "2" at bounding box center [1342, 636] width 32 height 32
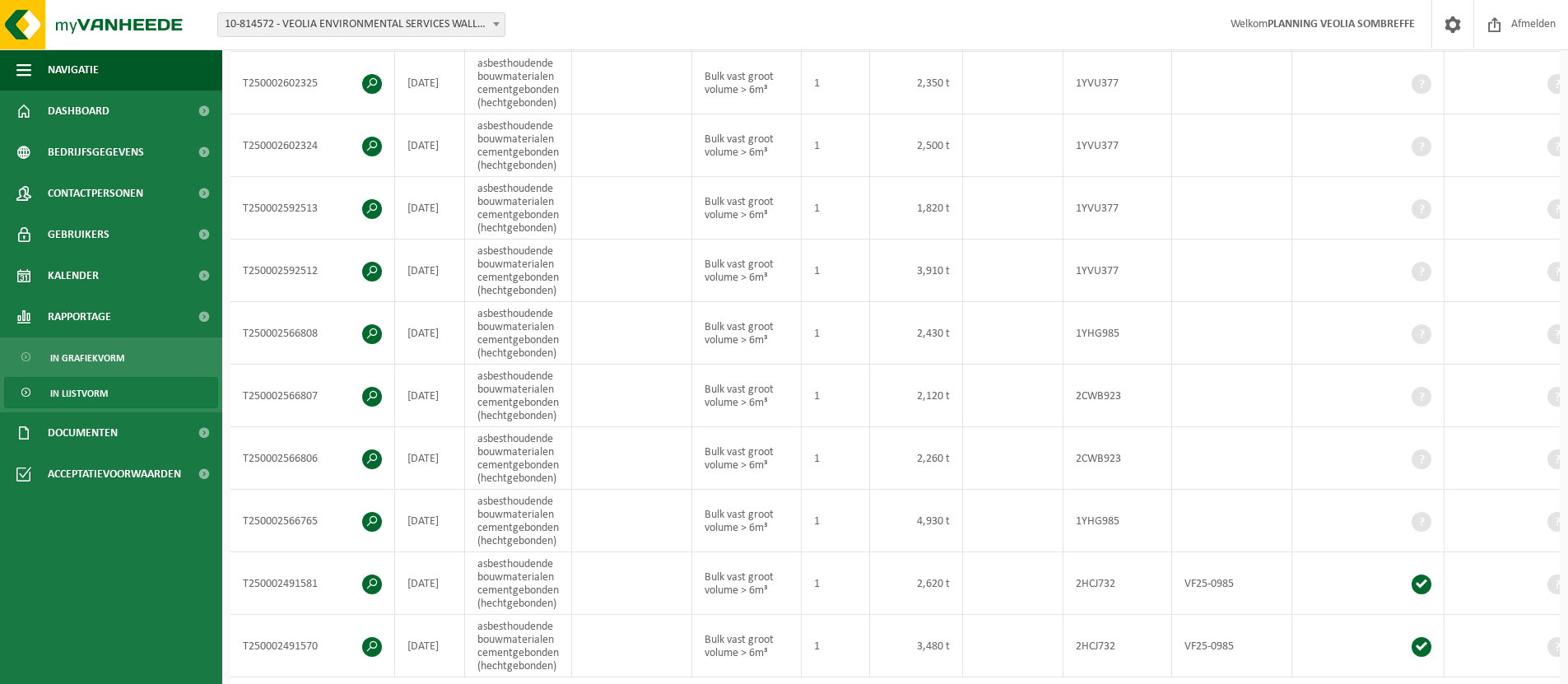
scroll to position [0, 0]
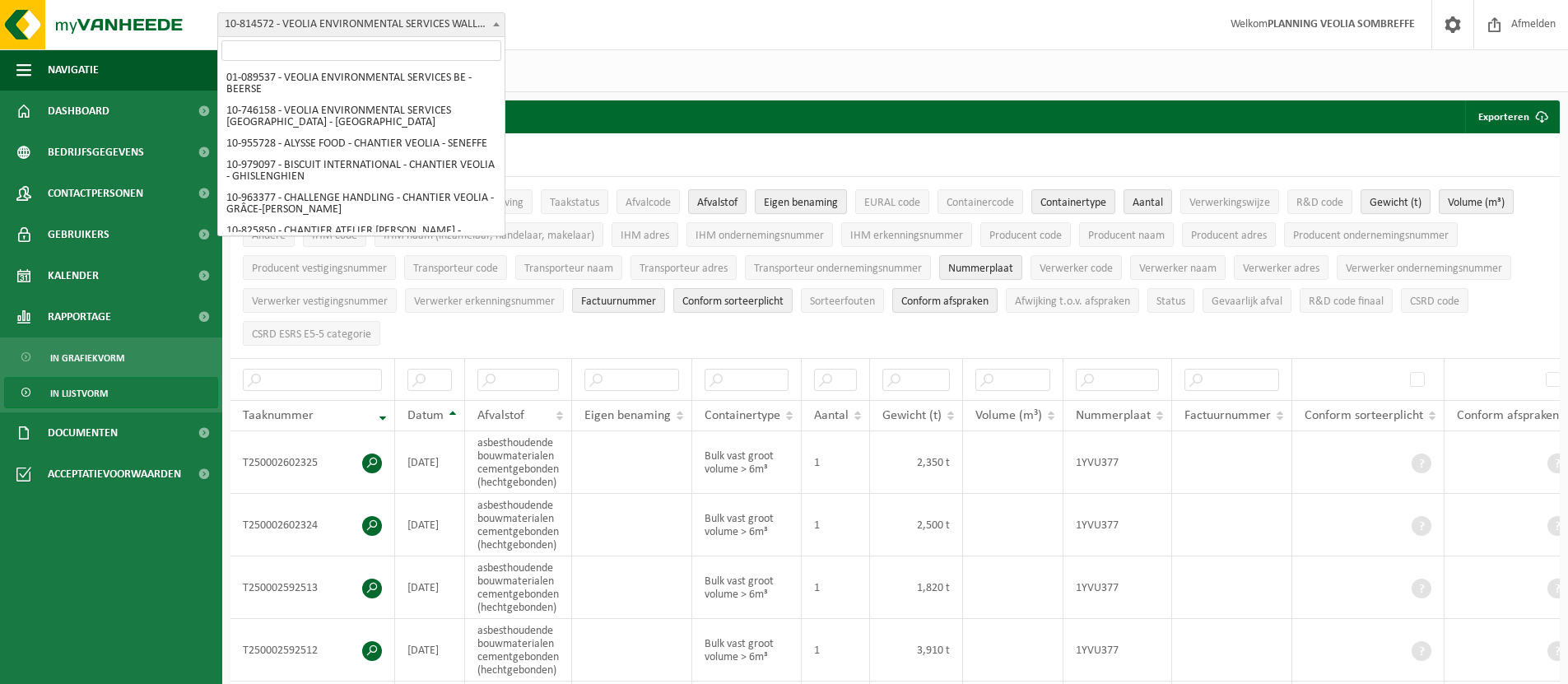
click at [320, 24] on span "10-814572 - VEOLIA ENVIRONMENTAL SERVICES WALLONIE - DIVERSE KLANTEN - GRÂCE-HO…" at bounding box center [361, 25] width 287 height 23
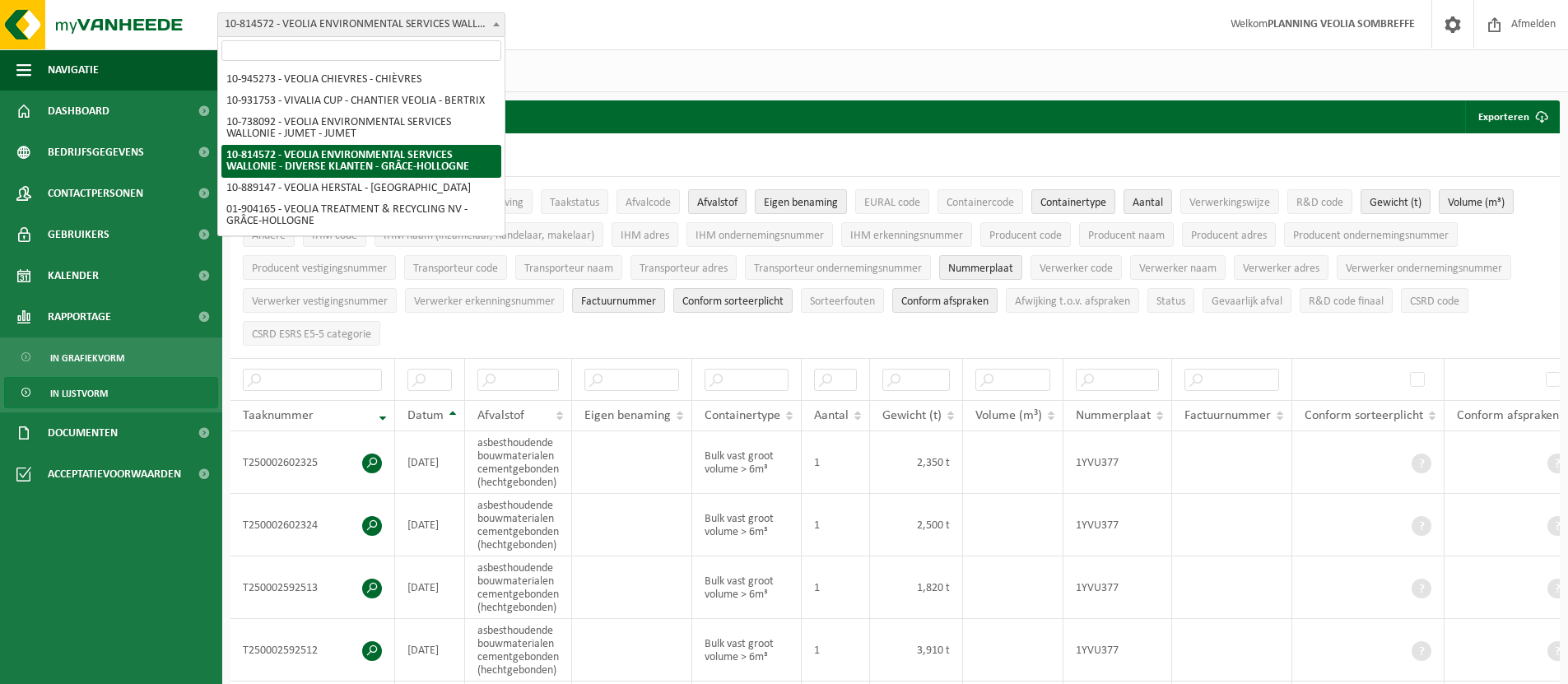
click at [320, 26] on span "10-814572 - VEOLIA ENVIRONMENTAL SERVICES WALLONIE - DIVERSE KLANTEN - GRÂCE-HO…" at bounding box center [361, 25] width 287 height 23
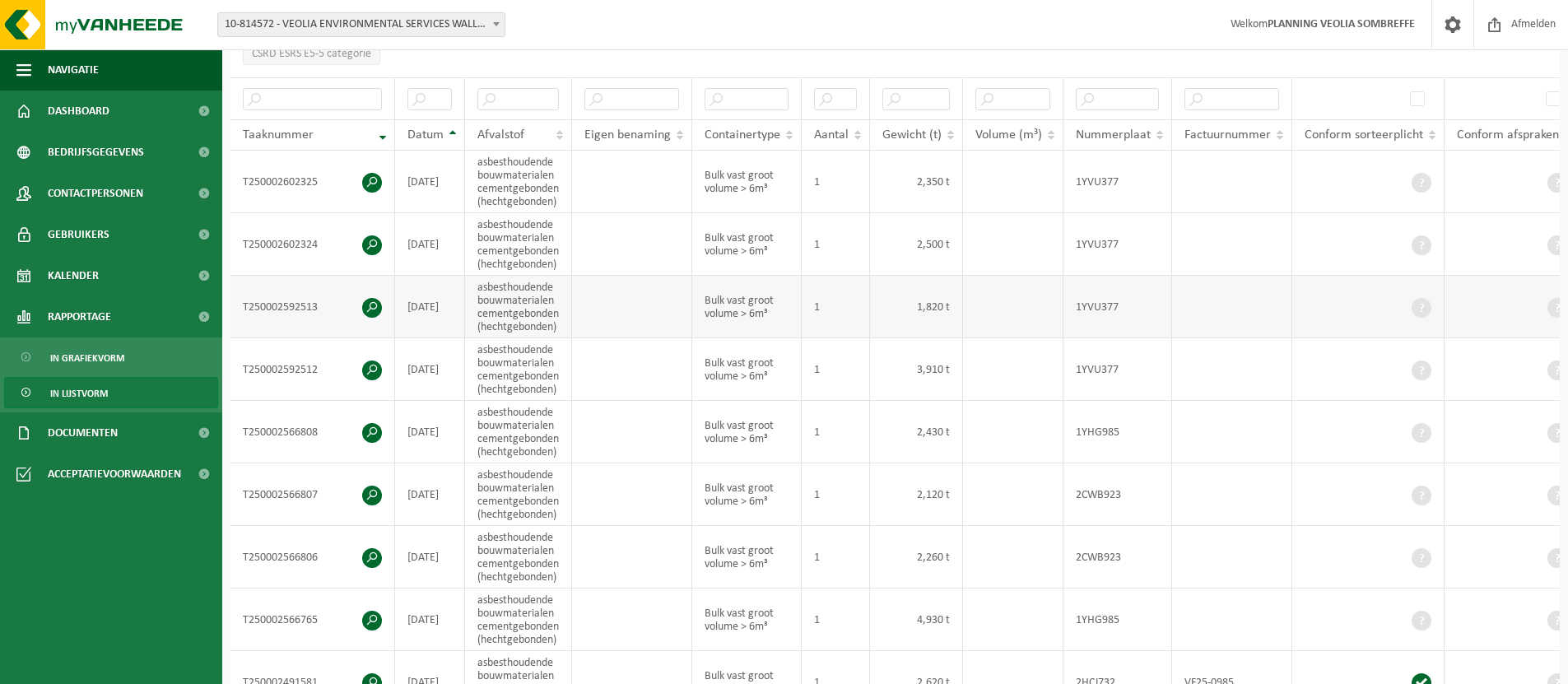
scroll to position [305, 0]
